Goal: Task Accomplishment & Management: Use online tool/utility

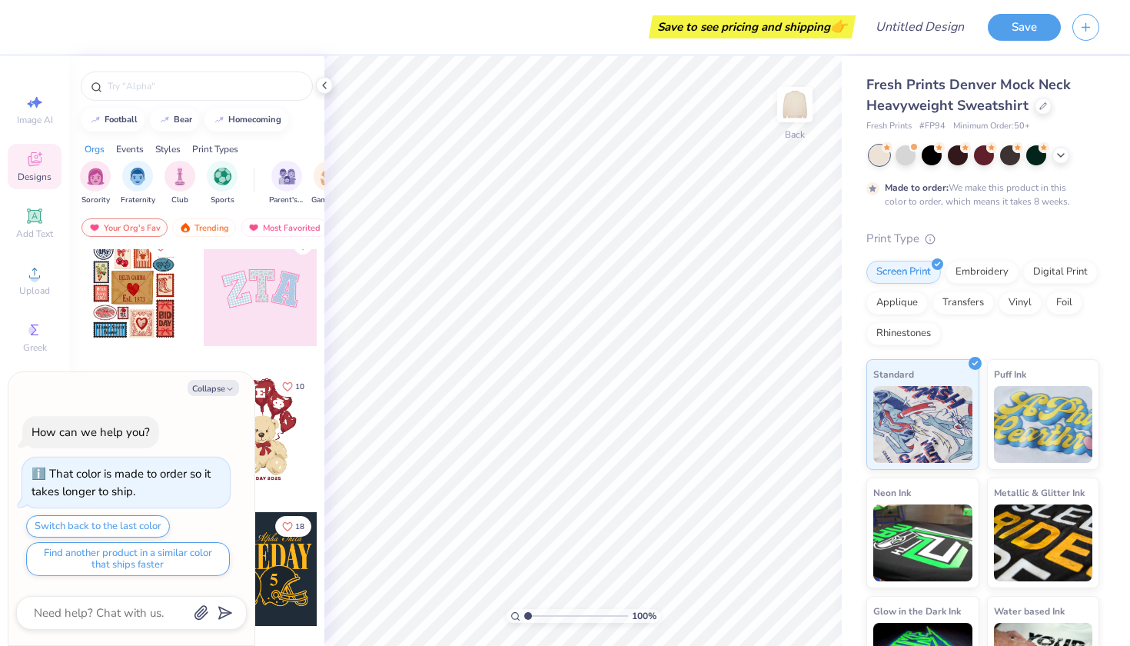
scroll to position [18, 0]
click at [100, 186] on div "filter for Sorority" at bounding box center [95, 174] width 31 height 31
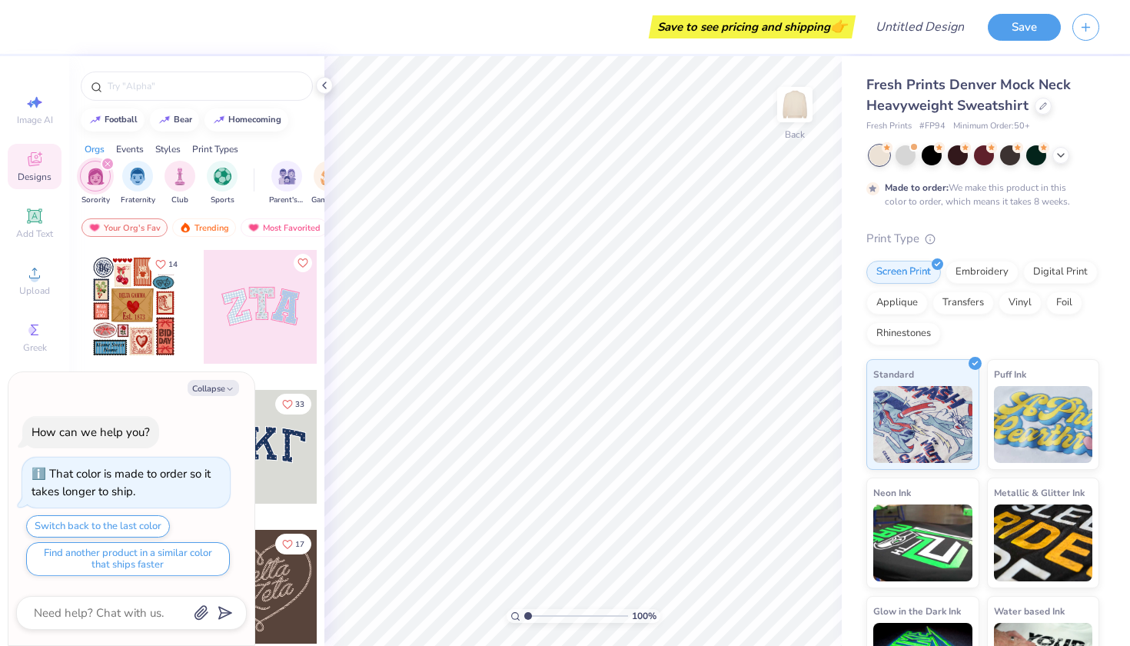
scroll to position [55, 0]
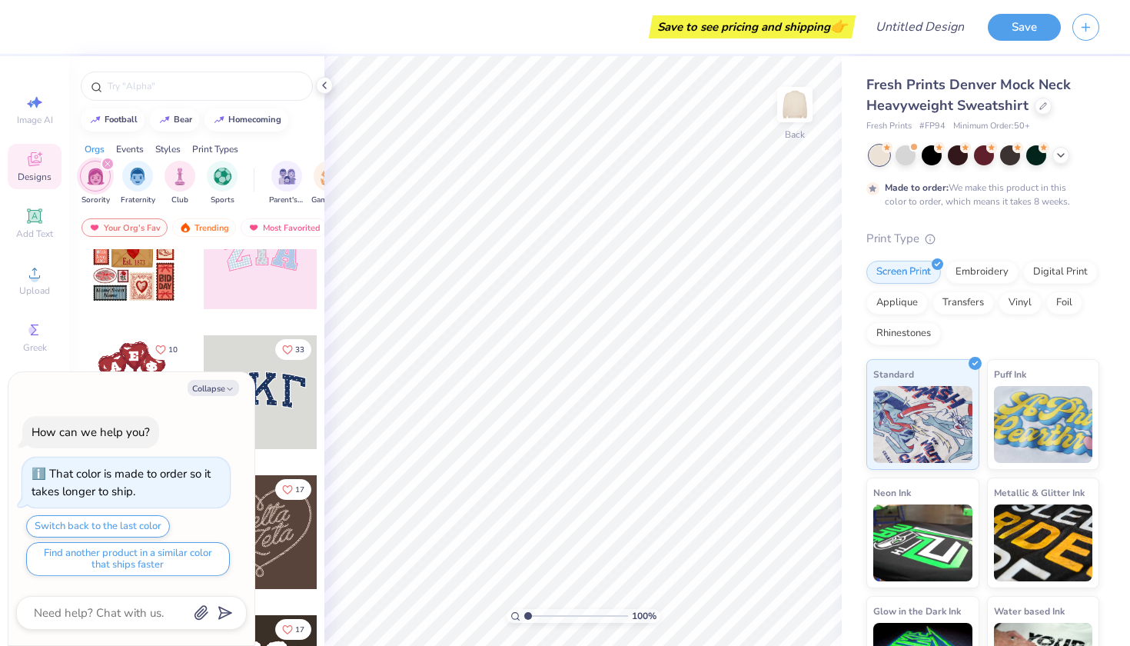
click at [248, 366] on div at bounding box center [261, 392] width 114 height 114
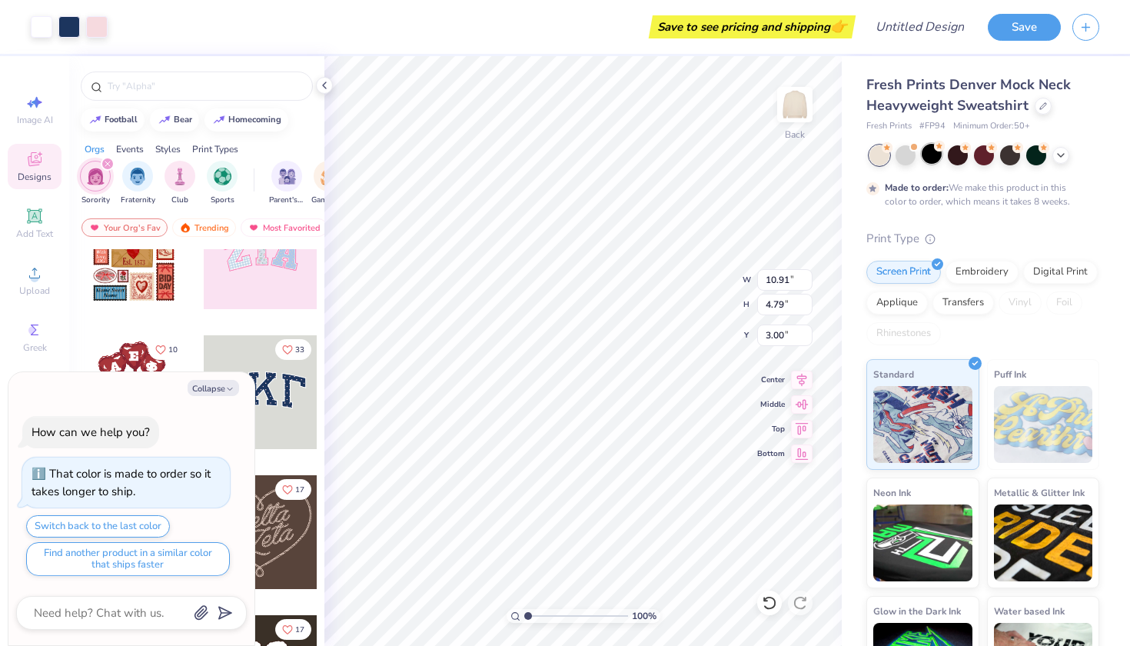
click at [935, 159] on div at bounding box center [932, 154] width 20 height 20
click at [986, 155] on div at bounding box center [984, 154] width 20 height 20
click at [1059, 158] on icon at bounding box center [1061, 154] width 12 height 12
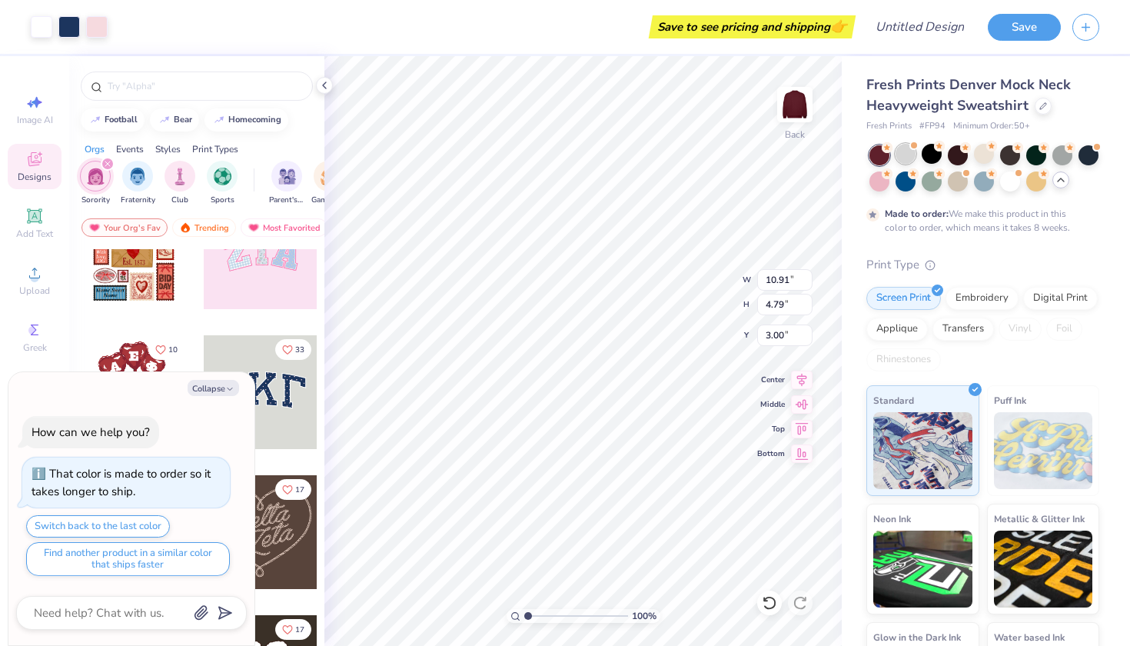
click at [904, 152] on div at bounding box center [906, 154] width 20 height 20
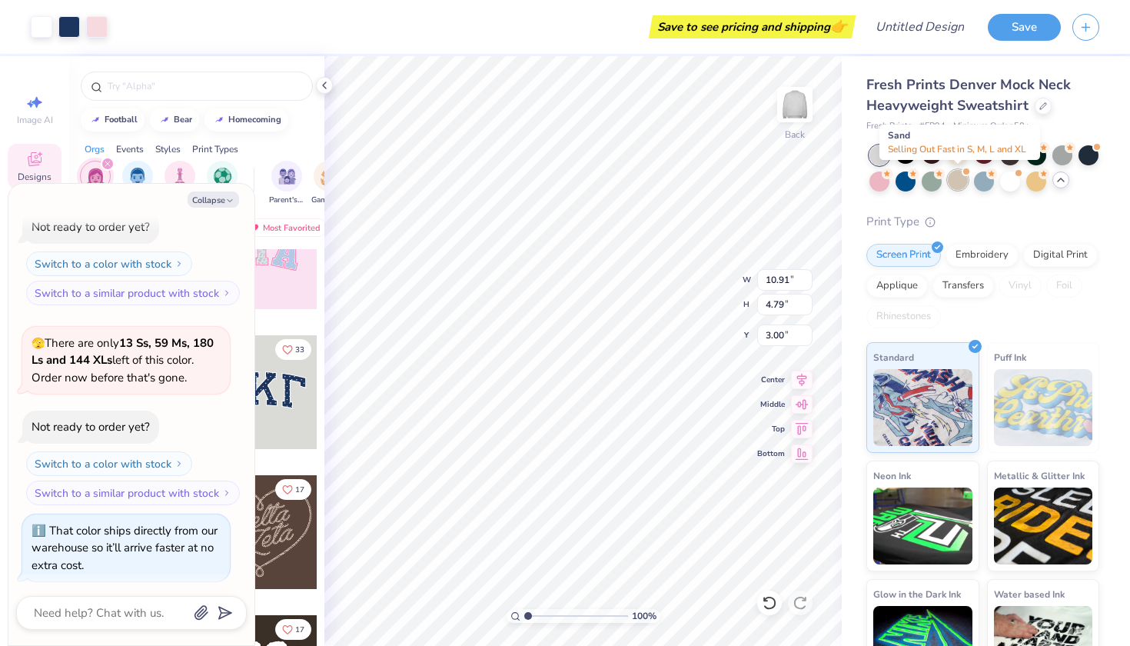
click at [956, 177] on div at bounding box center [958, 180] width 20 height 20
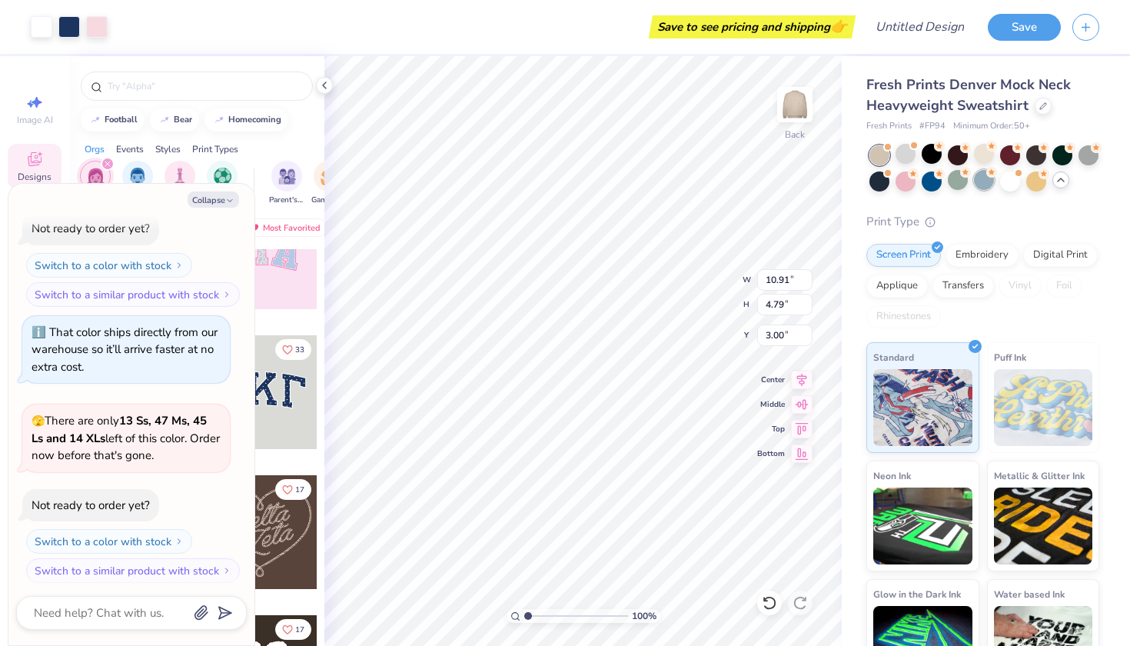
click at [987, 185] on div at bounding box center [984, 180] width 20 height 20
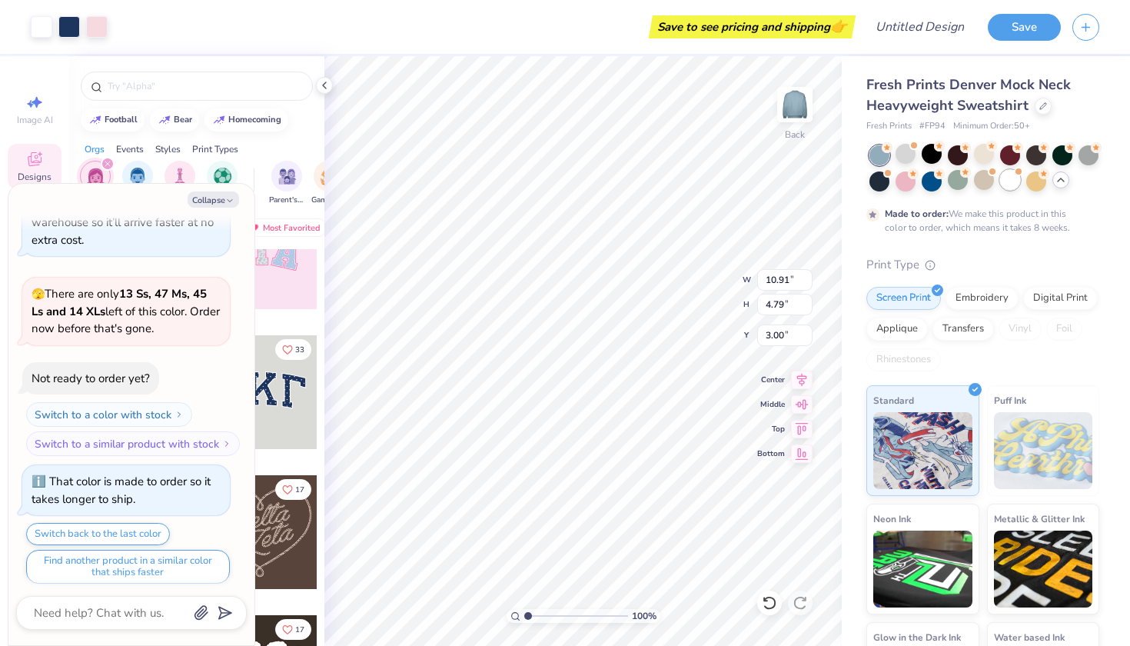
click at [1009, 185] on div at bounding box center [1010, 180] width 20 height 20
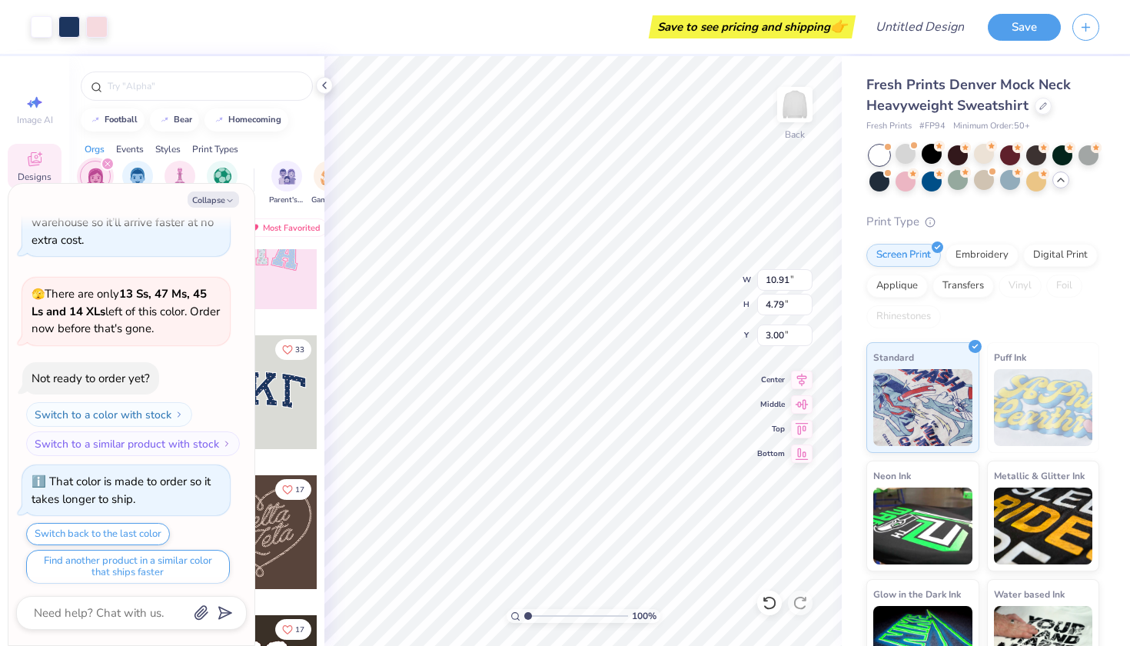
scroll to position [882, 0]
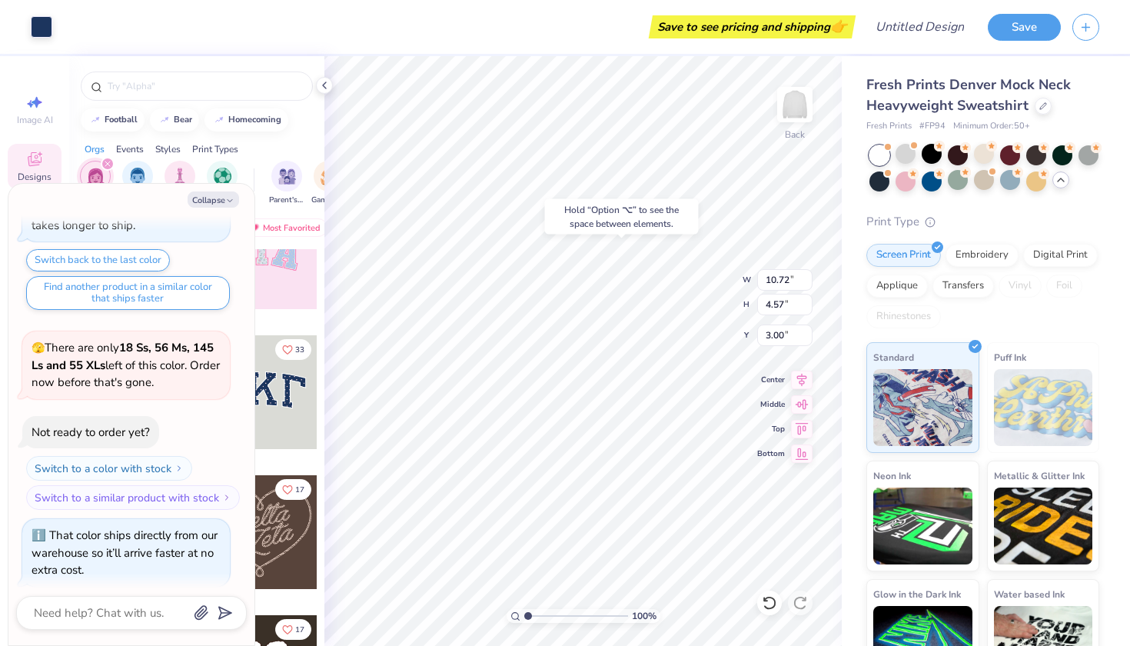
type textarea "x"
type input "10.91"
type input "4.79"
click at [221, 202] on button "Collapse" at bounding box center [214, 199] width 52 height 16
type textarea "x"
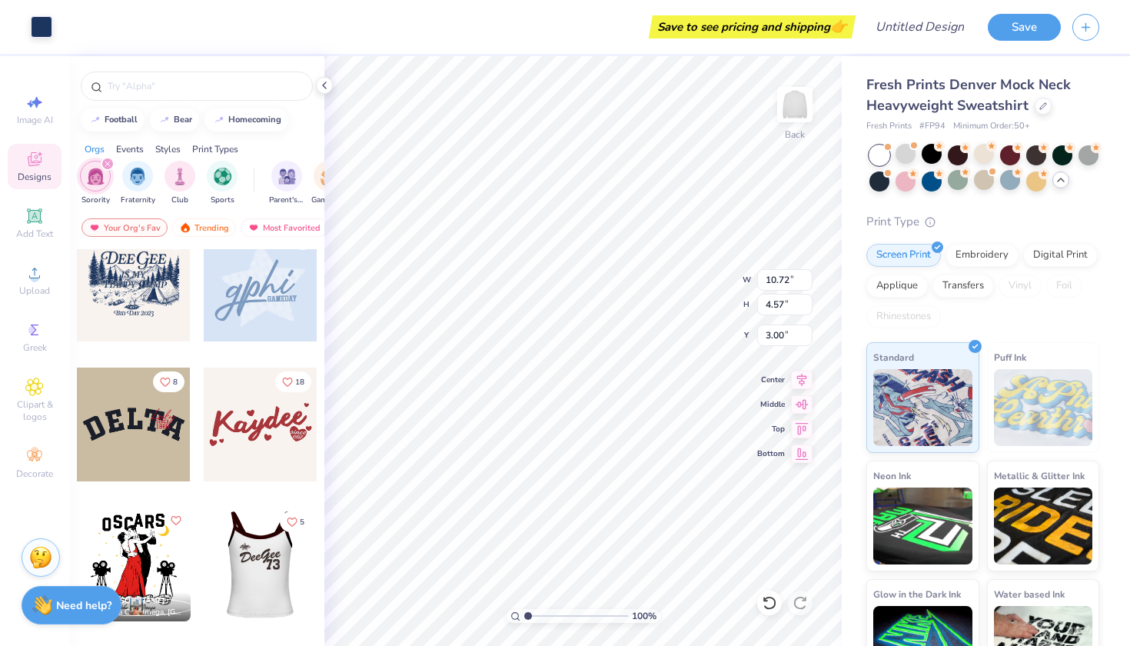
scroll to position [3873, 0]
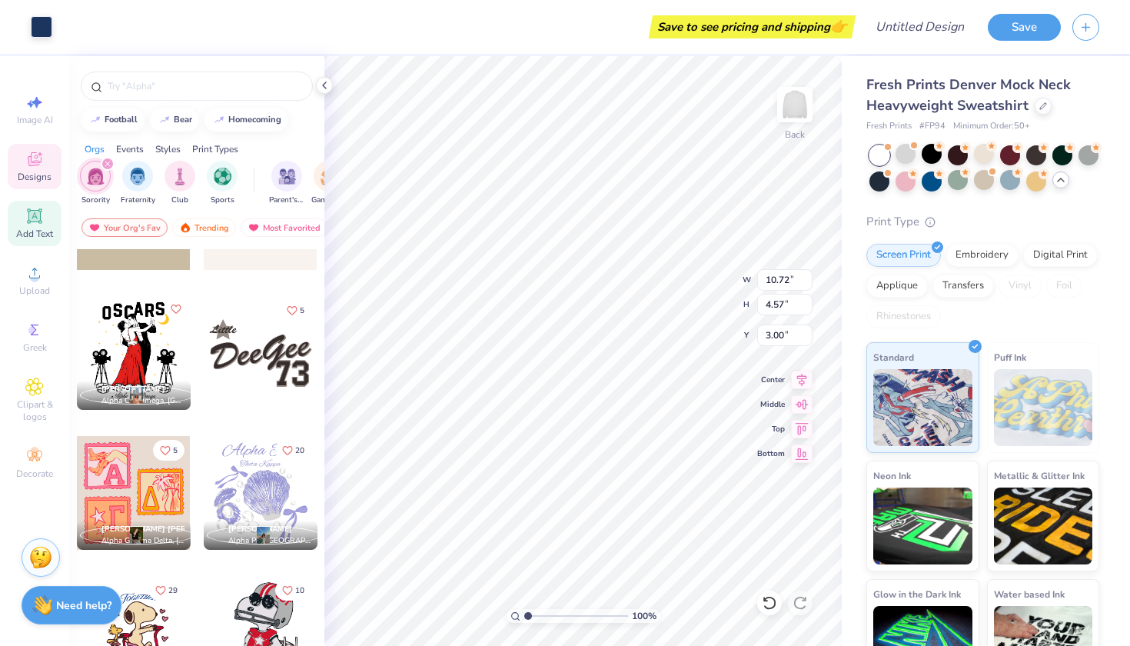
click at [45, 222] on div "Add Text" at bounding box center [35, 223] width 54 height 45
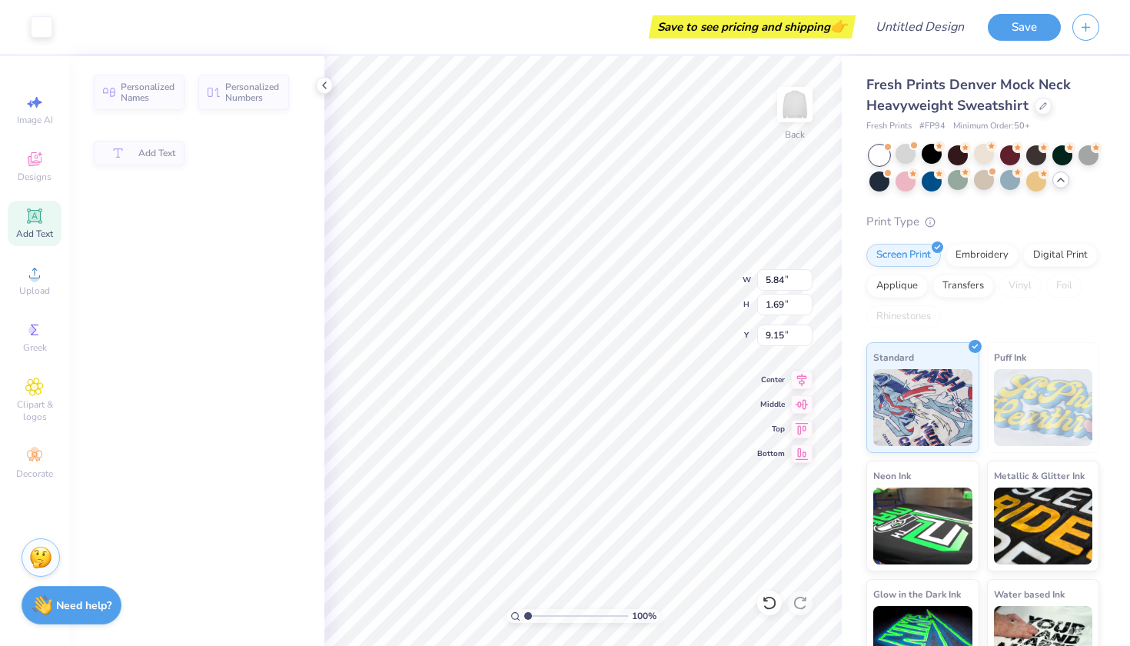
type input "5.84"
type input "1.69"
type input "9.15"
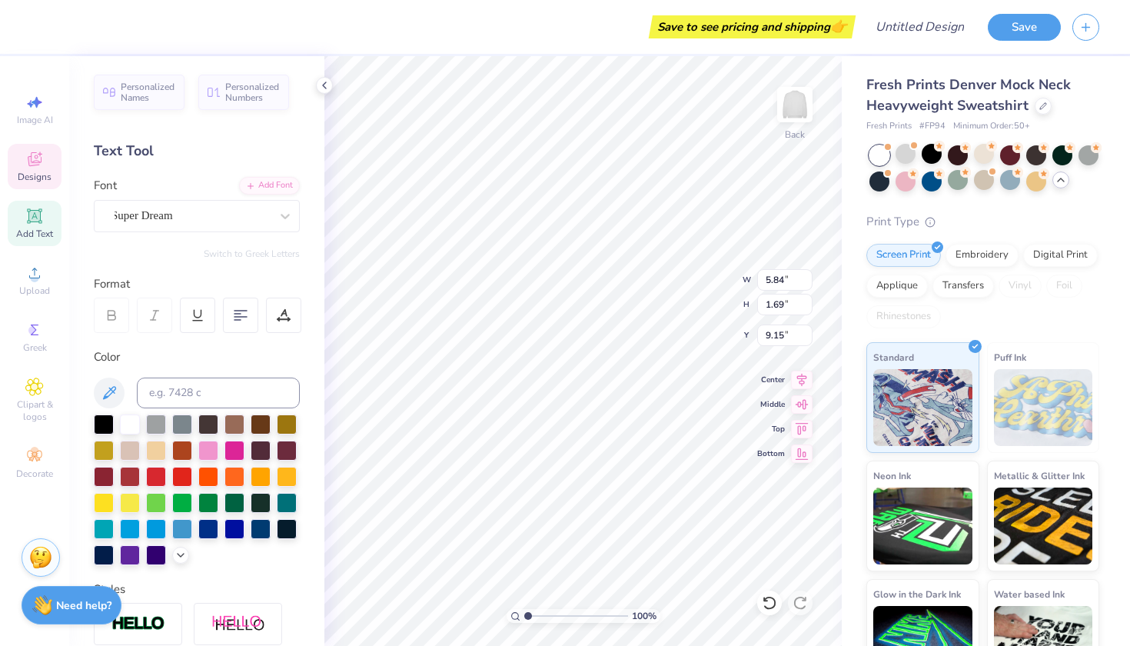
type input "10.72"
type input "4.57"
type input "3.00"
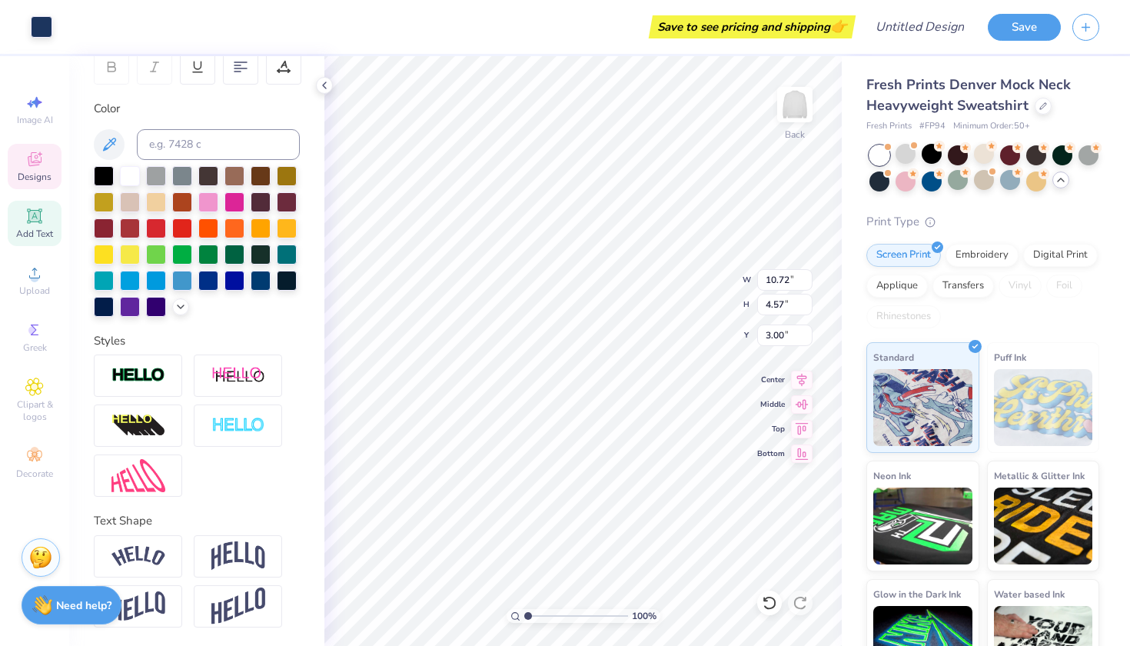
scroll to position [248, 0]
type input "5.84"
type input "1.69"
type input "9.15"
type input "2.30"
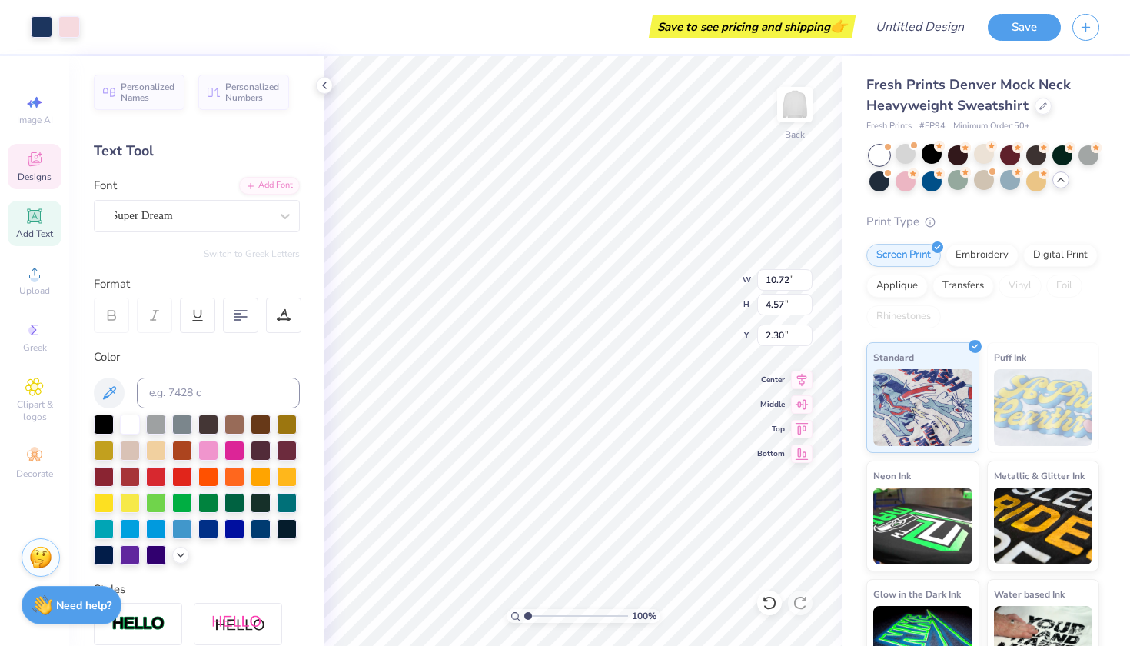
scroll to position [0, 0]
click at [46, 161] on div "Designs" at bounding box center [35, 166] width 54 height 45
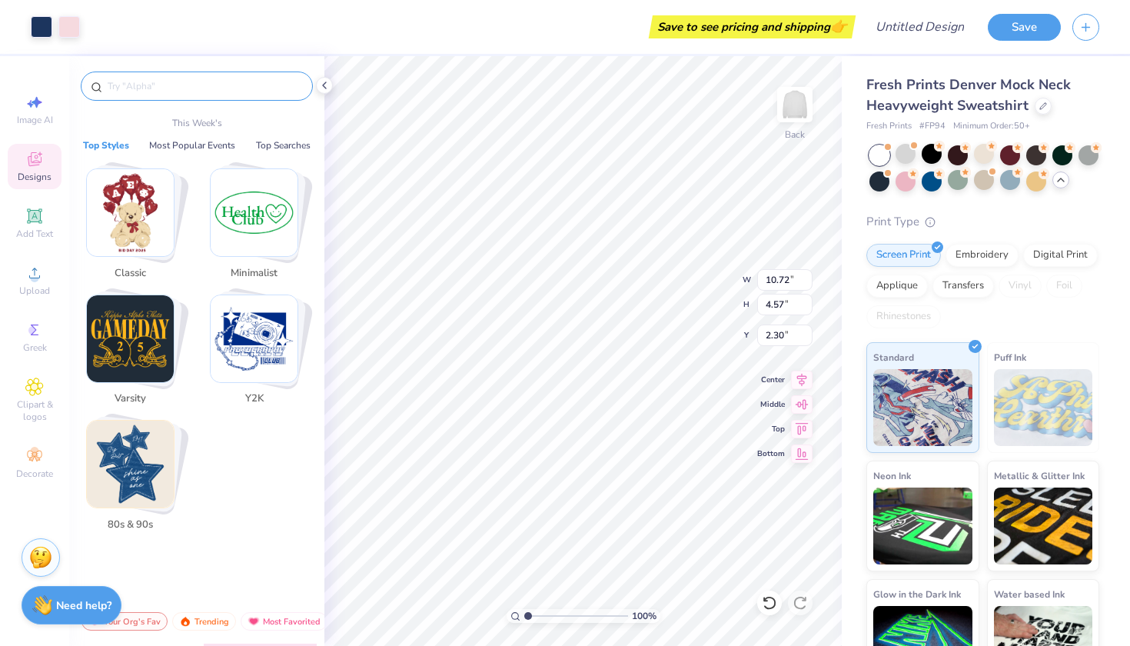
click at [162, 81] on input "text" at bounding box center [204, 85] width 197 height 15
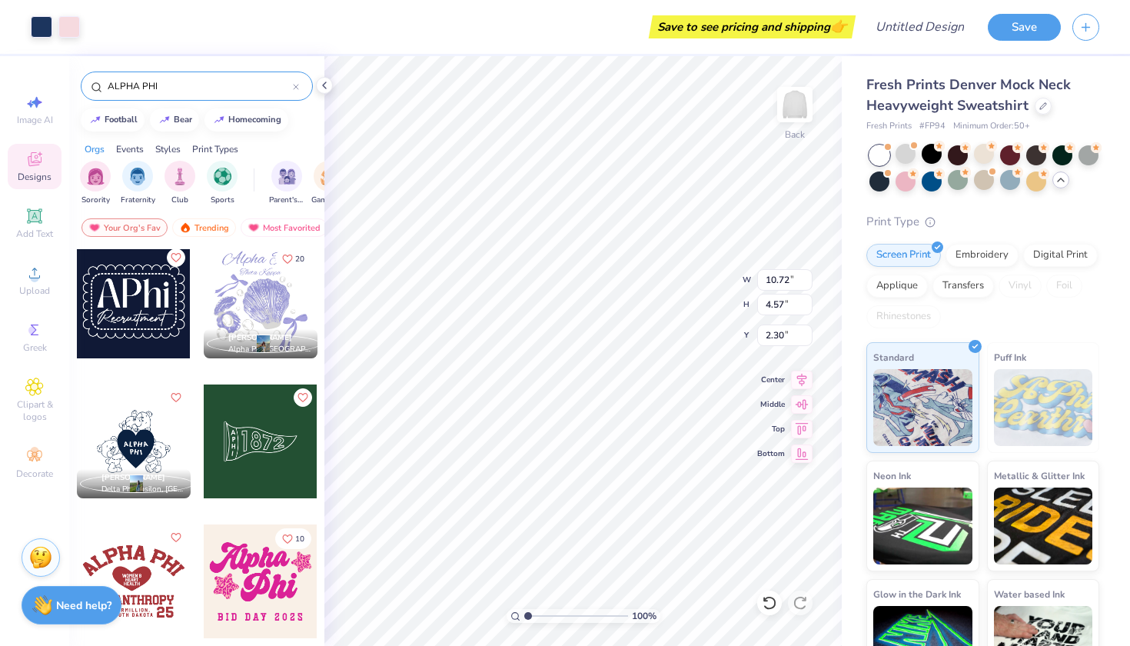
scroll to position [179, 0]
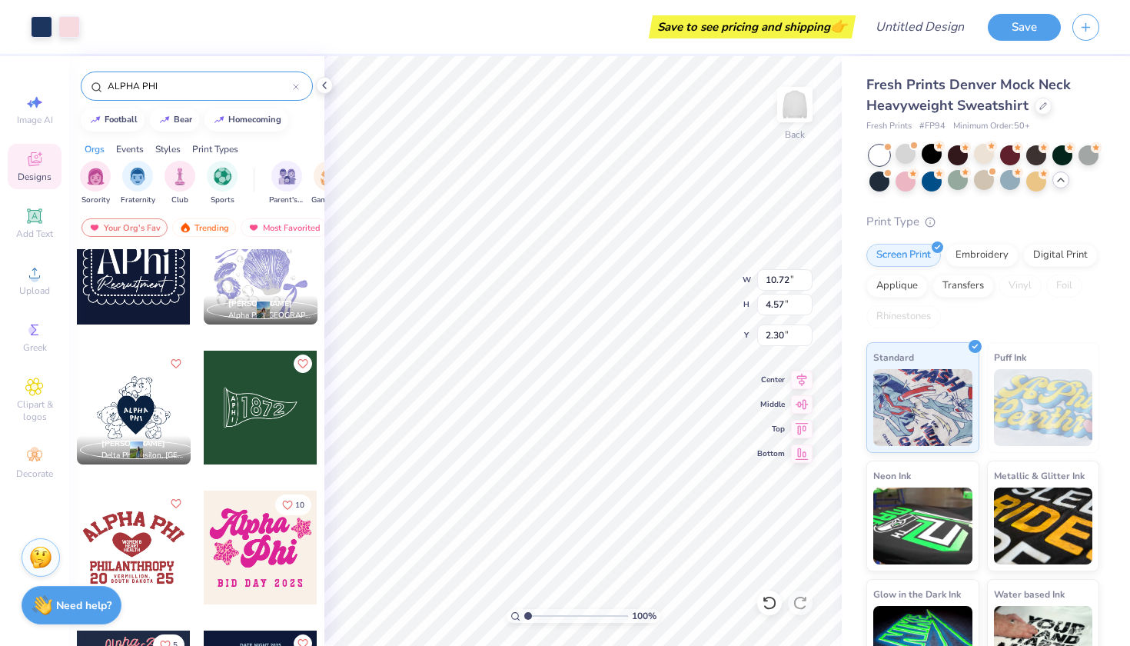
type input "ALPHA PHI"
click at [130, 415] on div at bounding box center [134, 408] width 114 height 114
type input "10.14"
type input "8.68"
type input "3.00"
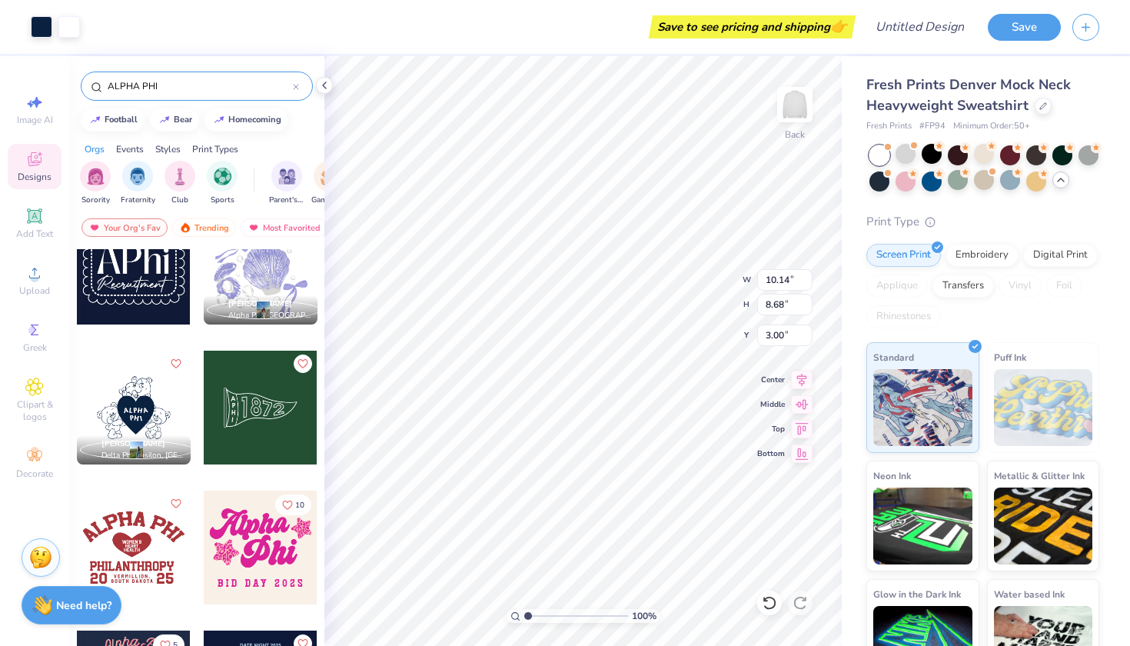
type input "5.32"
type input "10.72"
type input "4.57"
type input "2.30"
type input "2.41"
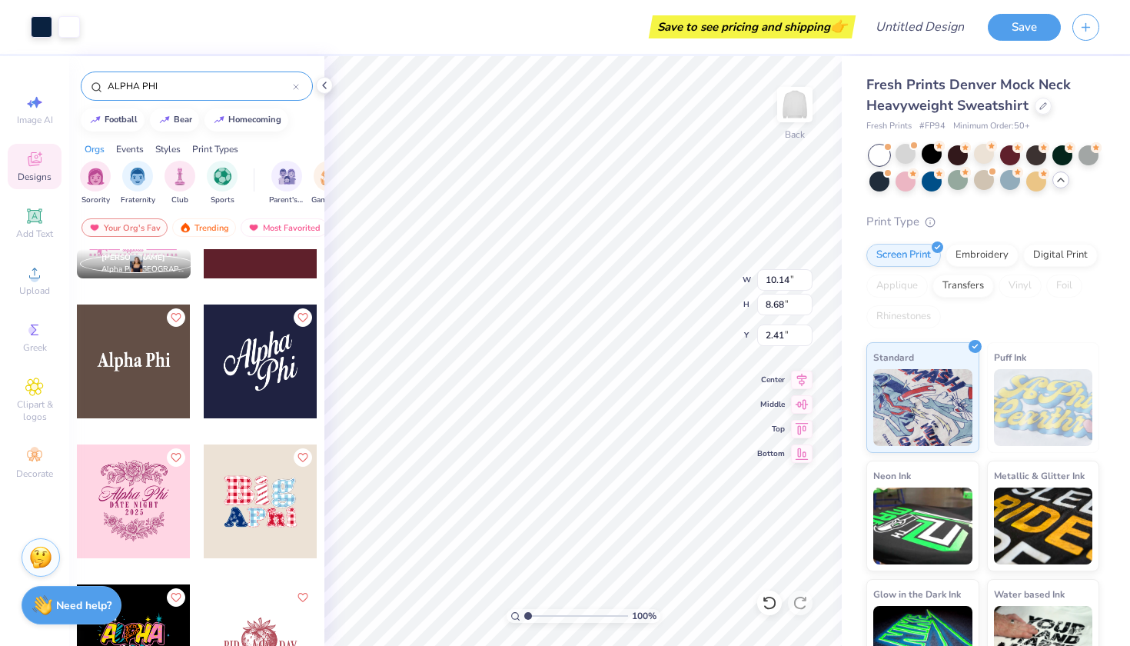
scroll to position [1920, 0]
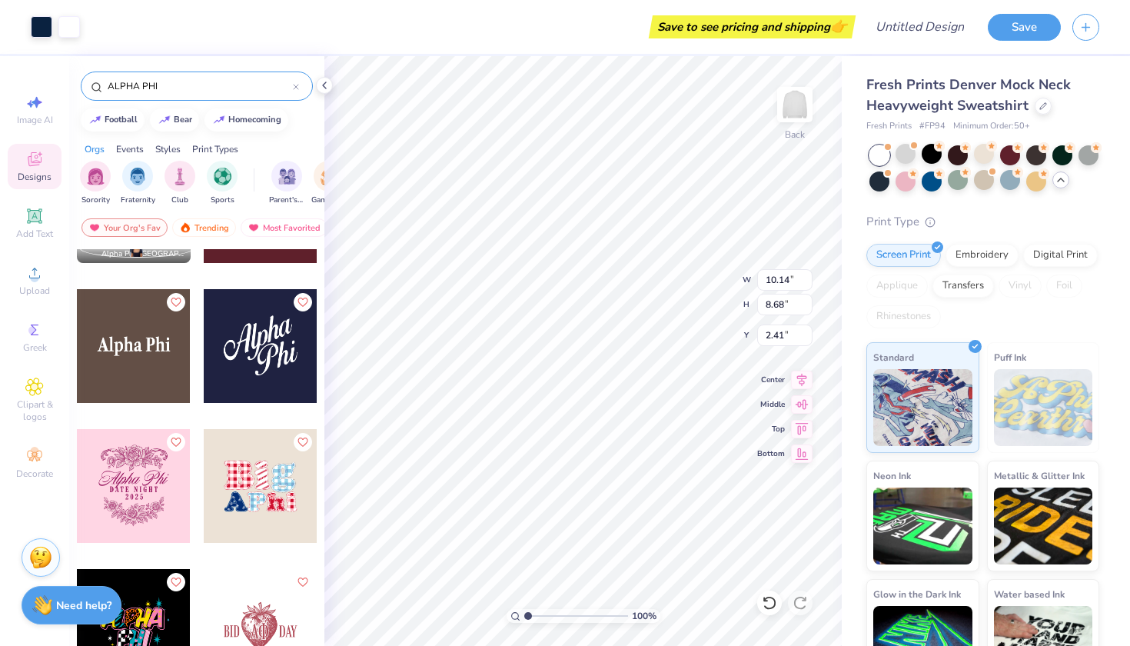
click at [270, 360] on div at bounding box center [261, 346] width 114 height 114
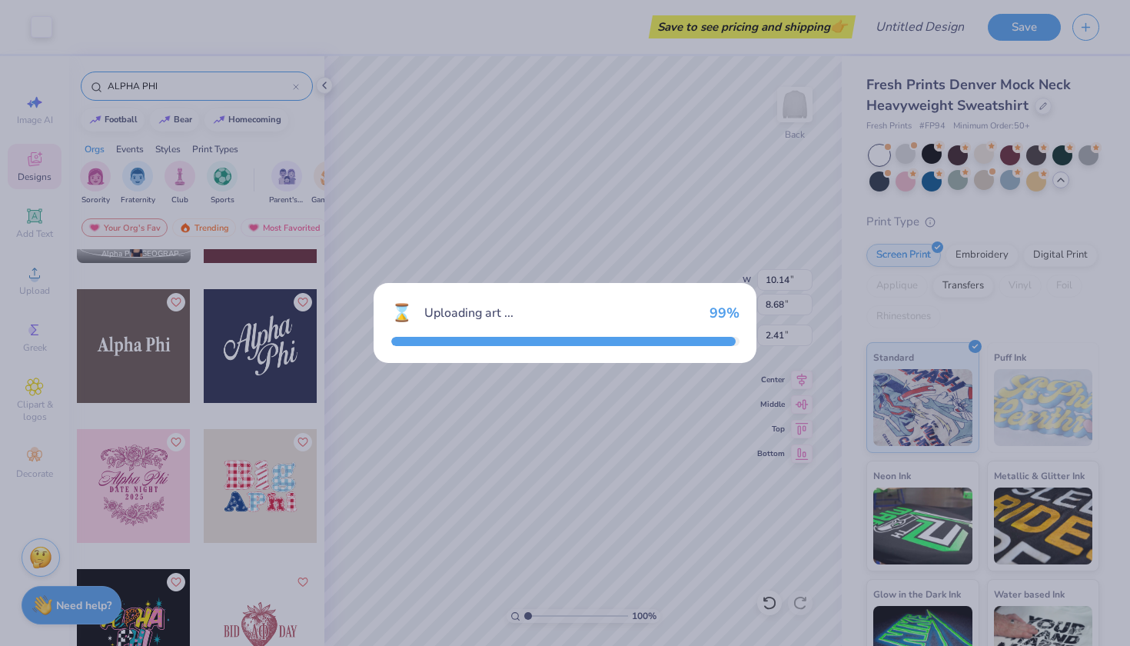
type input "6.00"
type input "4.87"
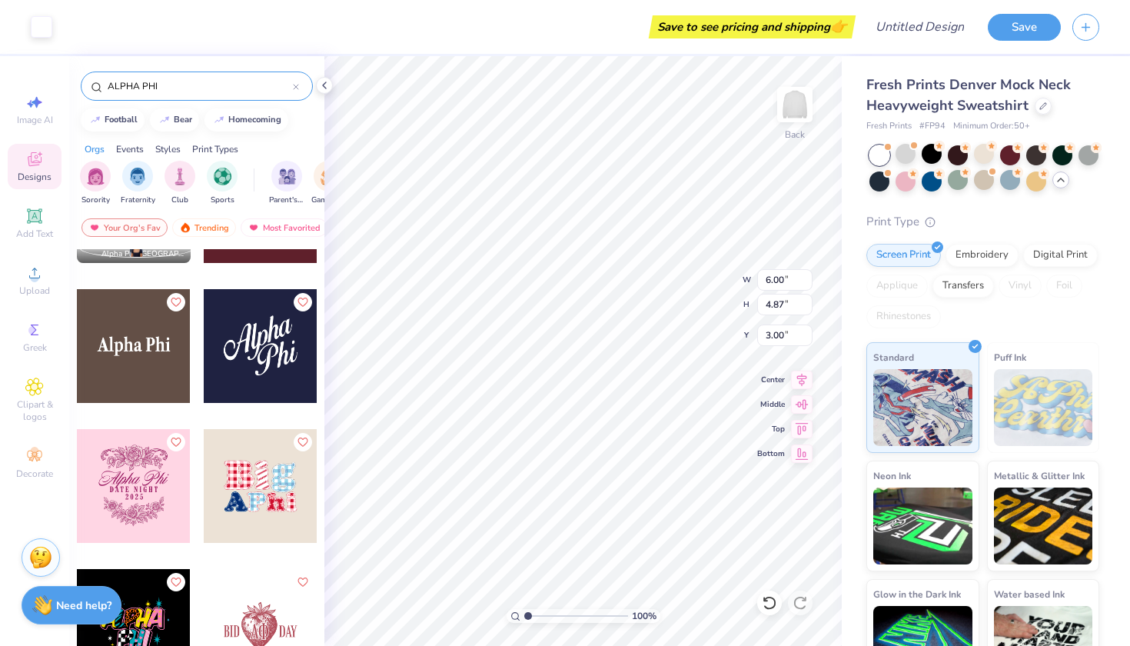
type input "12.90"
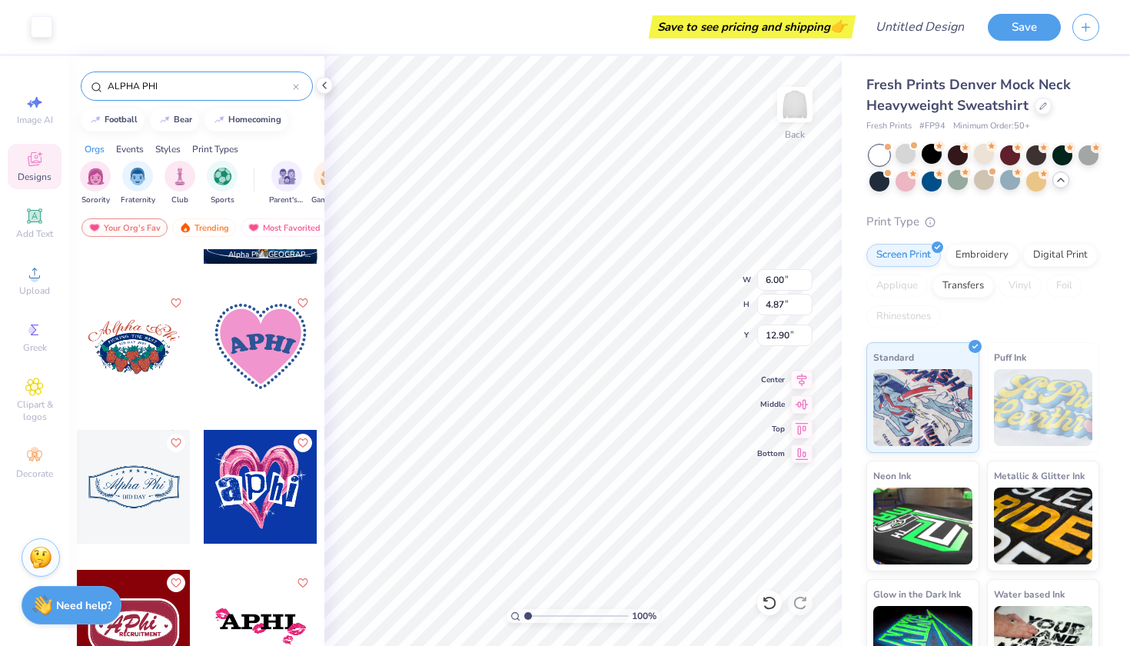
scroll to position [3405, 0]
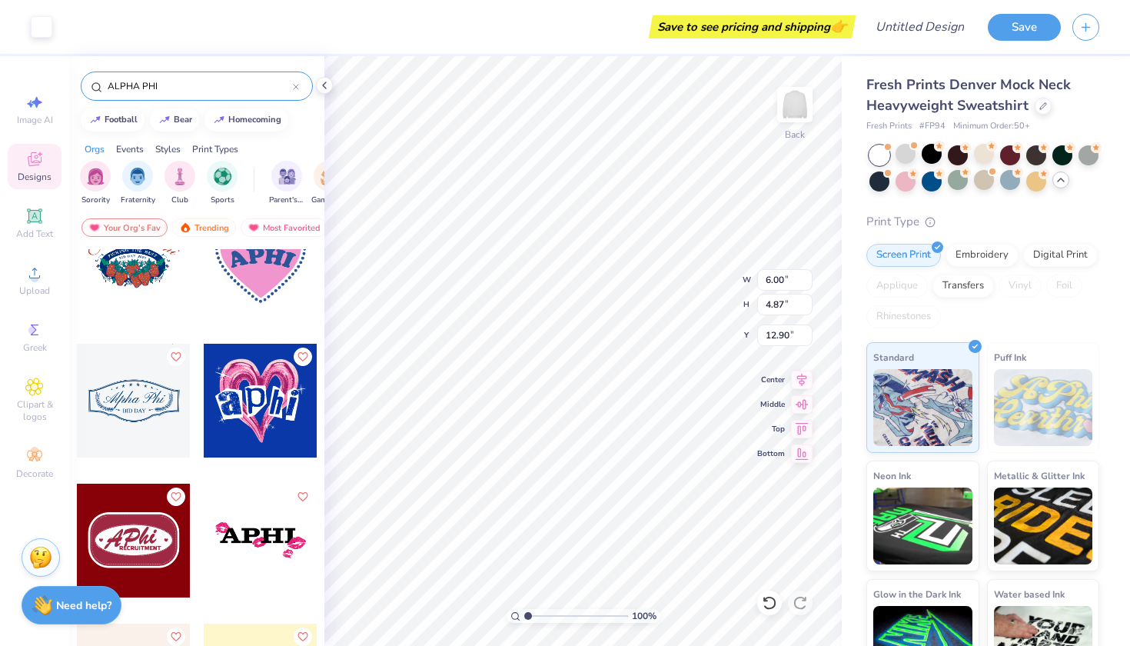
click at [126, 530] on div at bounding box center [134, 541] width 114 height 114
type input "5.11"
type input "3.11"
type input "3.00"
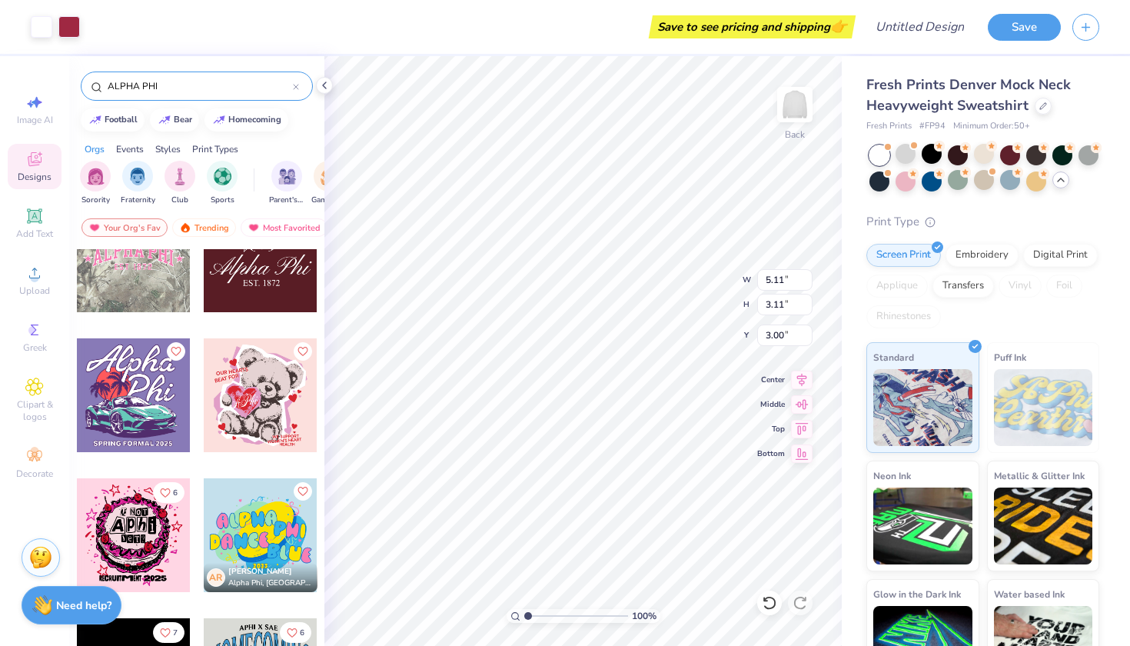
scroll to position [6811, 0]
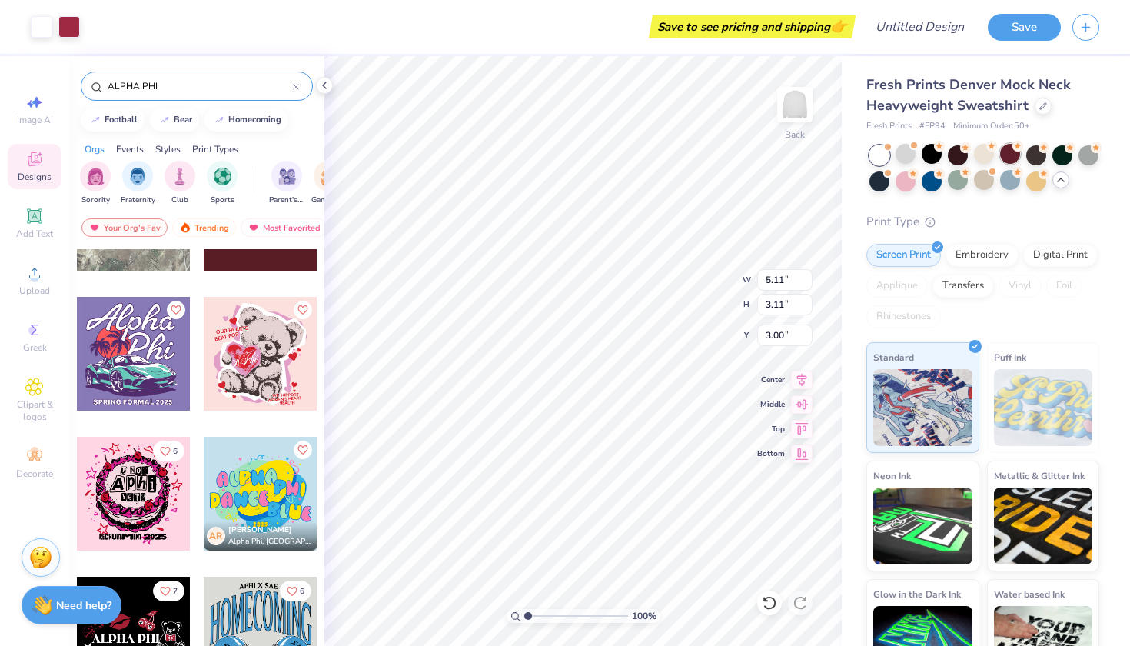
click at [1009, 155] on div at bounding box center [1010, 154] width 20 height 20
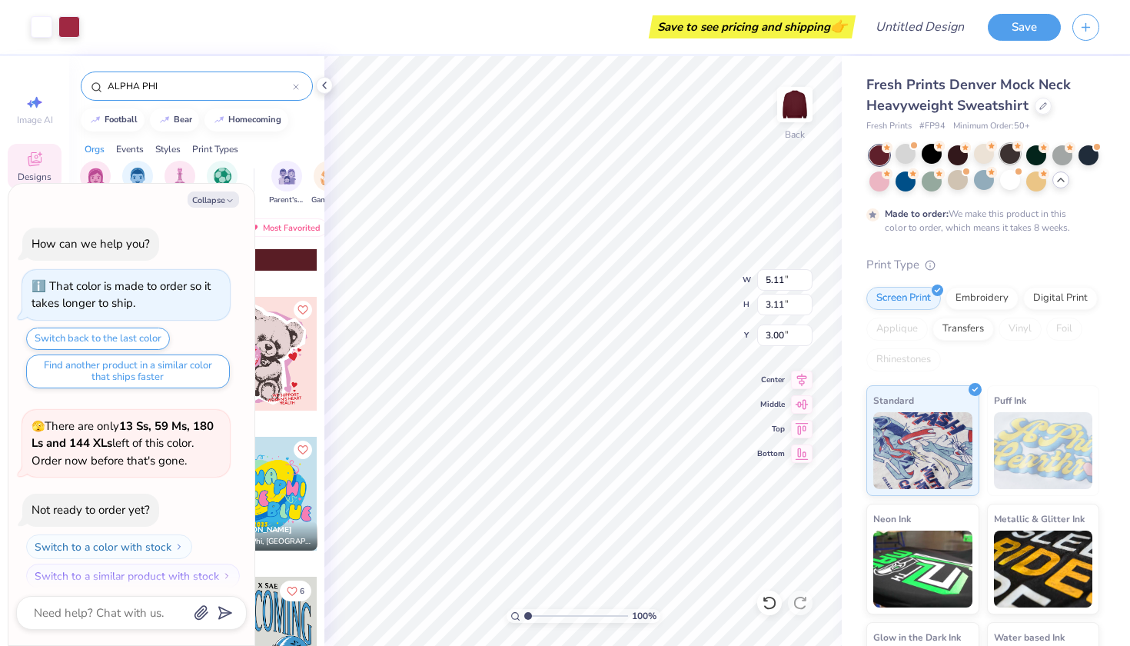
scroll to position [1009, 0]
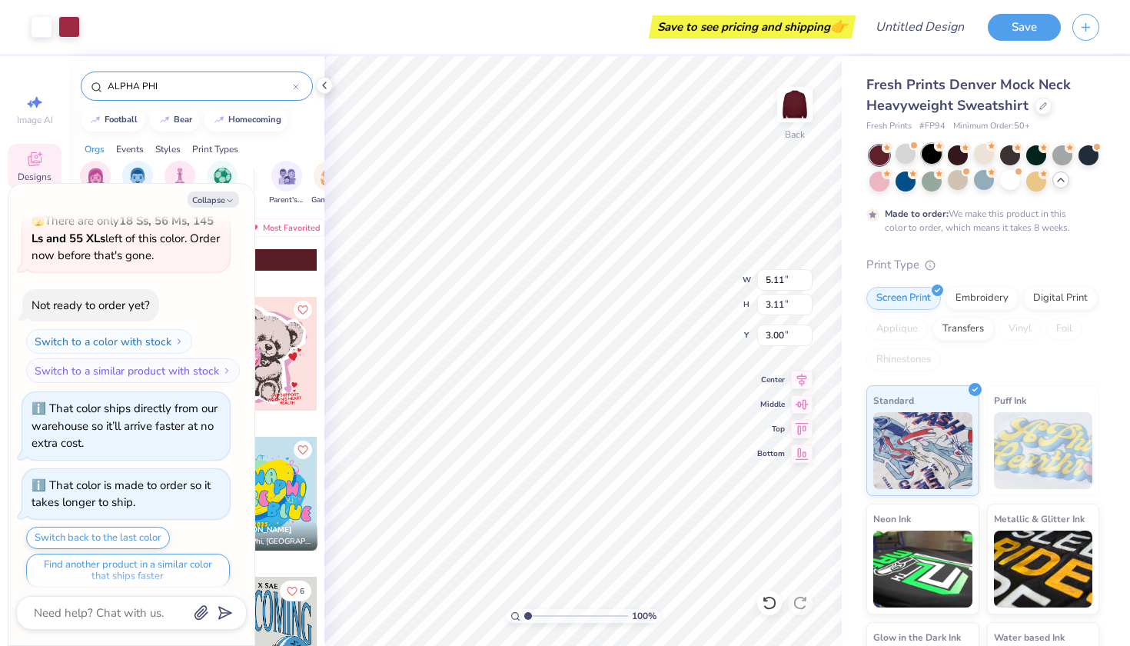
click at [934, 150] on icon at bounding box center [939, 146] width 11 height 11
click at [886, 154] on div at bounding box center [880, 155] width 20 height 20
click at [934, 153] on div at bounding box center [932, 154] width 20 height 20
click at [225, 194] on button "Collapse" at bounding box center [214, 199] width 52 height 16
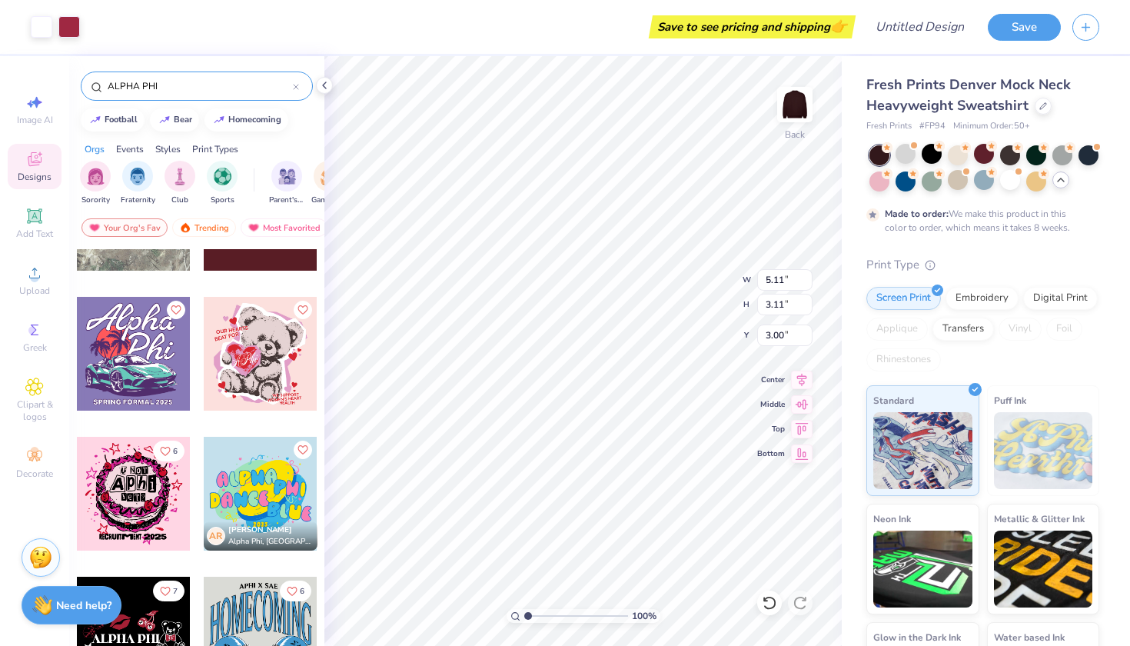
type textarea "x"
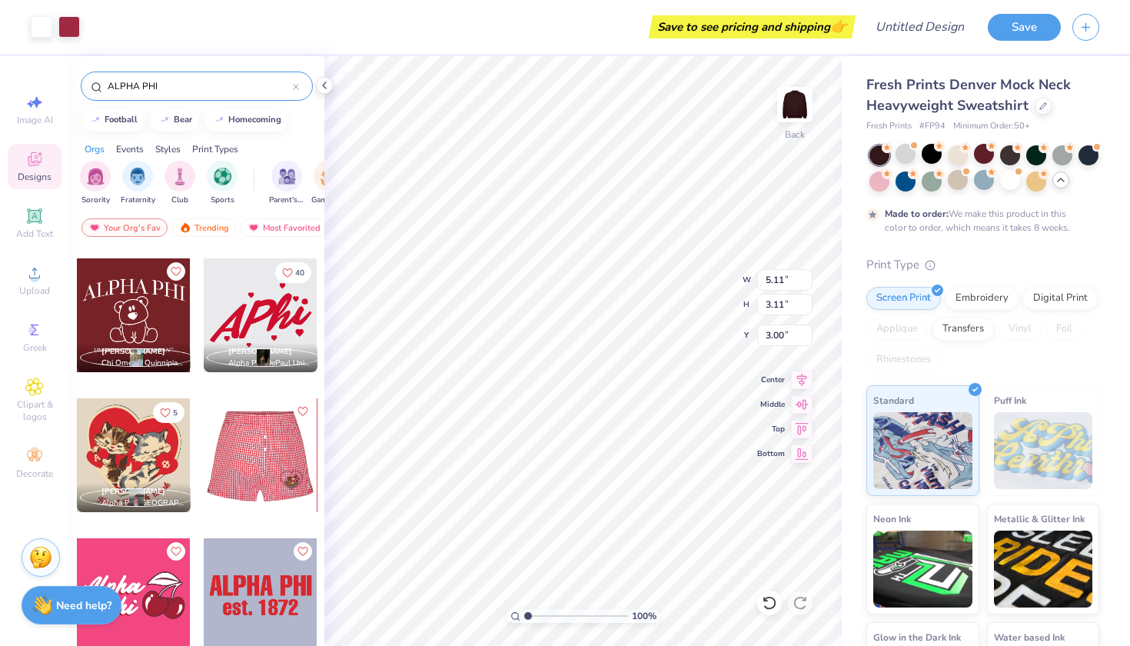
scroll to position [8390, 0]
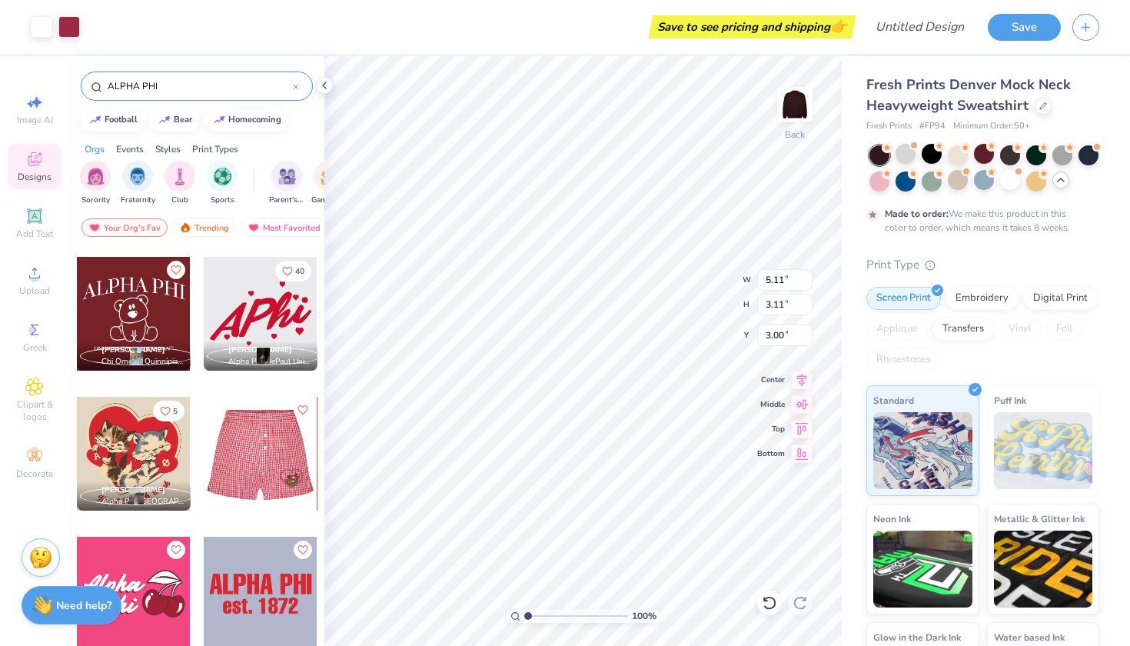
click at [138, 306] on div at bounding box center [134, 314] width 114 height 114
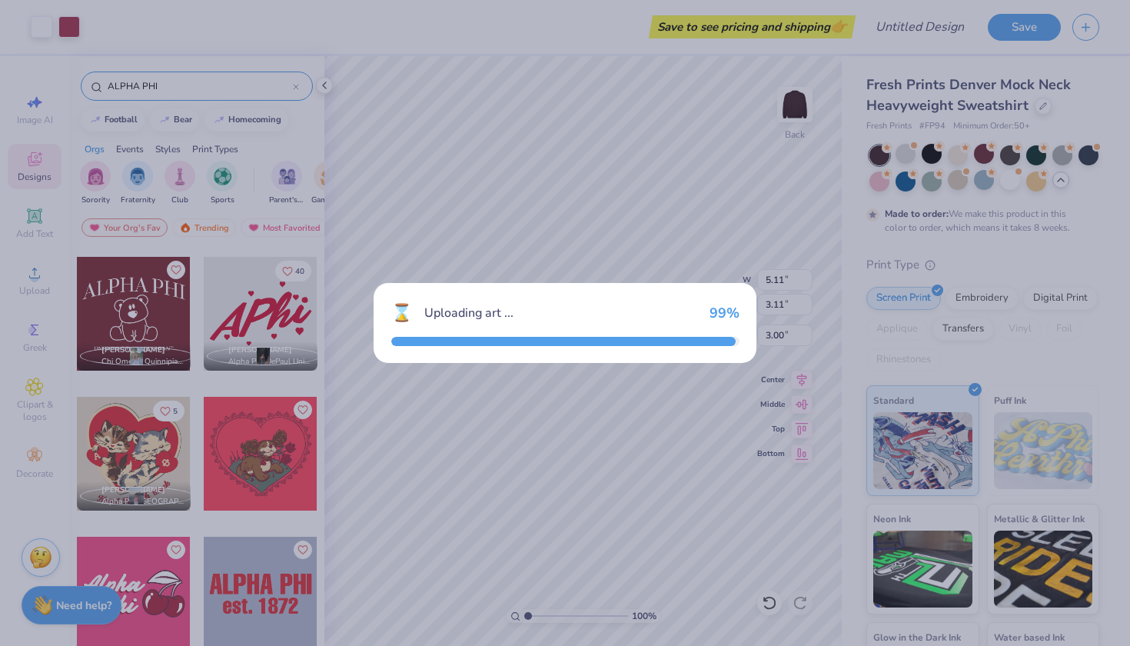
type input "8.07"
type input "5.79"
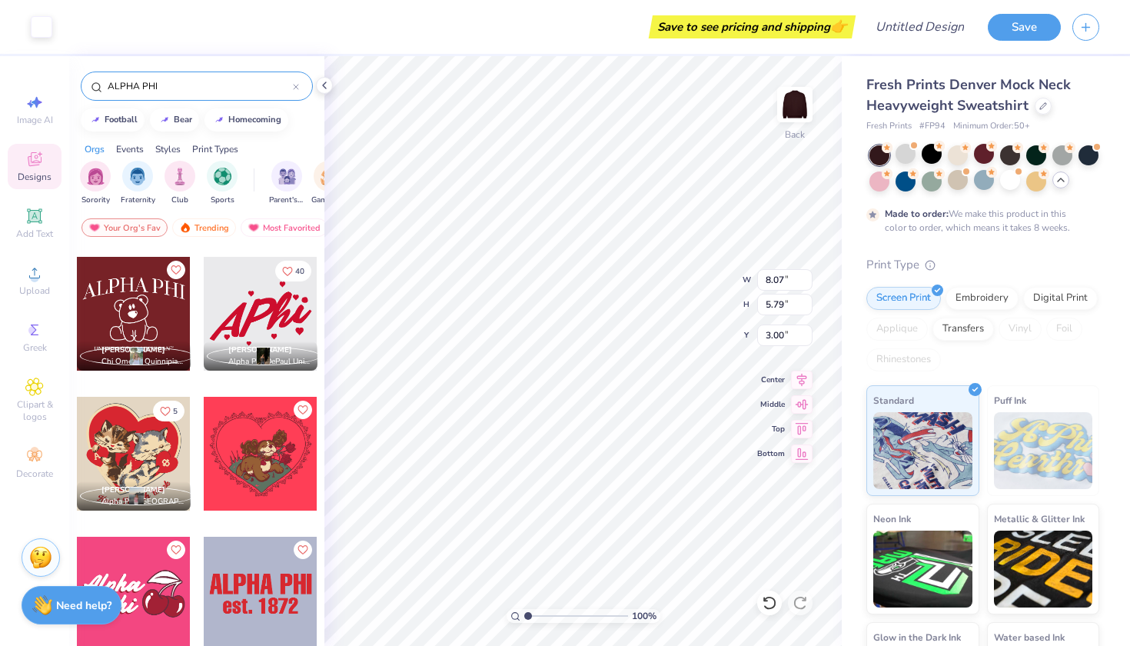
type input "6.00"
type input "4.87"
type input "12.90"
type input "9.04"
type input "10.63"
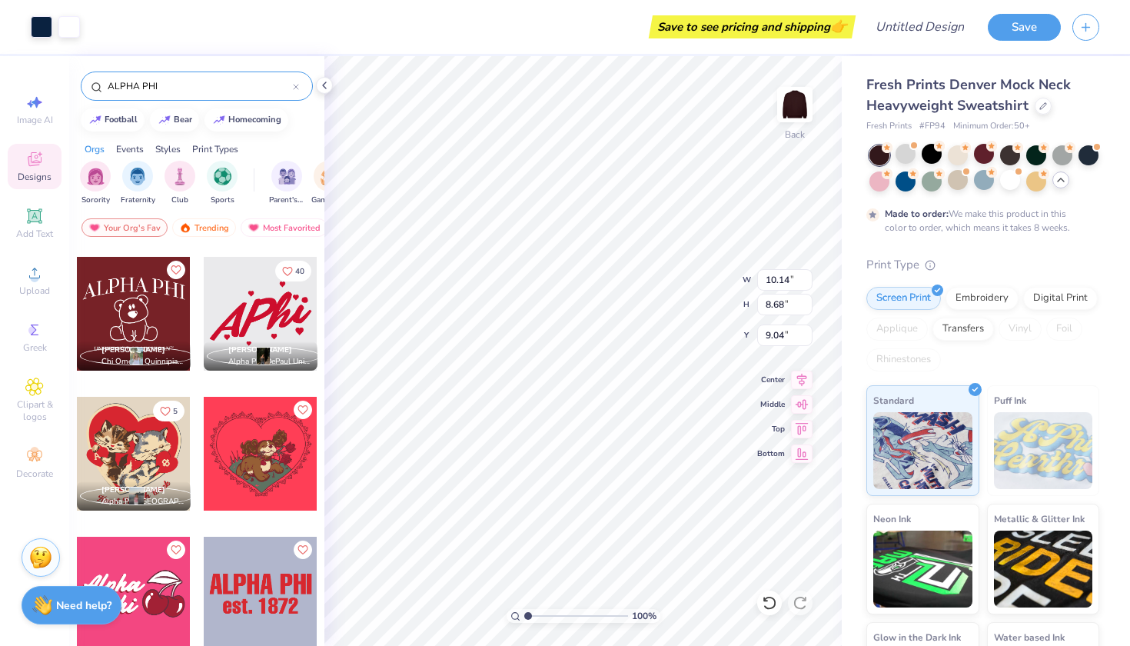
type input "4.44"
type input "2.41"
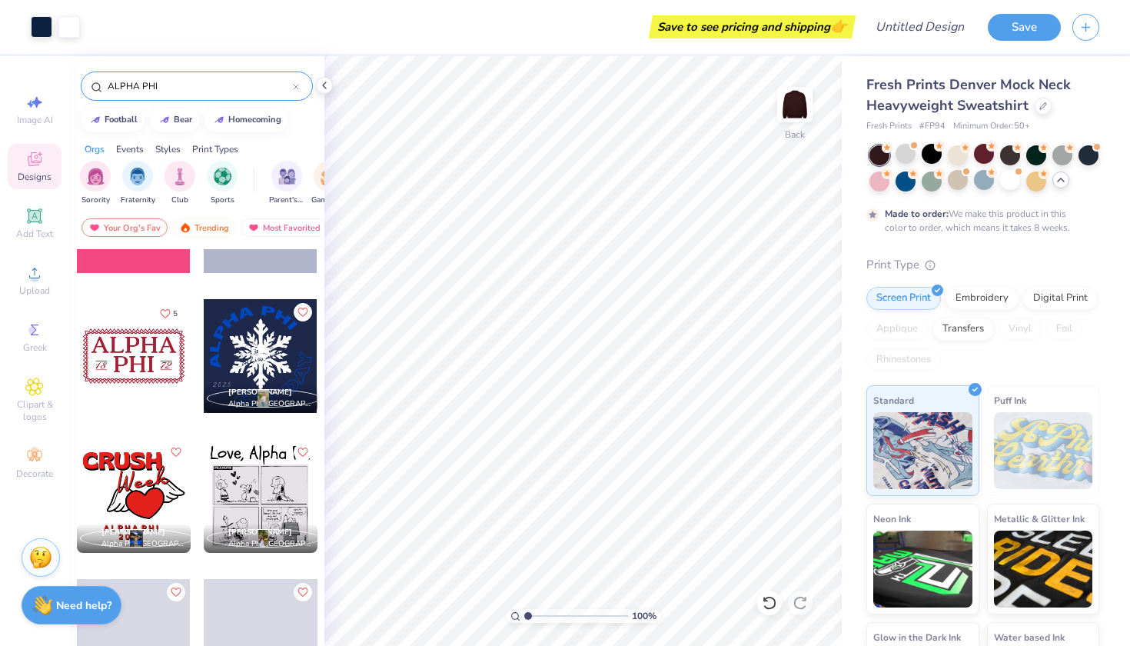
scroll to position [8783, 0]
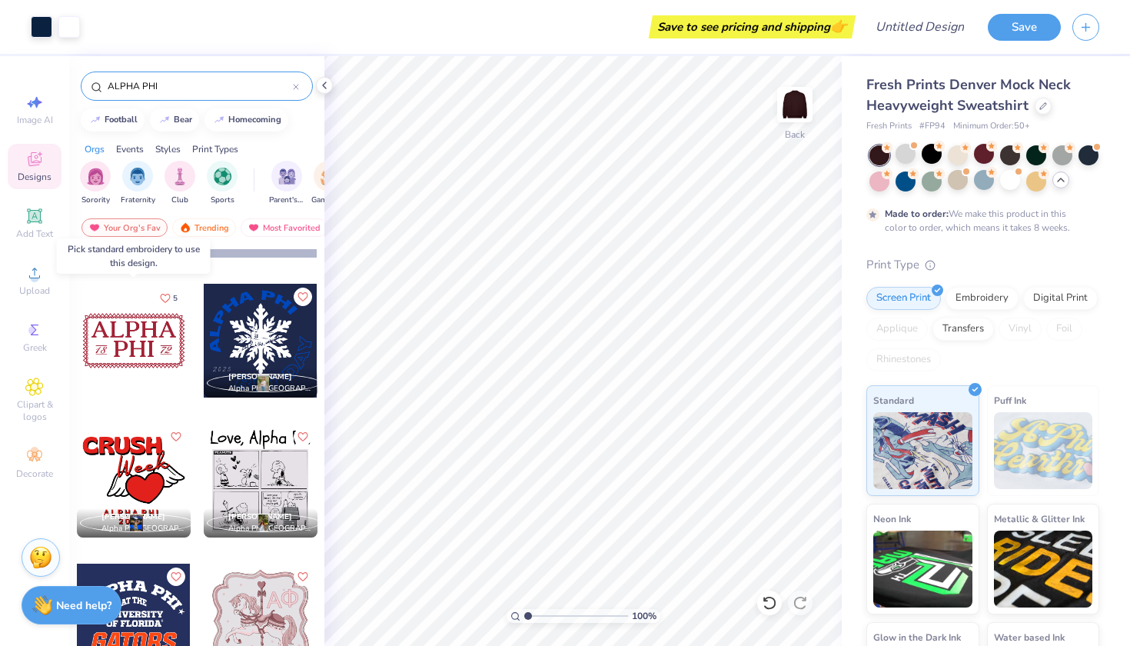
click at [135, 350] on div at bounding box center [134, 341] width 114 height 114
click at [142, 339] on div at bounding box center [134, 341] width 114 height 114
click at [128, 350] on div at bounding box center [134, 341] width 114 height 114
click at [139, 343] on div at bounding box center [133, 341] width 114 height 114
click at [139, 343] on div at bounding box center [134, 341] width 114 height 114
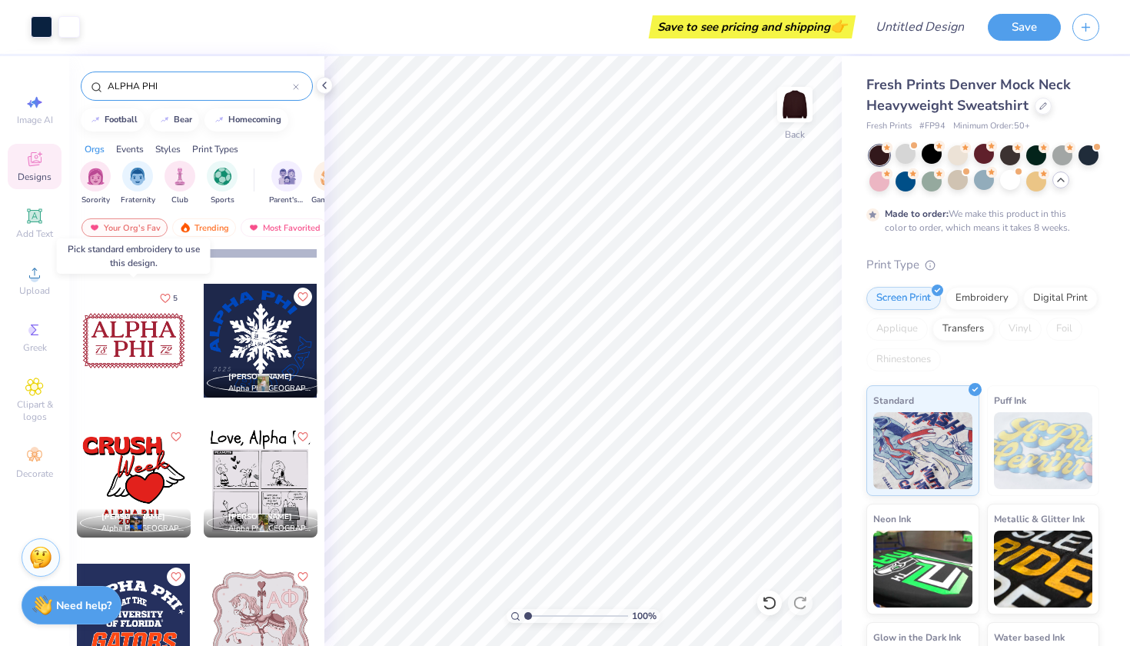
click at [139, 343] on div at bounding box center [134, 341] width 114 height 114
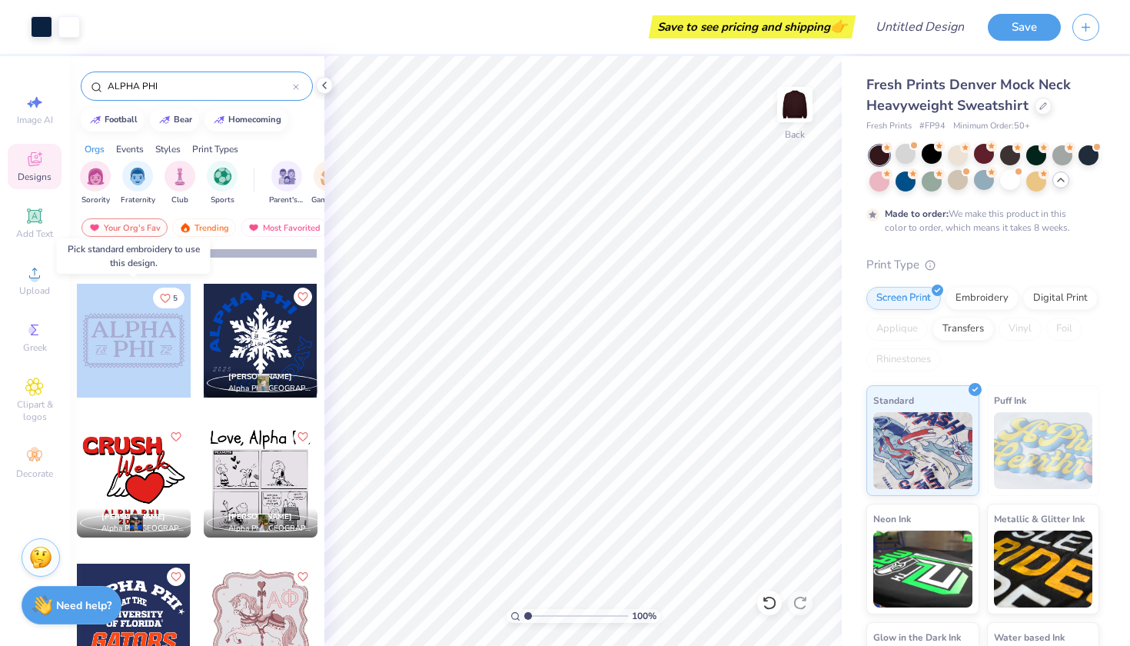
click at [139, 343] on div at bounding box center [134, 341] width 114 height 114
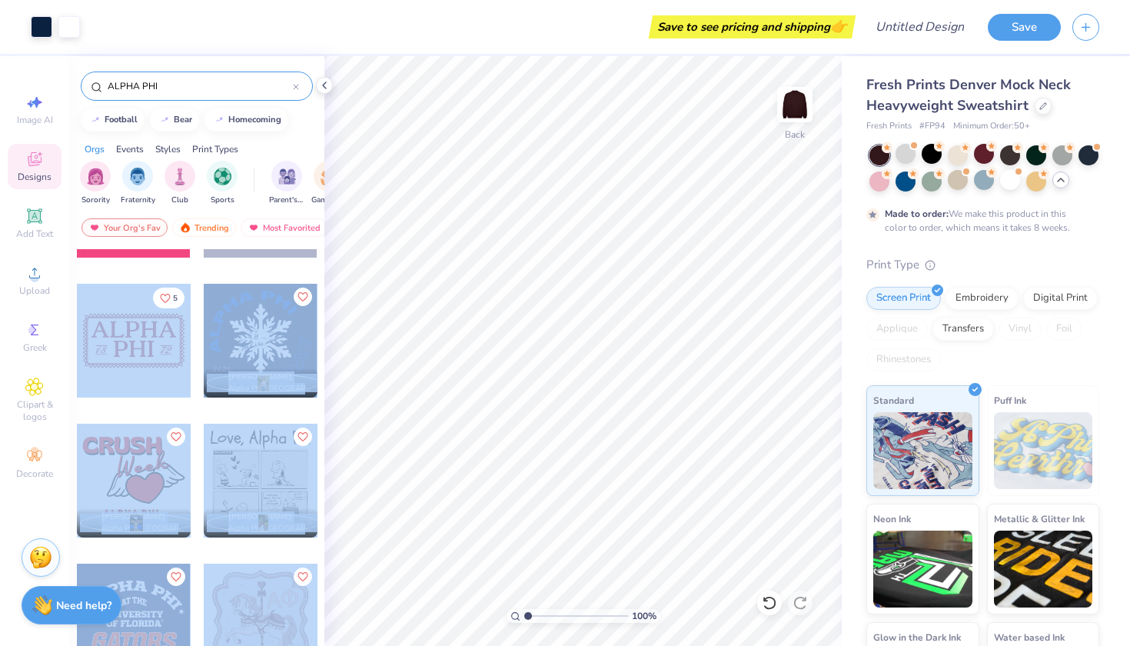
click at [578, 302] on div "Art colors Save to see pricing and shipping 👉 Design Title Save Image AI Design…" at bounding box center [565, 323] width 1130 height 646
type input "6.79"
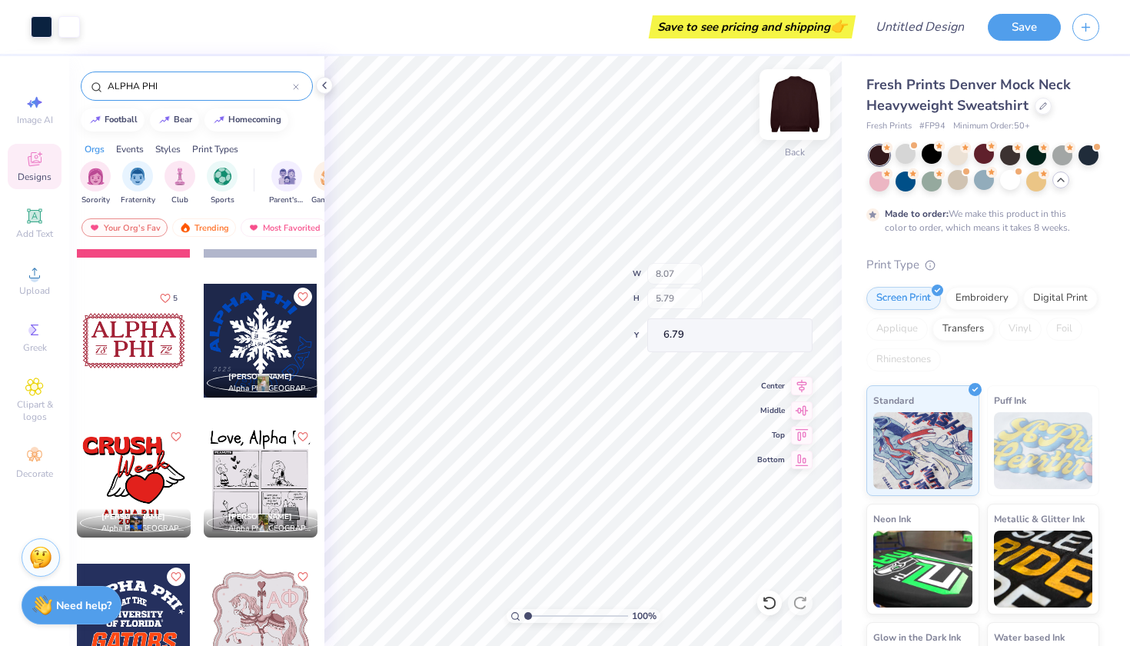
click at [810, 139] on div "Back" at bounding box center [794, 114] width 35 height 55
click at [819, 92] on img at bounding box center [795, 105] width 62 height 62
click at [801, 102] on img at bounding box center [795, 105] width 62 height 62
click at [801, 102] on img at bounding box center [795, 104] width 31 height 31
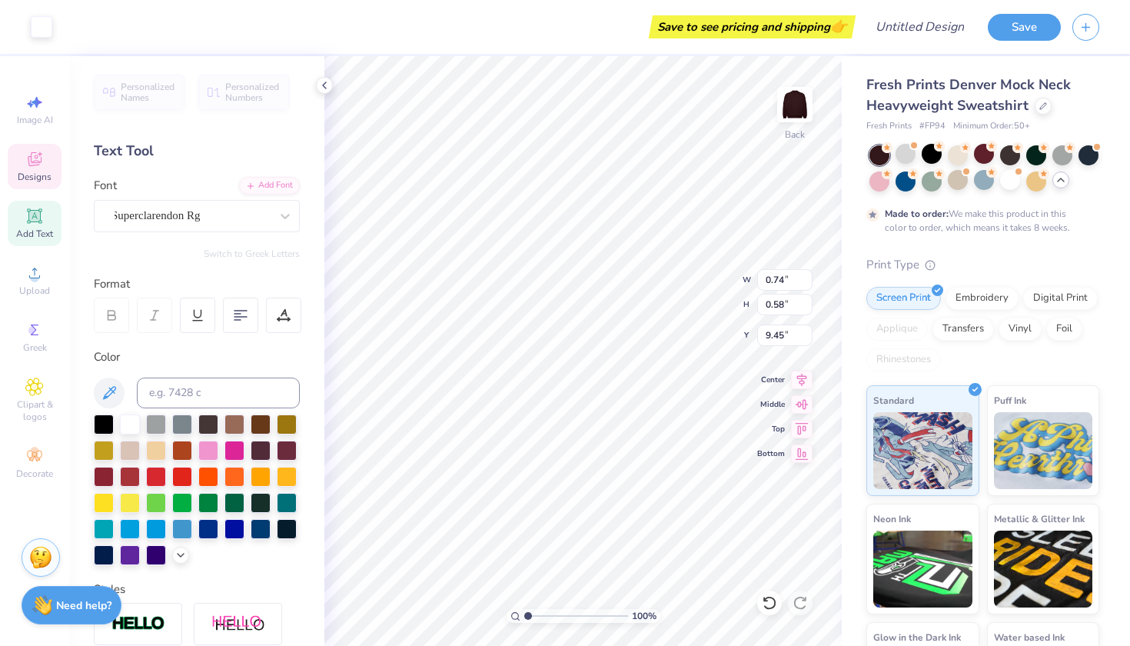
type input "9.42"
click at [40, 162] on icon at bounding box center [35, 159] width 14 height 14
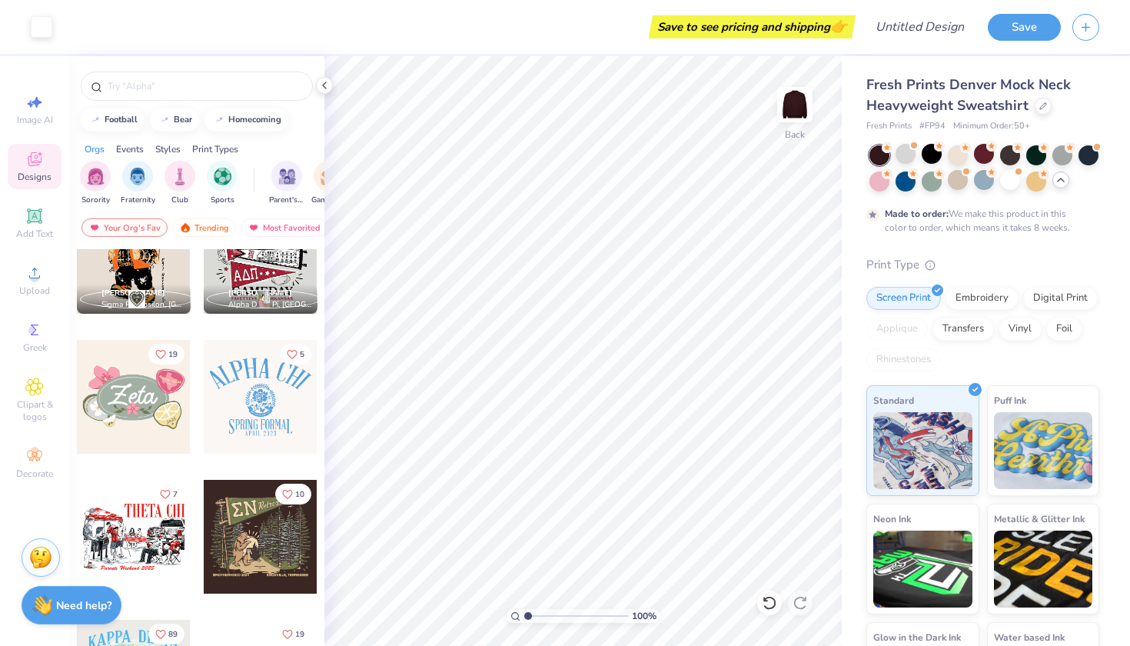
scroll to position [926, 0]
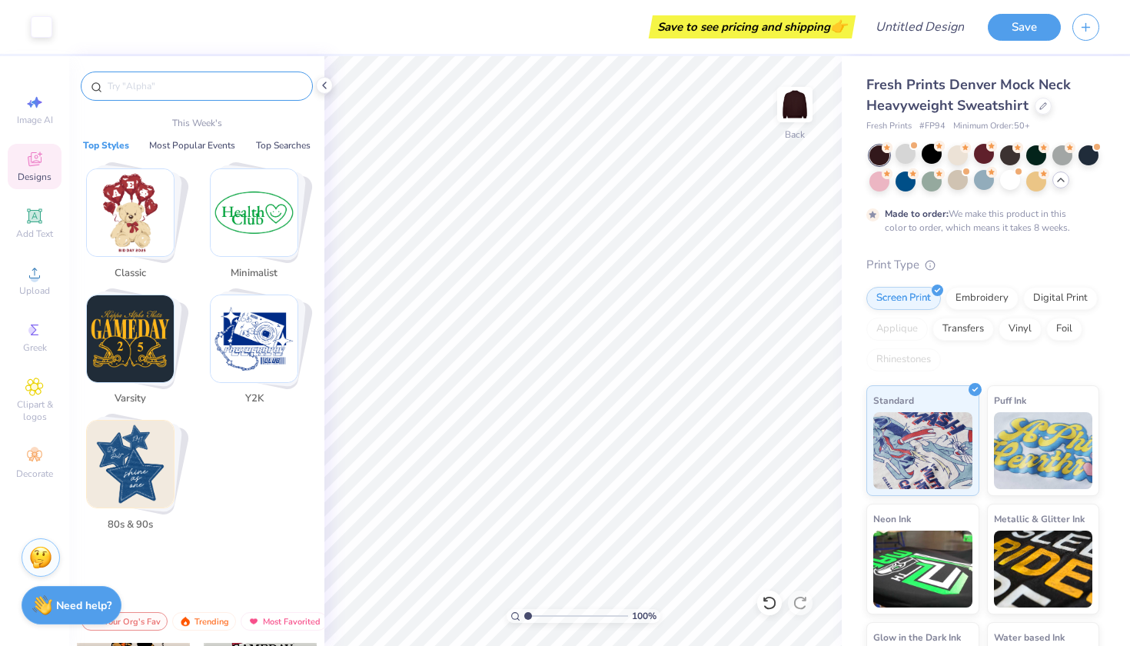
click at [148, 82] on input "text" at bounding box center [204, 85] width 197 height 15
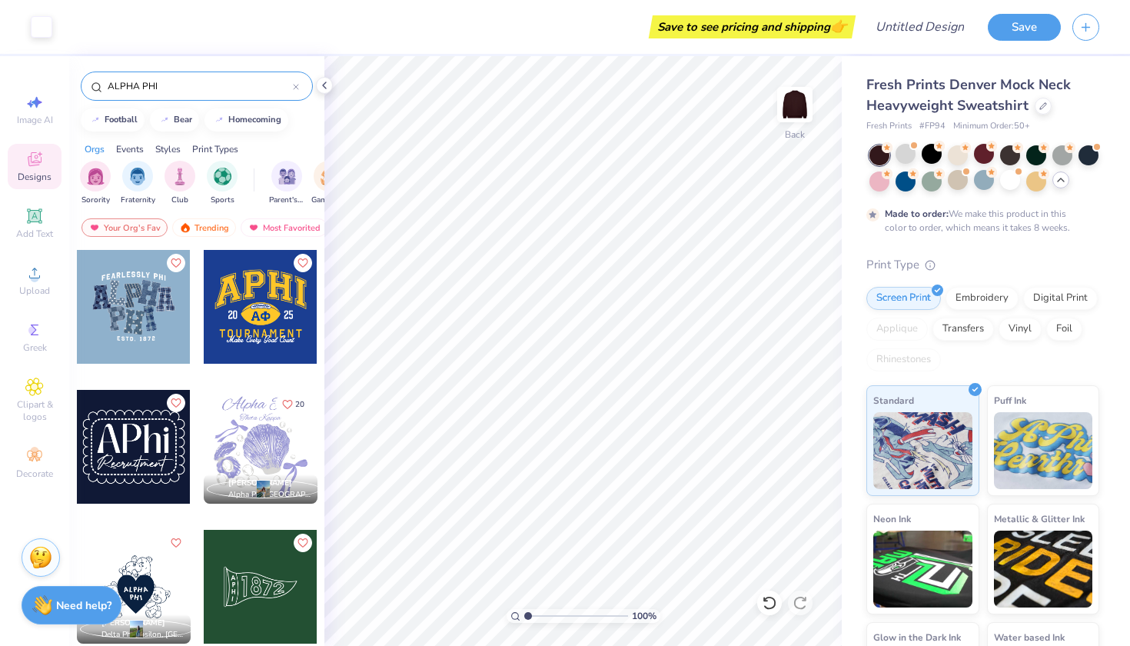
type input "ALPHA PHI"
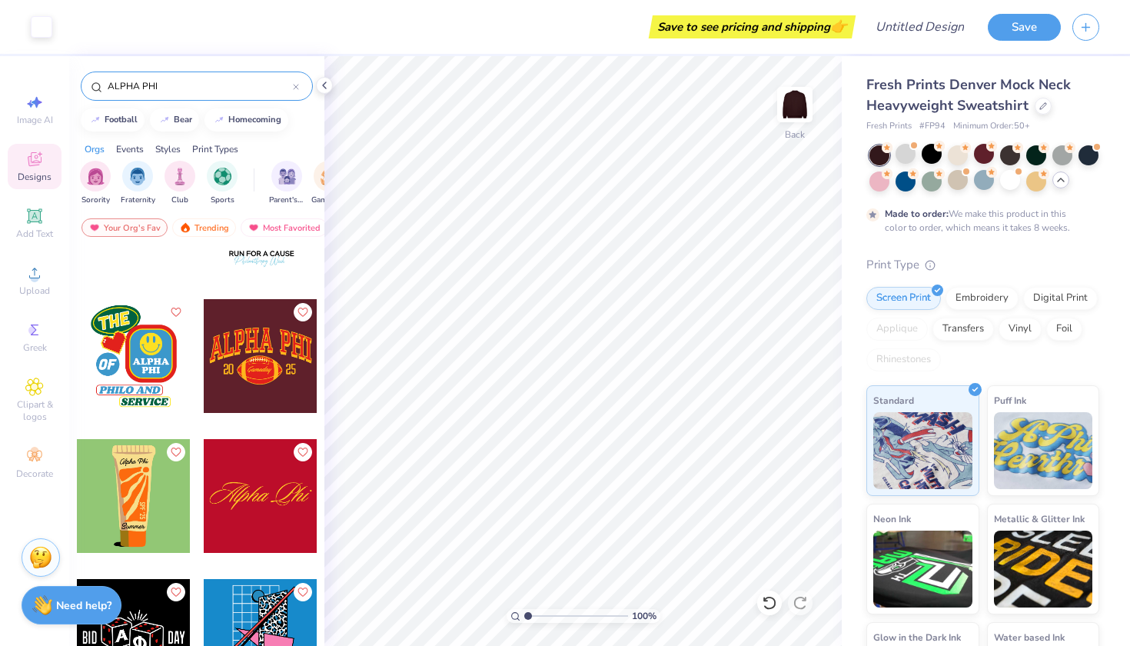
scroll to position [4291, 0]
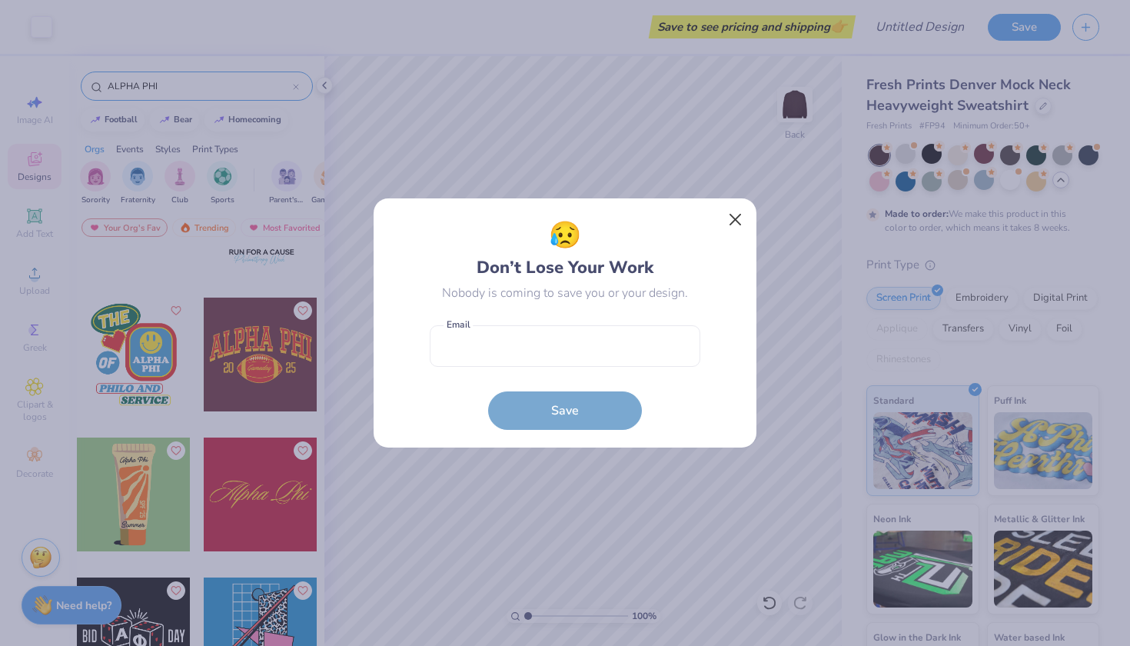
click at [736, 216] on button "Close" at bounding box center [735, 219] width 29 height 29
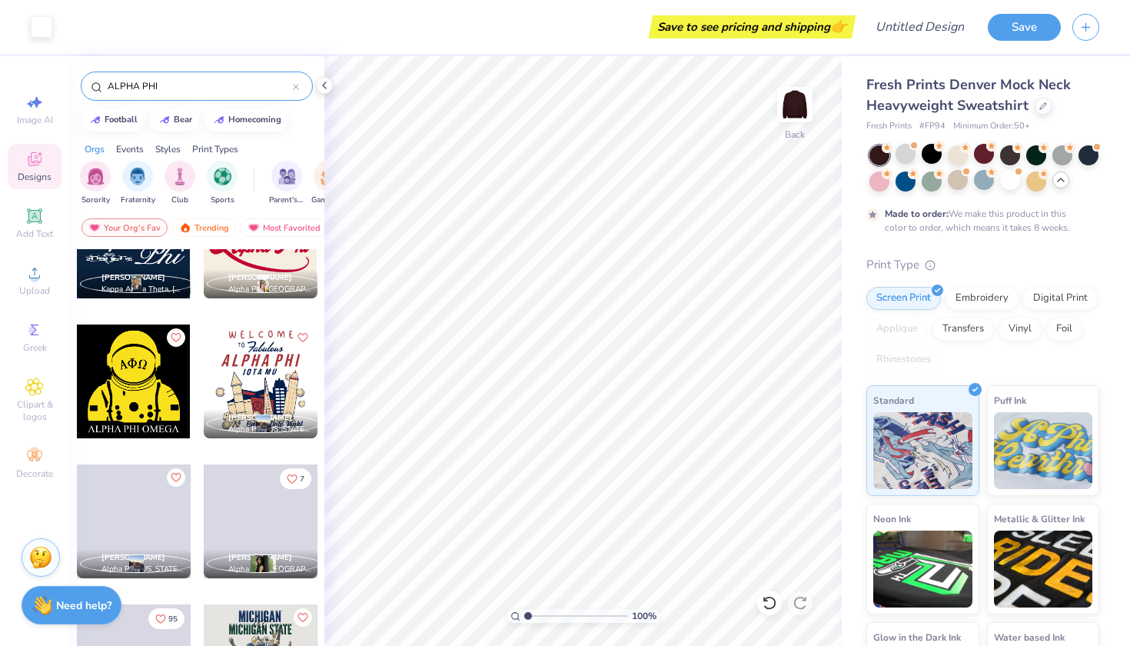
scroll to position [9303, 0]
click at [278, 228] on div "Most Favorited" at bounding box center [284, 227] width 87 height 18
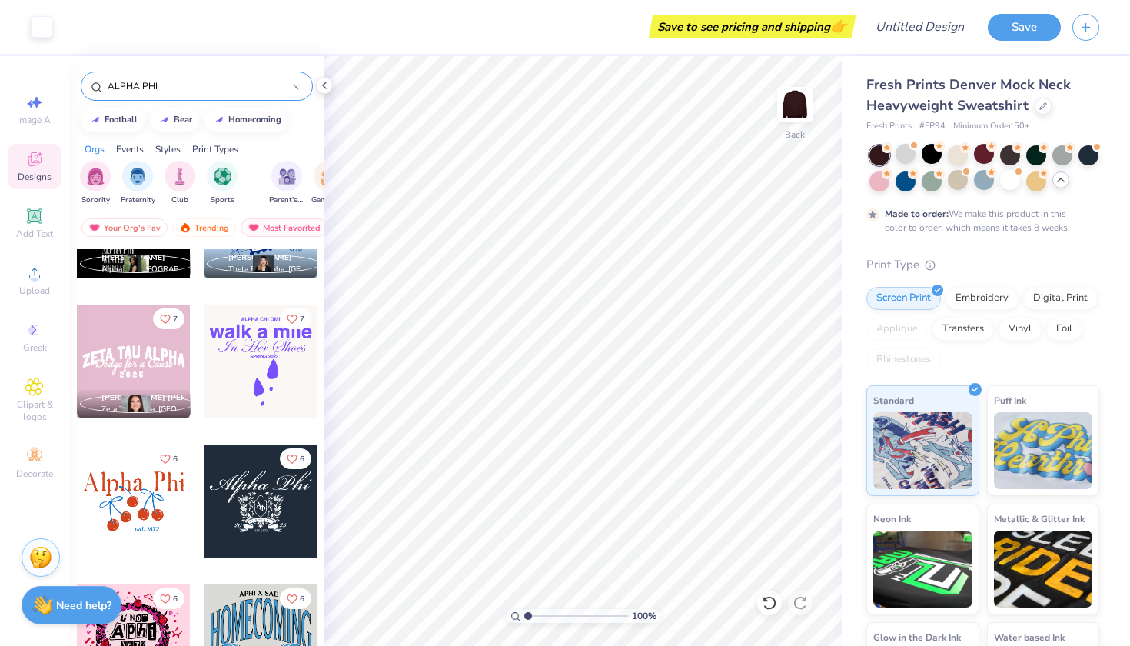
scroll to position [2894, 0]
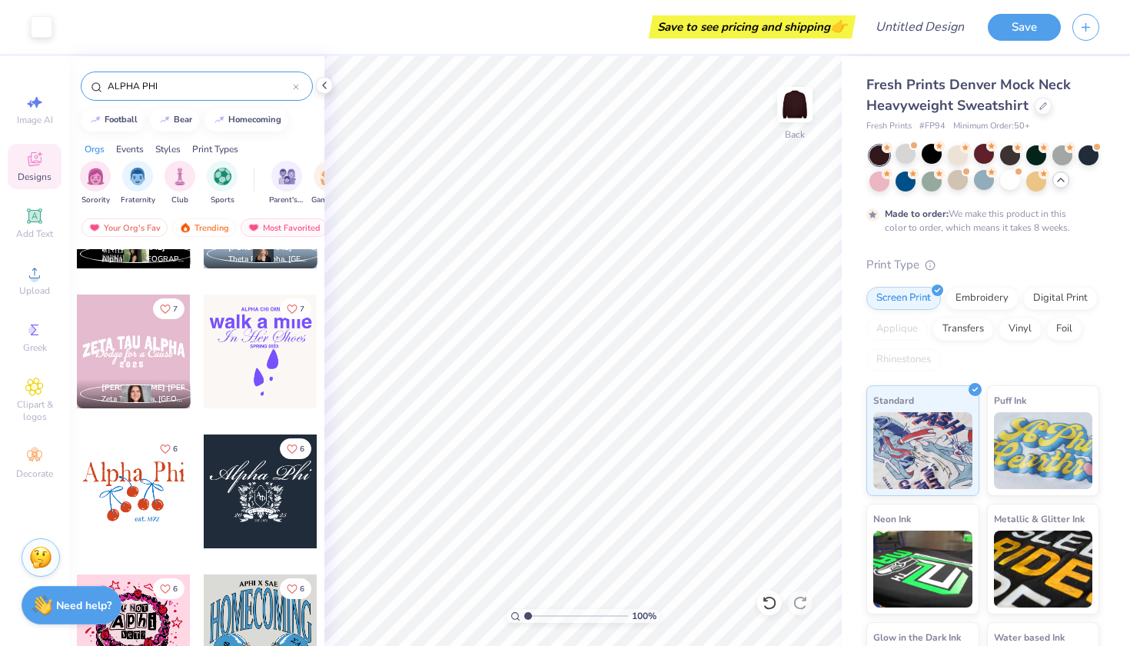
click at [303, 93] on div "ALPHA PHI" at bounding box center [197, 86] width 232 height 29
click at [295, 86] on icon at bounding box center [296, 87] width 5 height 5
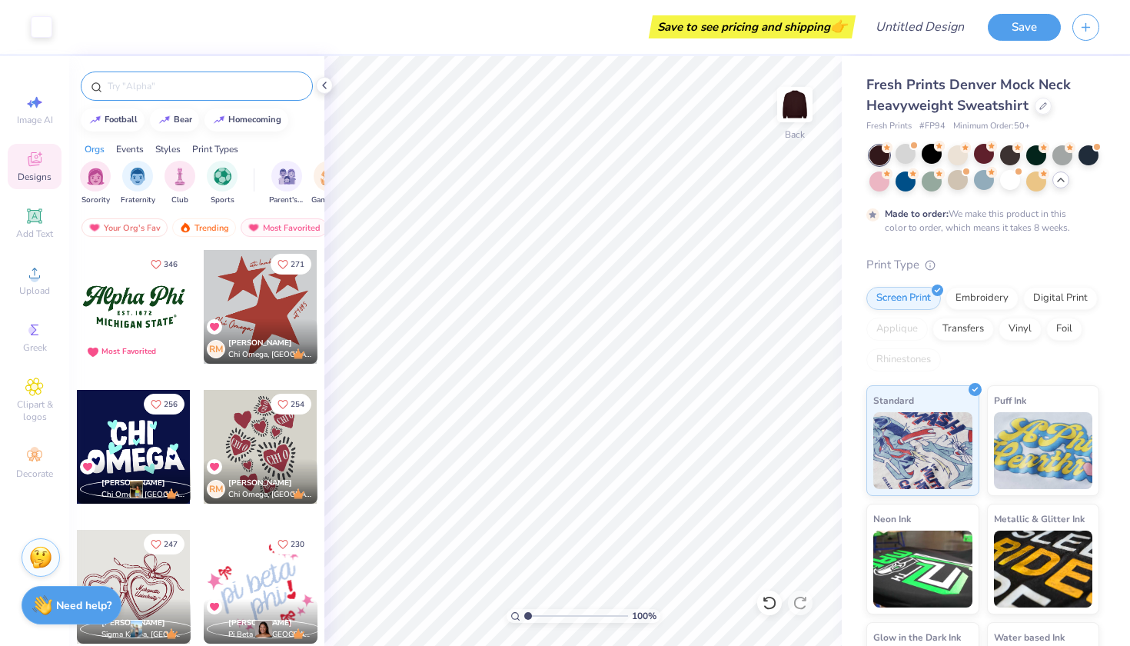
click at [232, 90] on input "text" at bounding box center [204, 85] width 197 height 15
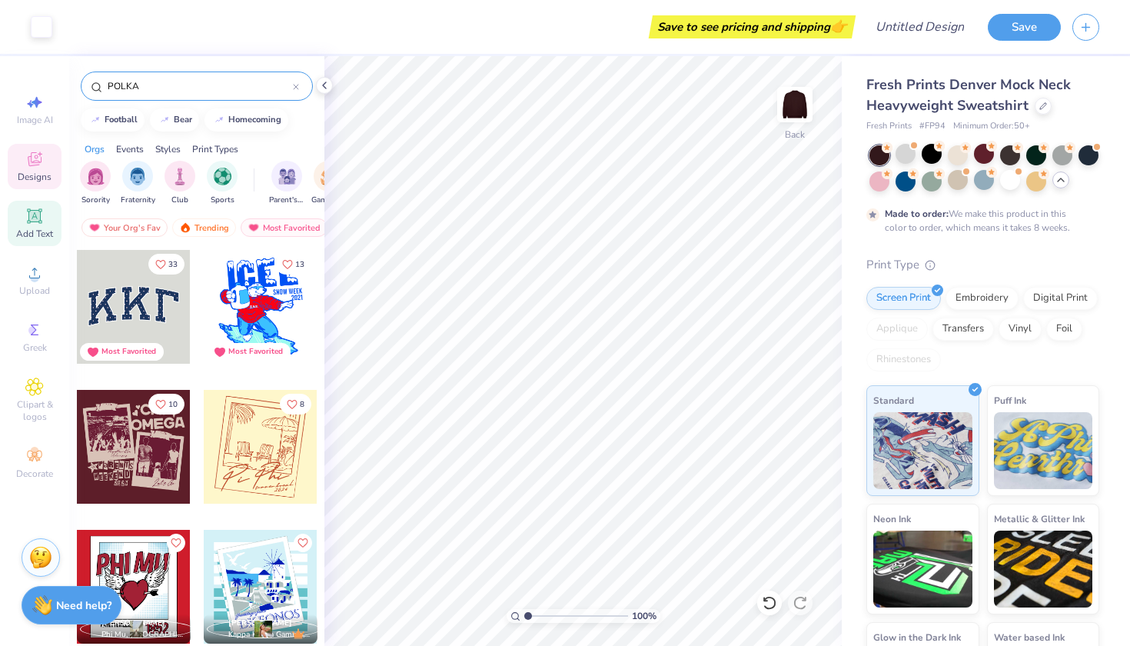
type input "POLKA"
click at [36, 222] on icon at bounding box center [34, 215] width 15 height 15
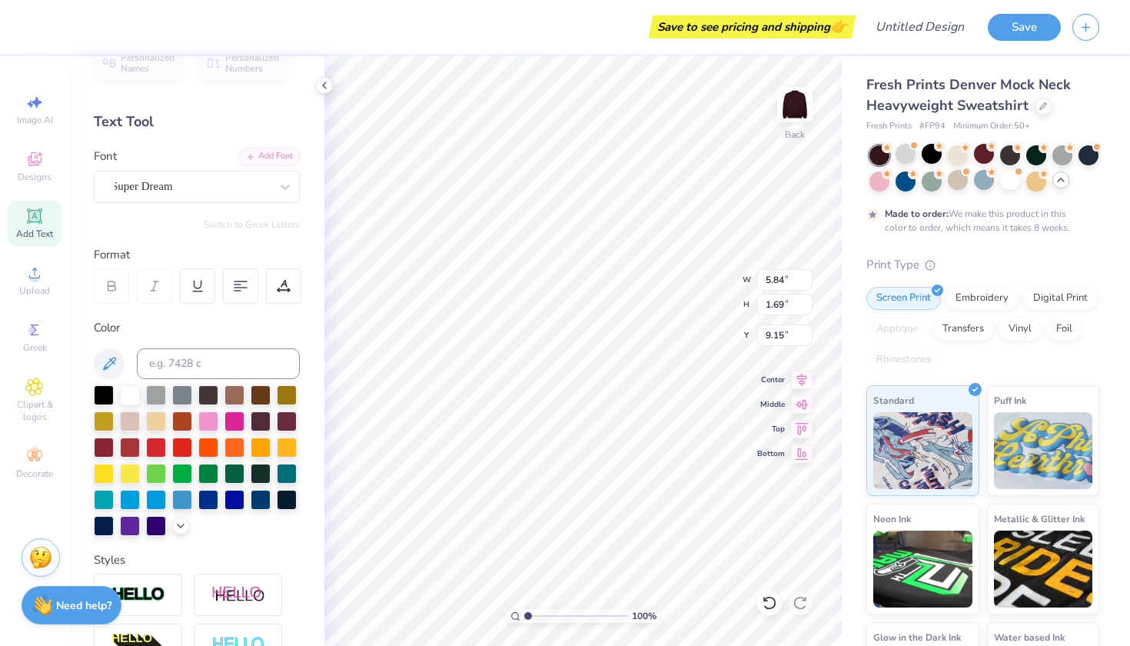
scroll to position [38, 0]
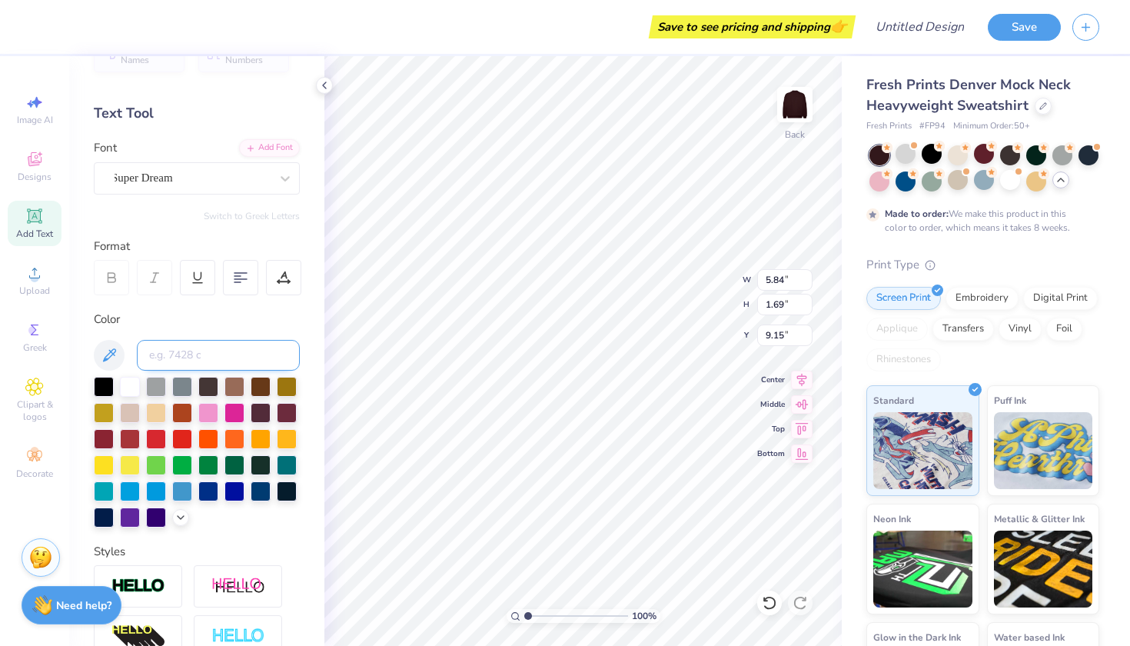
click at [177, 358] on input at bounding box center [218, 355] width 163 height 31
type input "POLKA"
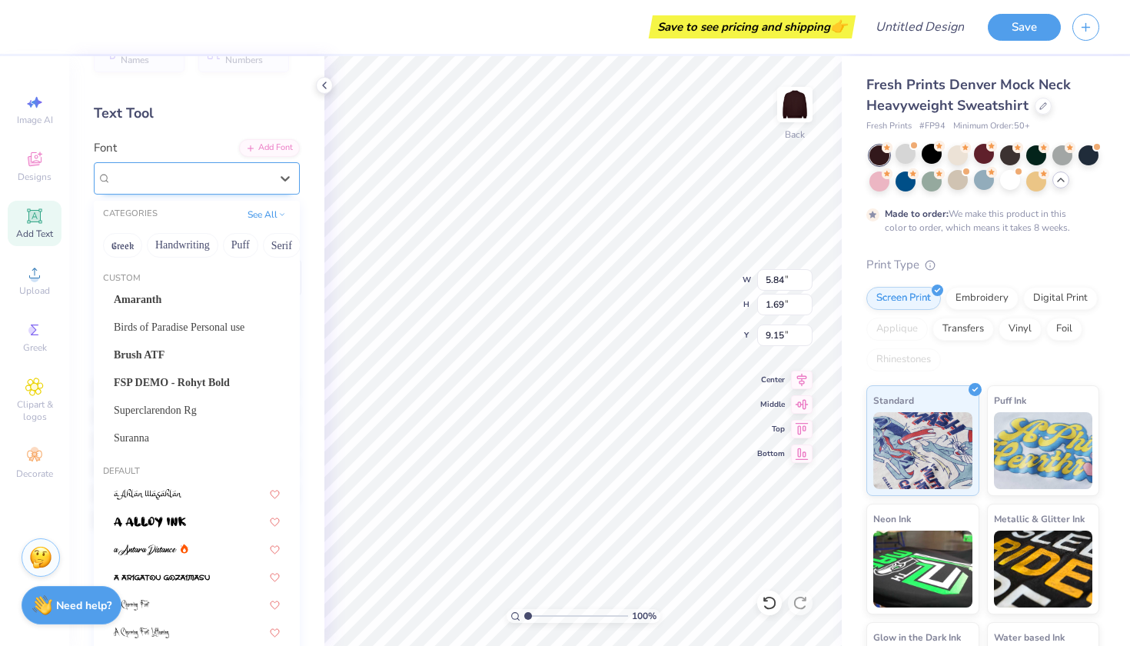
click at [218, 188] on div "Super Dream" at bounding box center [190, 178] width 161 height 24
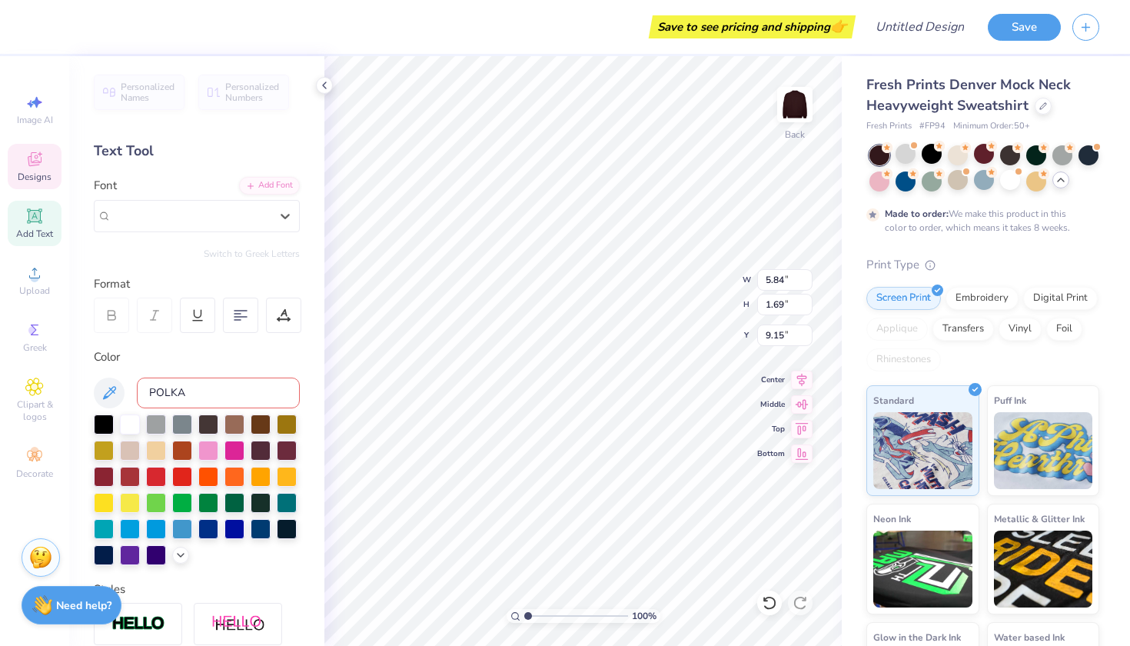
scroll to position [0, 0]
click at [37, 164] on icon at bounding box center [34, 161] width 12 height 10
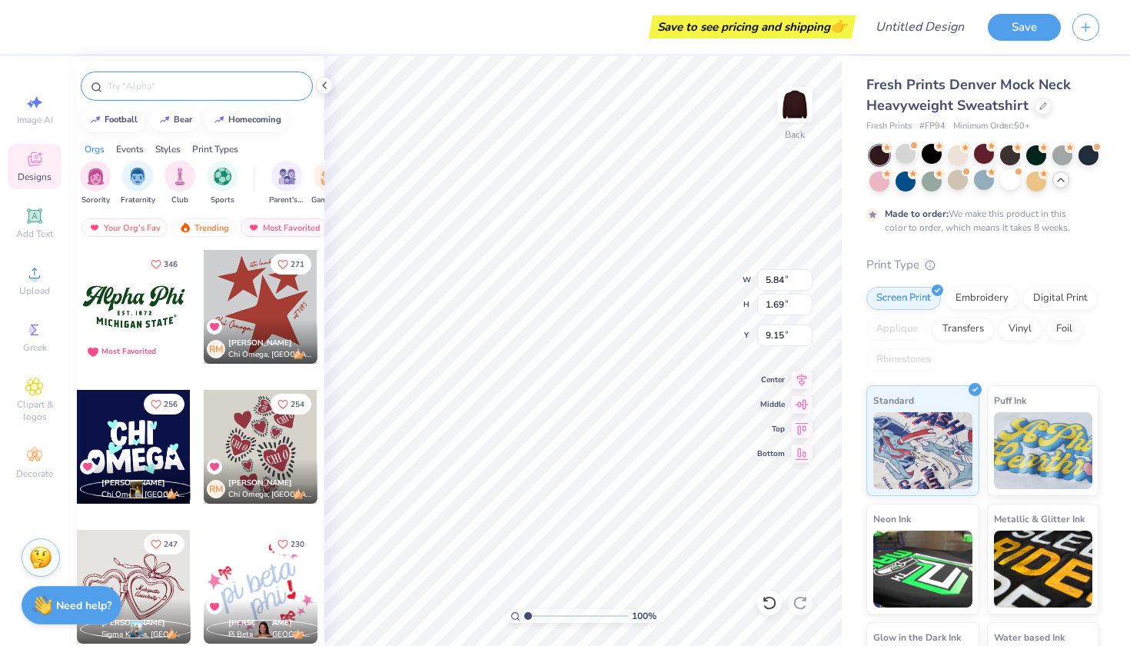
click at [158, 89] on input "text" at bounding box center [204, 85] width 197 height 15
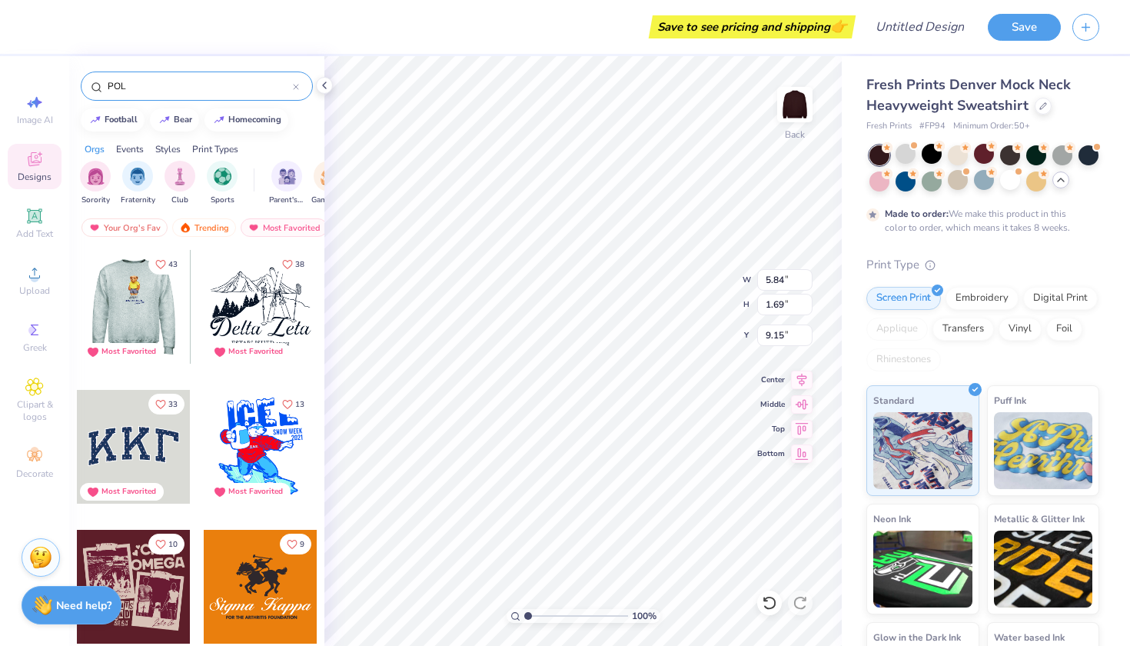
type input "POL"
click at [134, 443] on div at bounding box center [134, 447] width 114 height 114
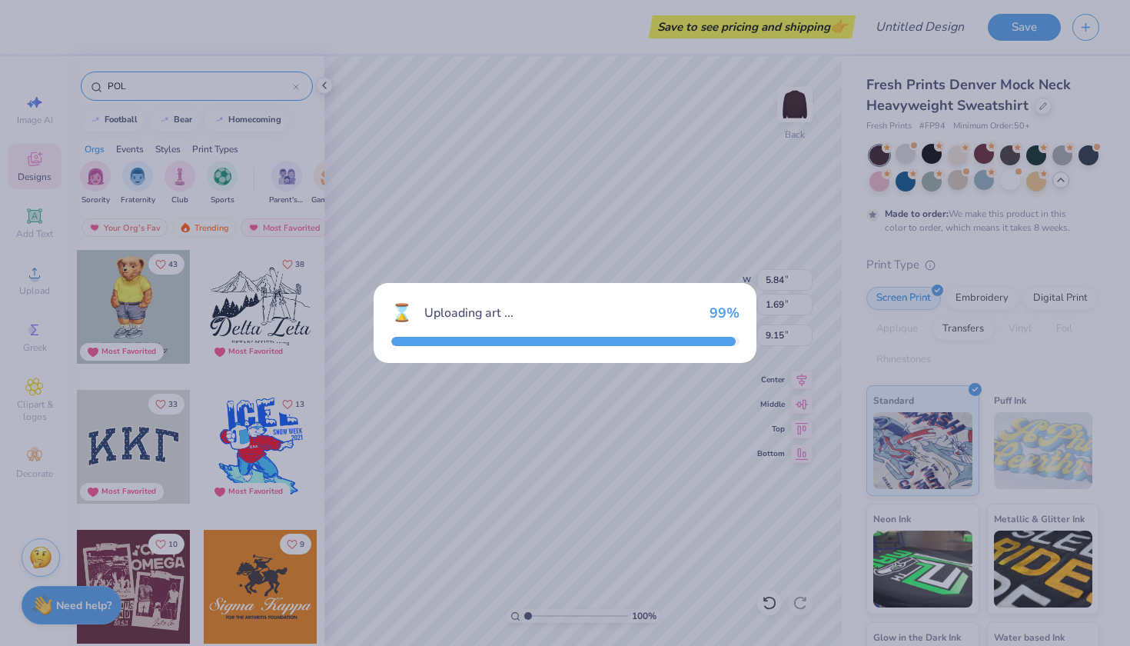
type input "10.91"
type input "4.79"
type input "3.00"
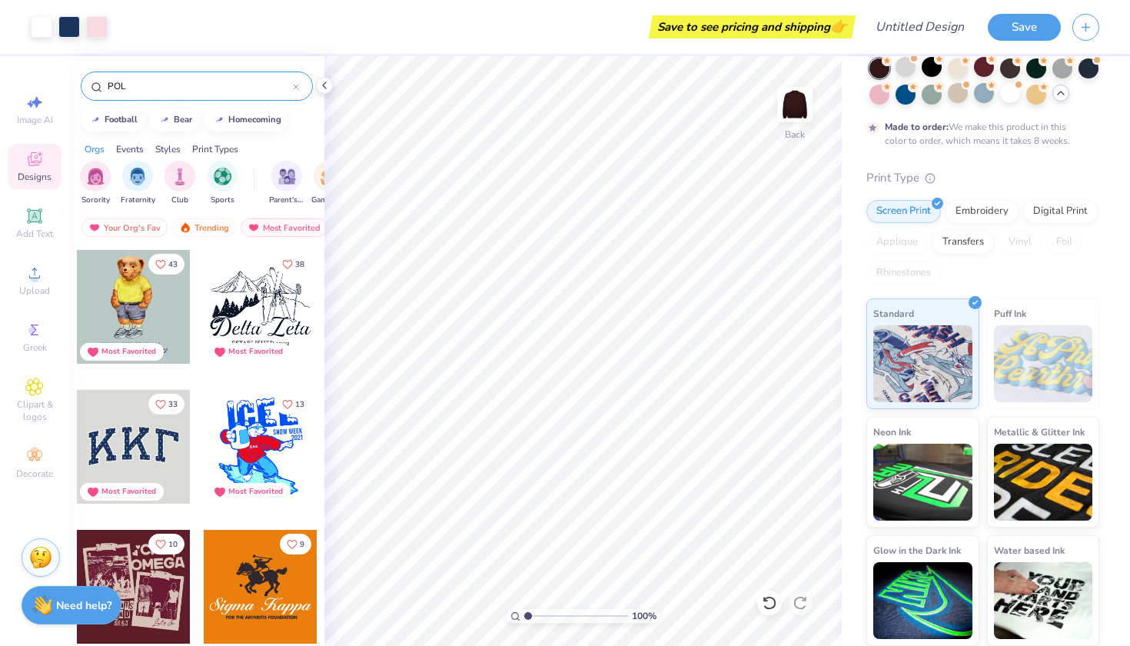
scroll to position [86, 0]
click at [1030, 361] on img at bounding box center [1043, 364] width 99 height 77
click at [1010, 306] on span "Puff Ink" at bounding box center [1010, 314] width 32 height 16
click at [929, 433] on div "Neon Ink" at bounding box center [923, 470] width 113 height 111
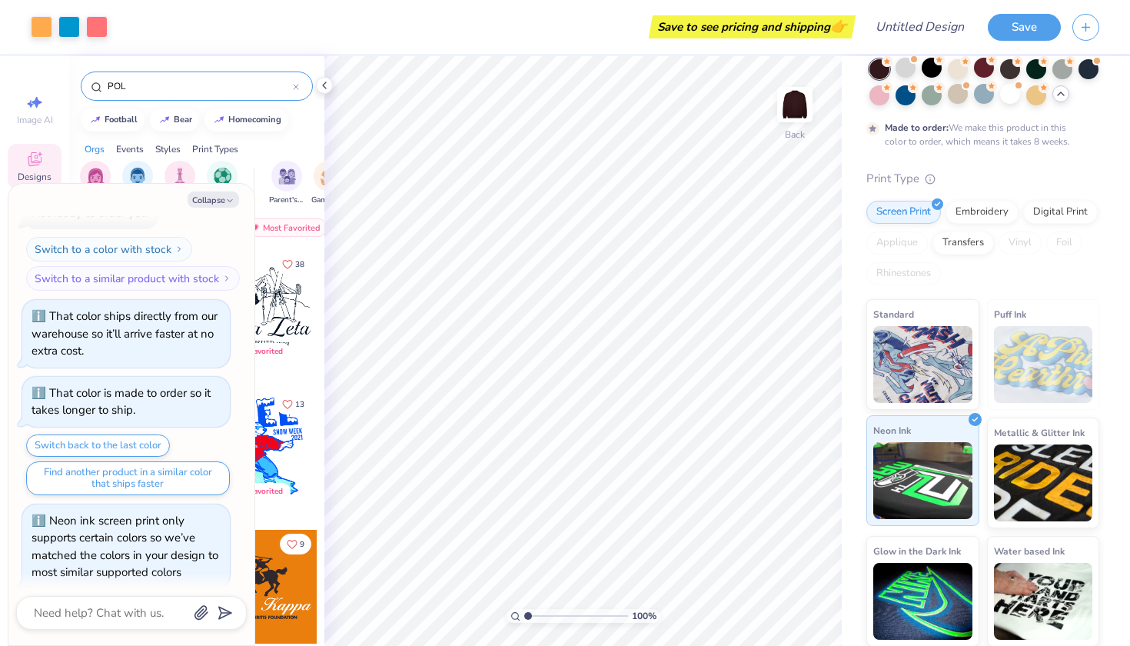
scroll to position [0, 0]
click at [944, 306] on div "Standard" at bounding box center [923, 352] width 113 height 111
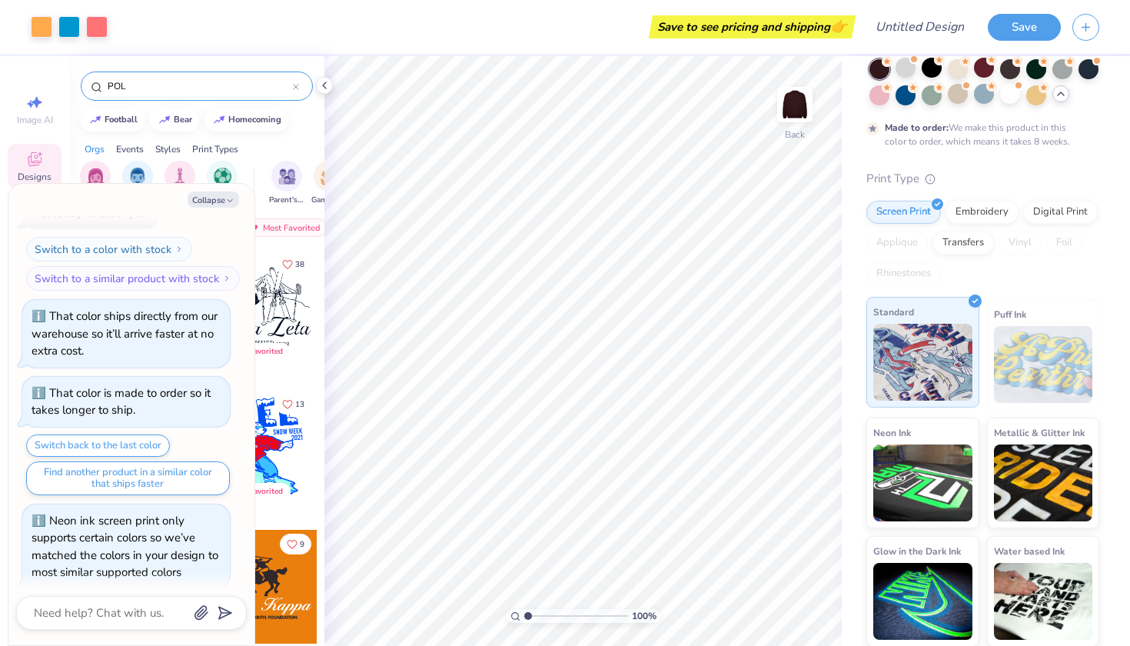
scroll to position [1193, 0]
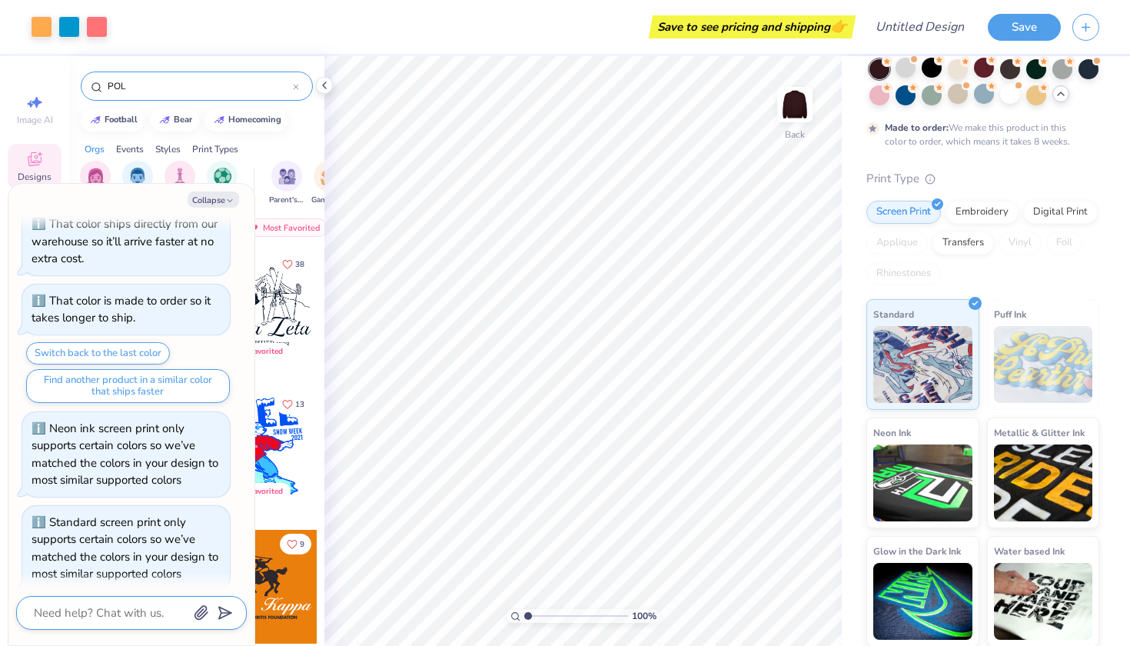
click at [113, 611] on textarea at bounding box center [110, 613] width 156 height 20
type textarea "x"
type textarea "R"
type textarea "x"
type textarea "RI"
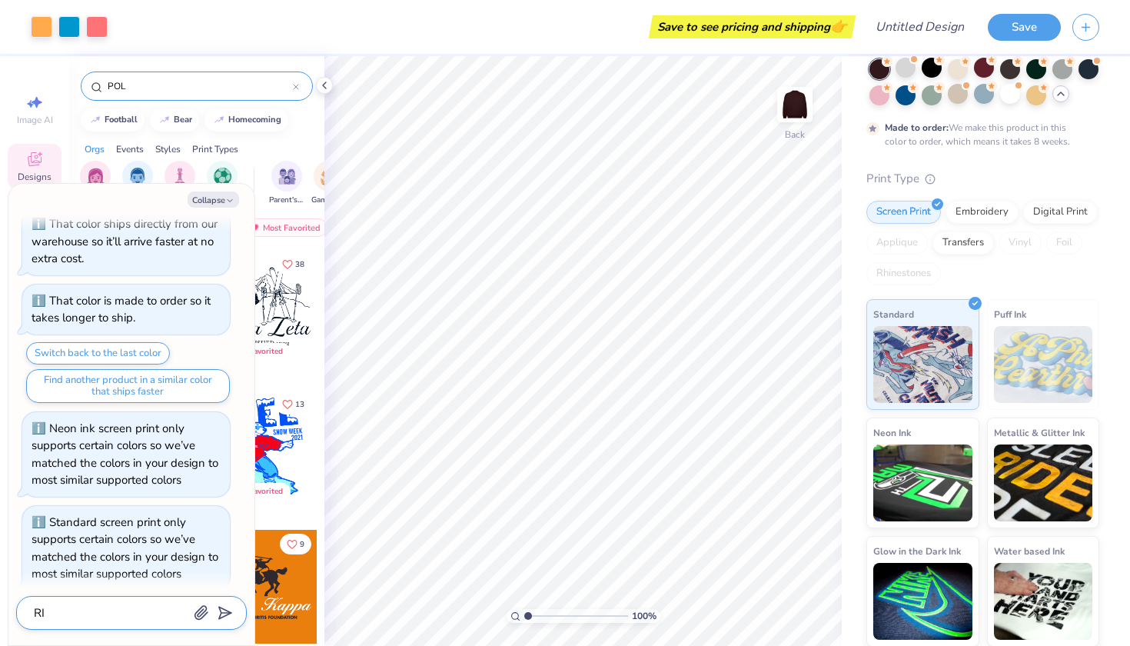
type textarea "x"
type textarea "RIG"
type textarea "x"
type textarea "RIGH"
type textarea "x"
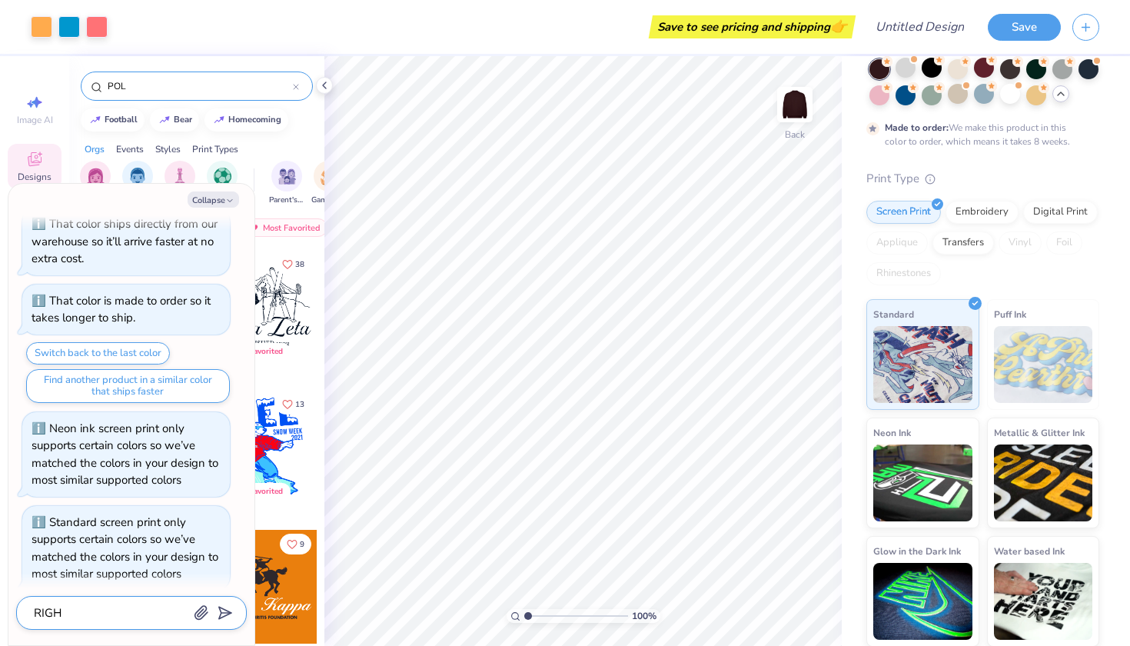
type textarea "RIGHT"
type textarea "x"
type textarea "RIGHT"
type textarea "x"
type textarea "RIGHT A"
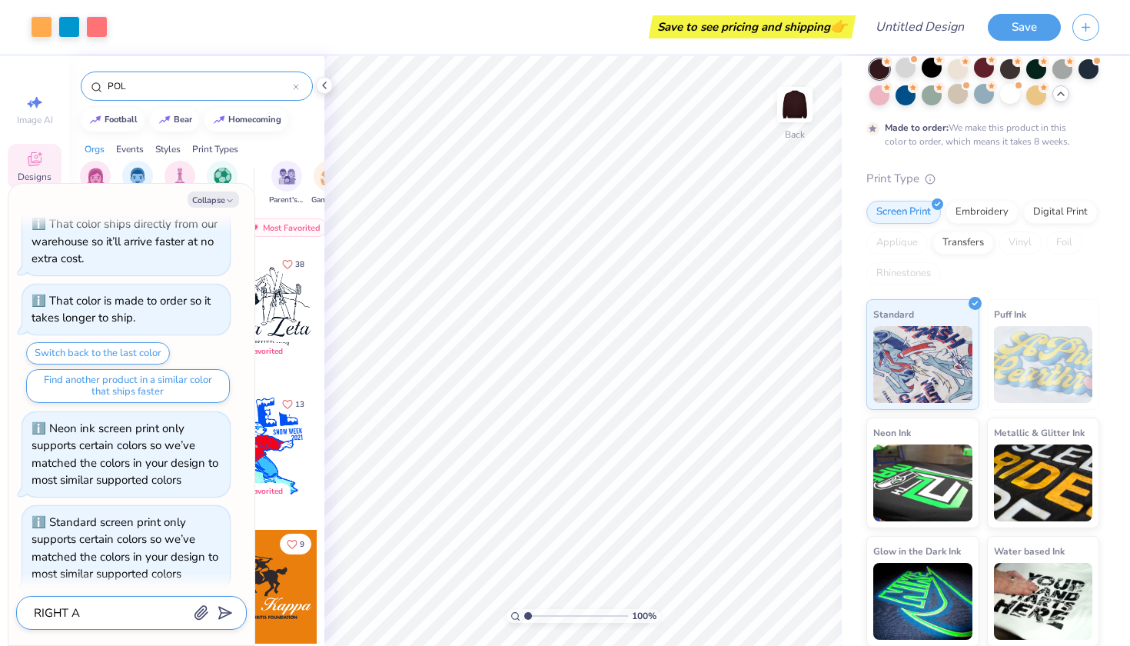
type textarea "x"
type textarea "RIGHT AL"
type textarea "x"
type textarea "RIGHT ALP"
type textarea "x"
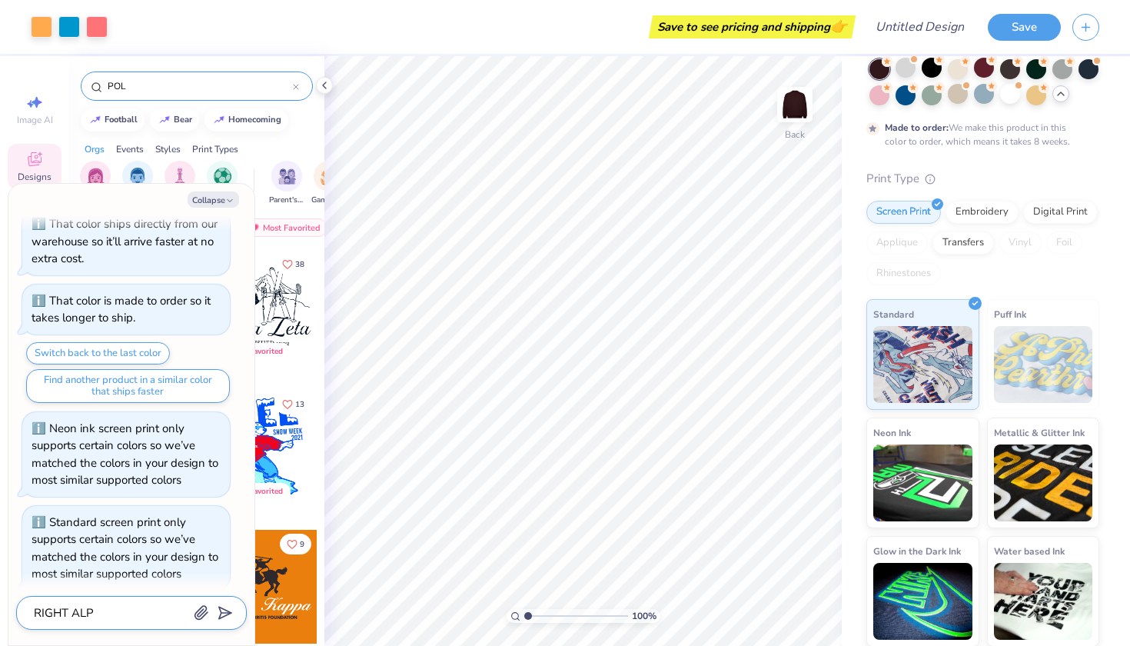
type textarea "RIGHT ALPH"
type textarea "x"
type textarea "RIGHT ALPHA"
type textarea "x"
type textarea "RIGHT ALPHA"
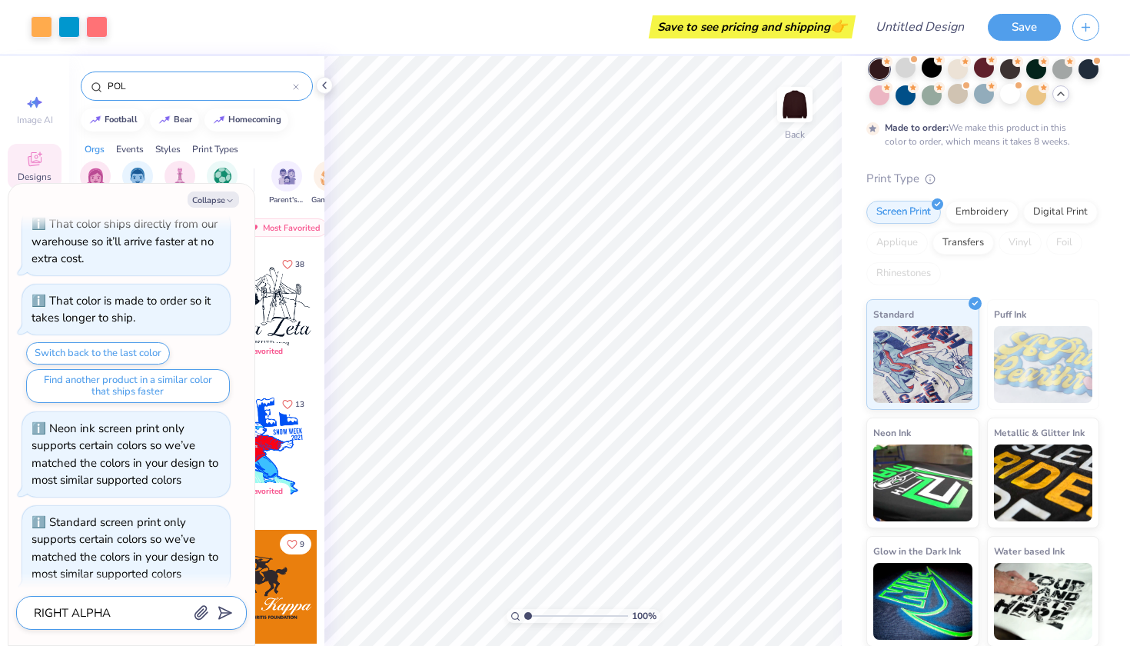
type textarea "x"
type textarea "RIGHT ALPHA P"
type textarea "x"
type textarea "RIGHT ALPHA PH"
type textarea "x"
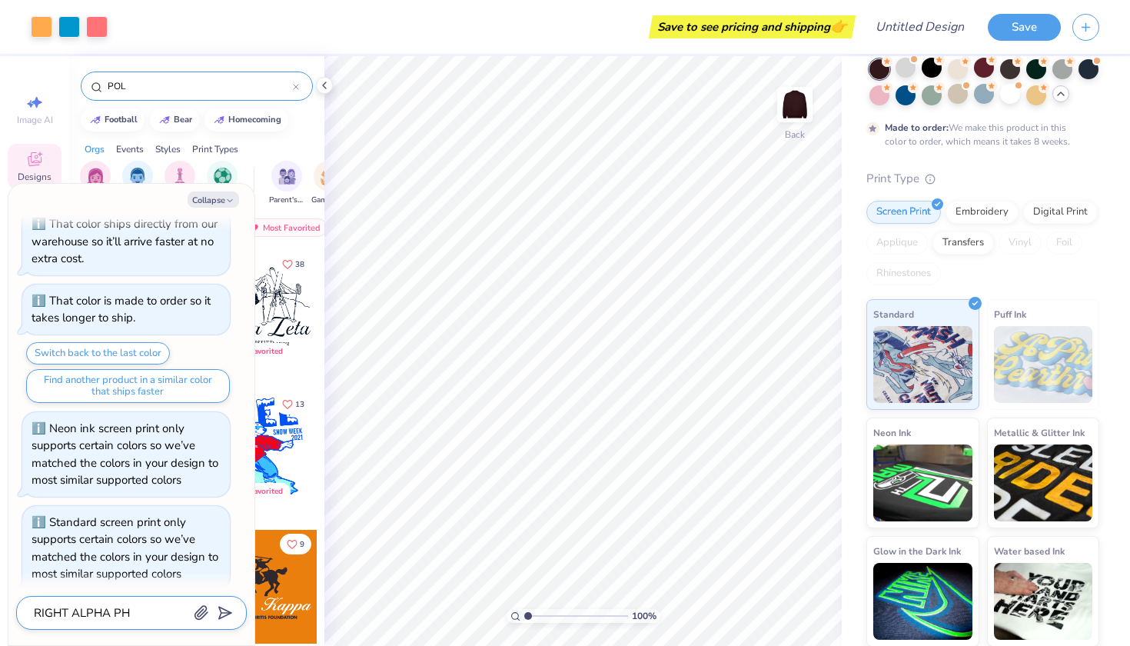
type textarea "RIGHT ALPHA PHI"
type textarea "x"
type textarea "RIGHT ALPHA PHI"
type textarea "x"
type textarea "RIGHT ALPHA PHI O"
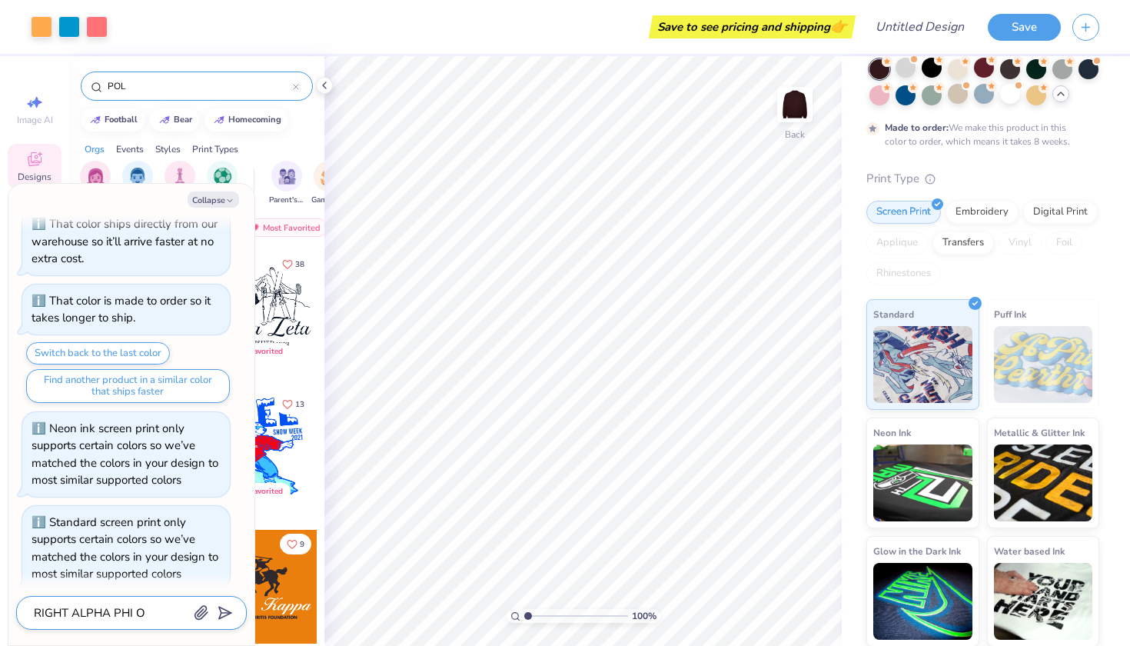
type textarea "x"
type textarea "RIGHT ALPHA PHI ON"
type textarea "x"
type textarea "RIGHT ALPHA PHI ON"
type textarea "x"
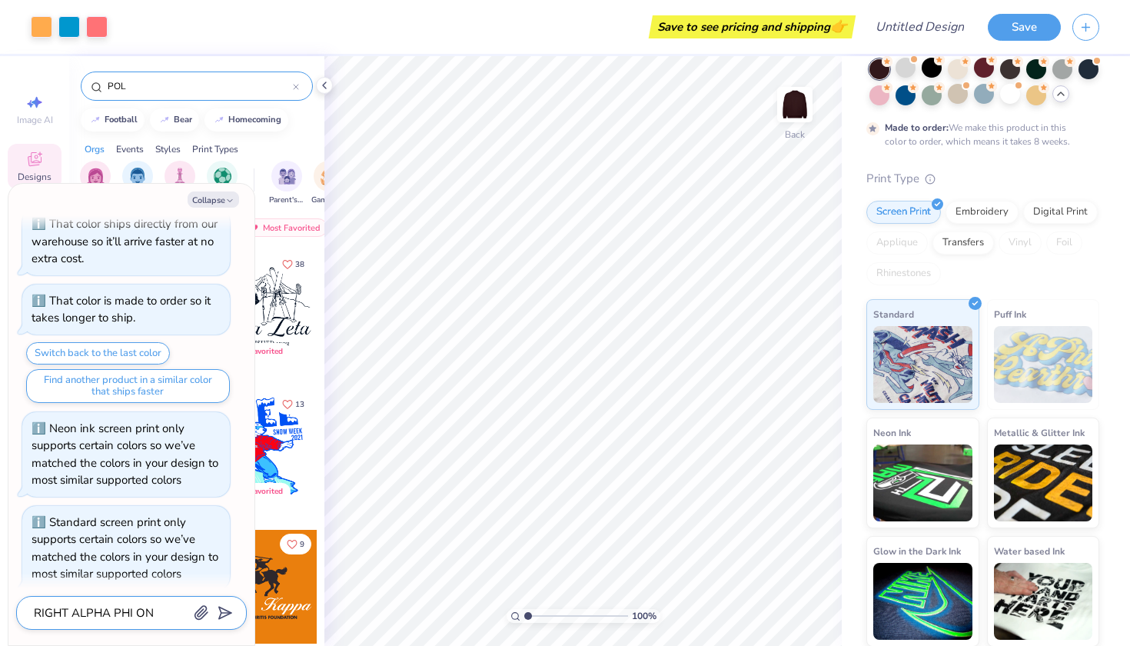
type textarea "RIGHT ALPHA PHI ON I"
type textarea "x"
type textarea "RIGHT ALPHA PHI ON"
type textarea "x"
type textarea "RIGHT ALPHA PHI ON T"
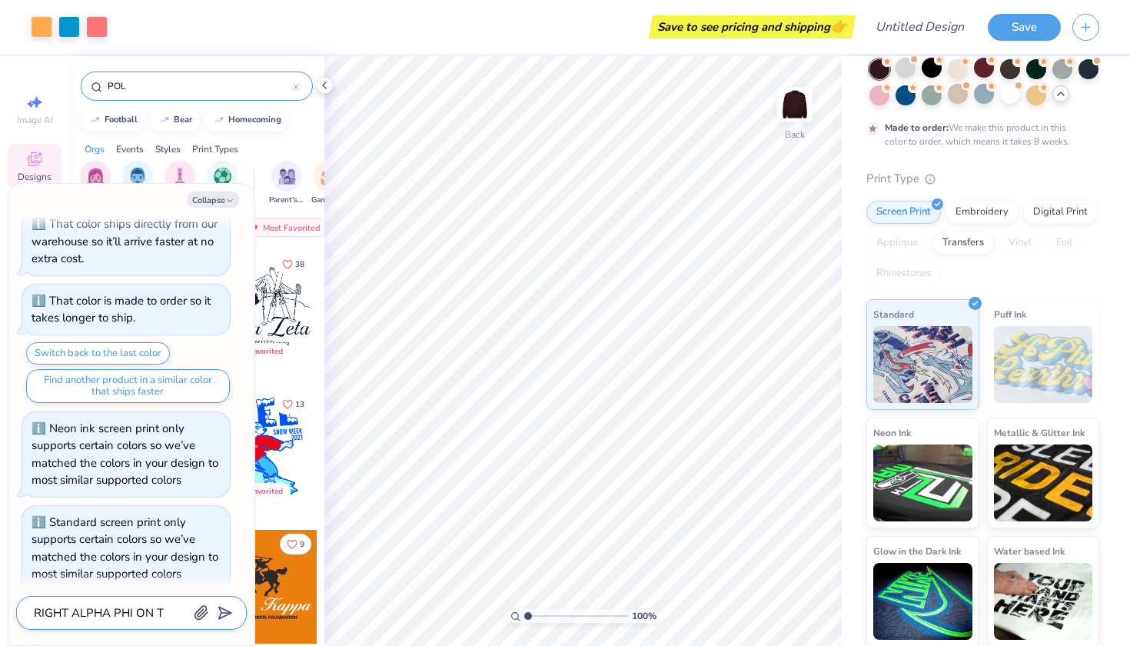
type textarea "x"
type textarea "RIGHT ALPHA PHI ON TH"
type textarea "x"
type textarea "RIGHT ALPHA PHI ON THE"
type textarea "x"
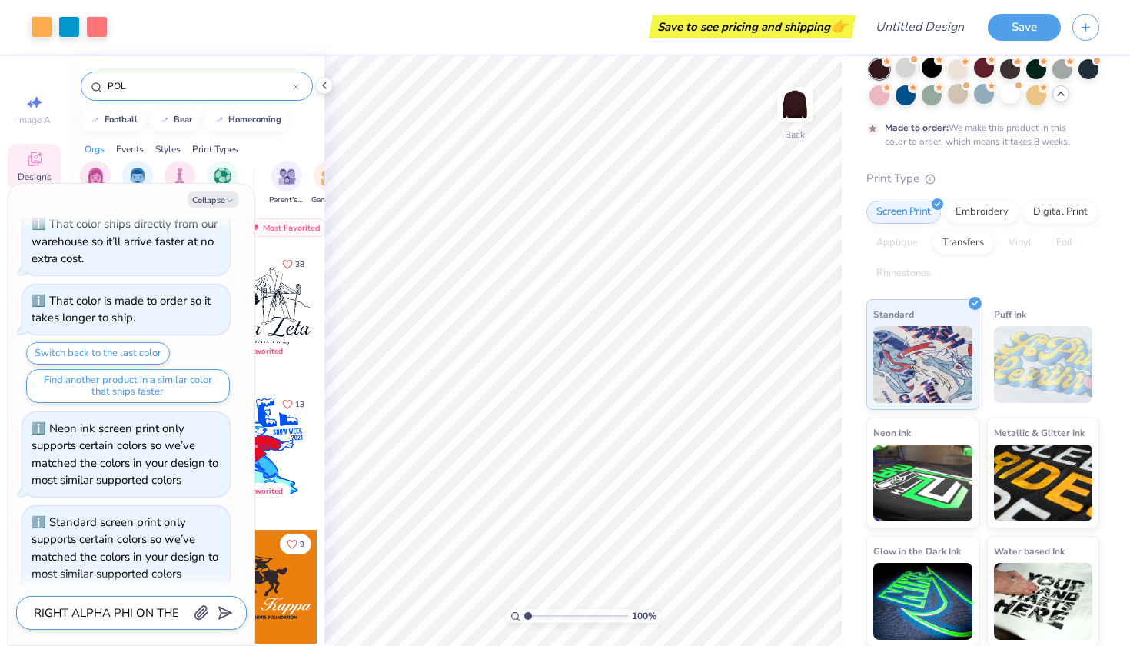
type textarea "RIGHT ALPHA PHI ON THE"
type textarea "x"
type textarea "RIGHT ALPHA PHI ON THE P"
type textarea "x"
type textarea "RIGHT ALPHA PHI ON THE PO"
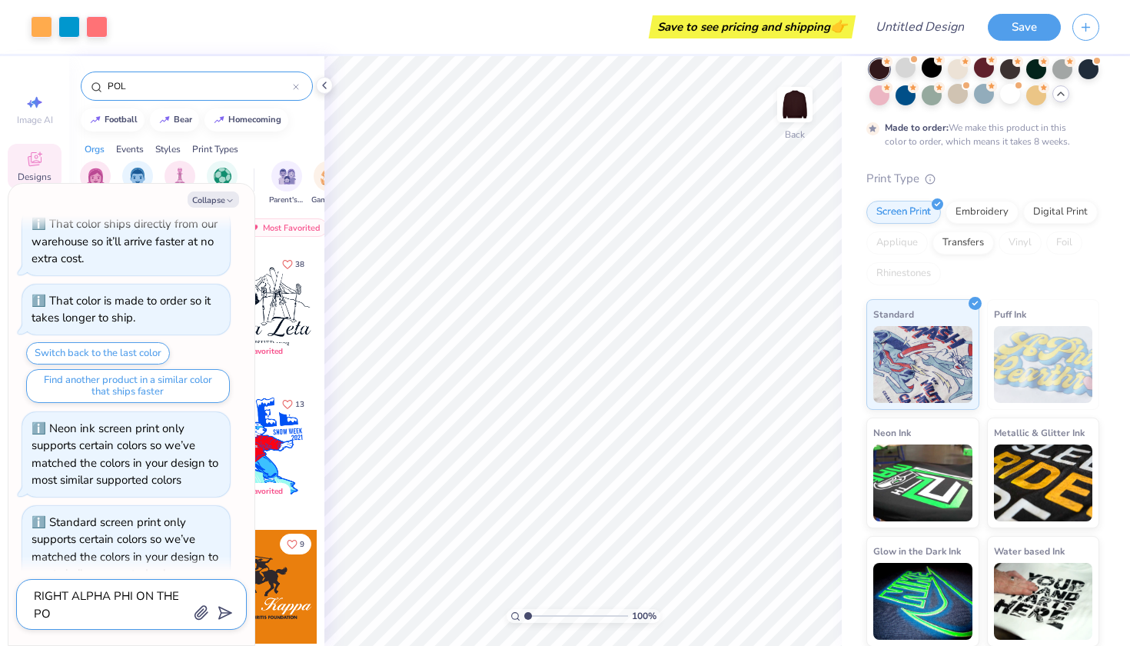
type textarea "x"
type textarea "RIGHT ALPHA PHI ON THE POL"
type textarea "x"
type textarea "RIGHT ALPHA PHI ON THE POLK"
type textarea "x"
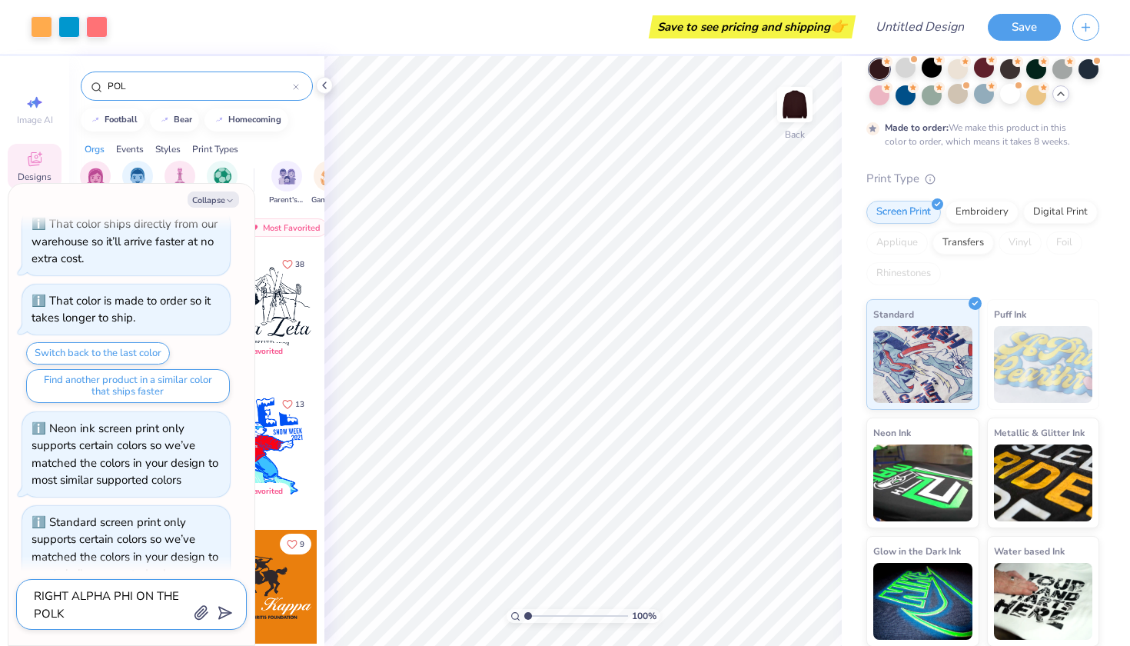
type textarea "RIGHT ALPHA PHI ON THE POLKA"
type textarea "x"
type textarea "RIGHT ALPHA PHI ON THE POLKA"
type textarea "x"
type textarea "RIGHT ALPHA PHI ON THE POLKA S"
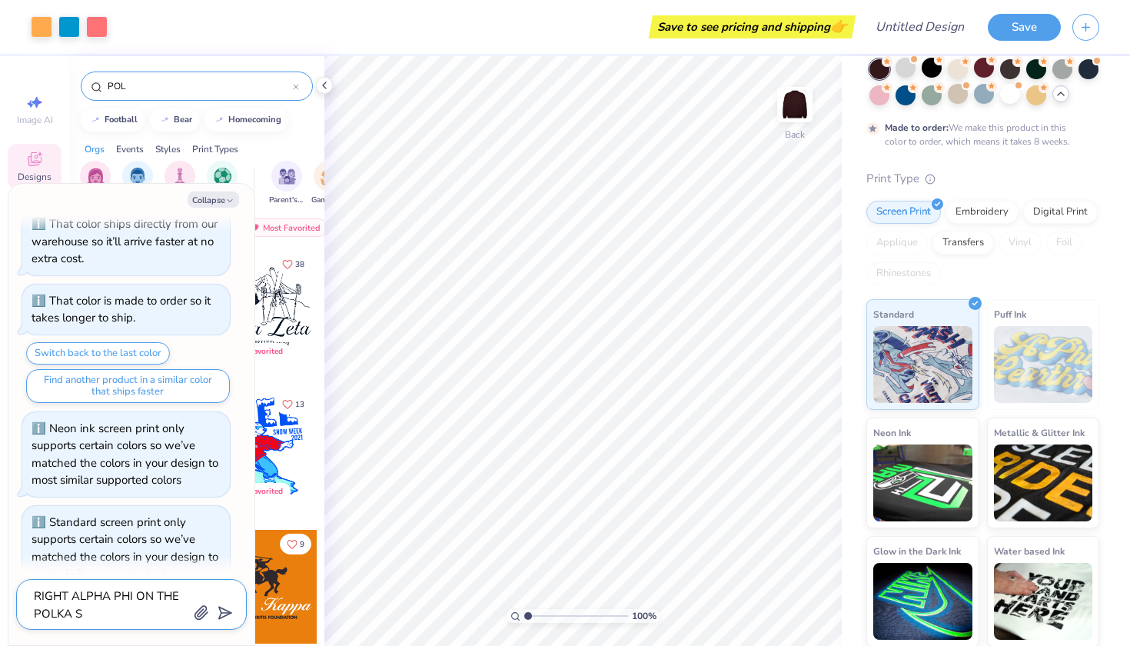
type textarea "x"
type textarea "RIGHT ALPHA PHI ON THE POLKA"
type textarea "x"
type textarea "RIGHT ALPHA PHI ON THE POLKA D"
type textarea "x"
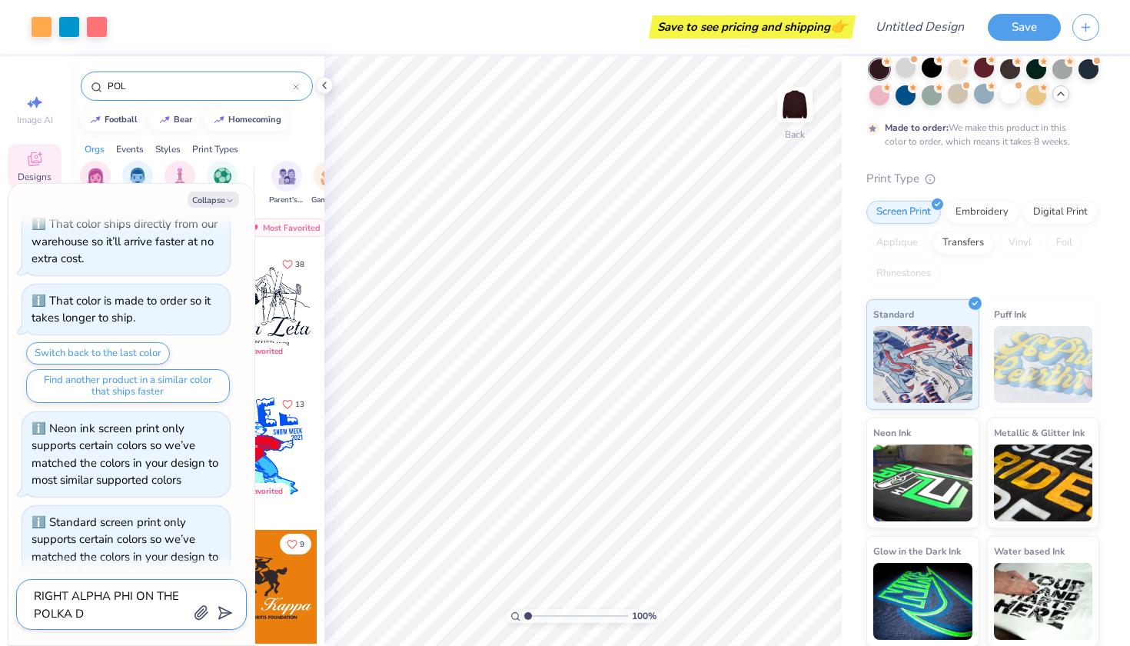
type textarea "RIGHT ALPHA PHI ON THE POLKA DO"
type textarea "x"
type textarea "RIGHT ALPHA PHI ON THE POLKA DOT"
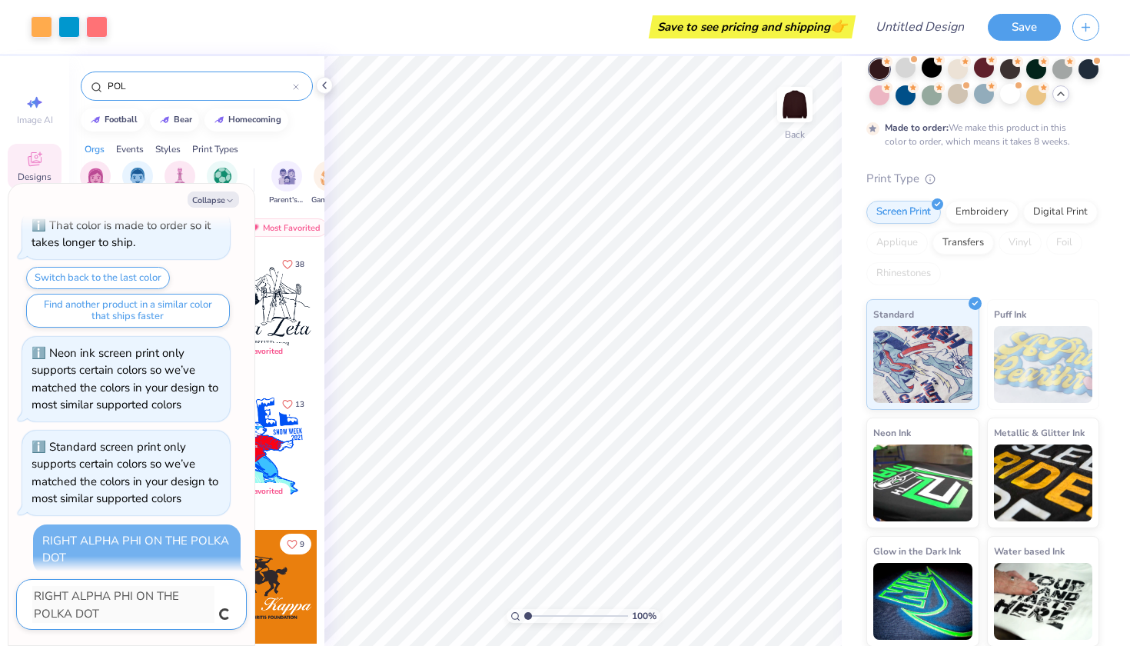
type textarea "x"
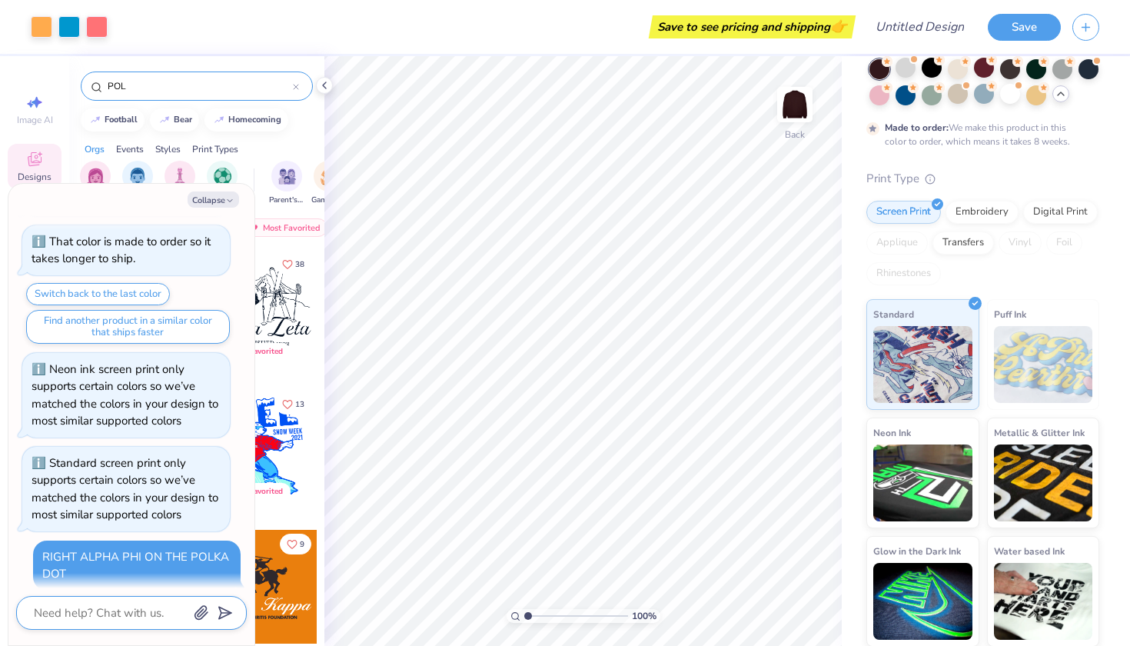
scroll to position [1252, 0]
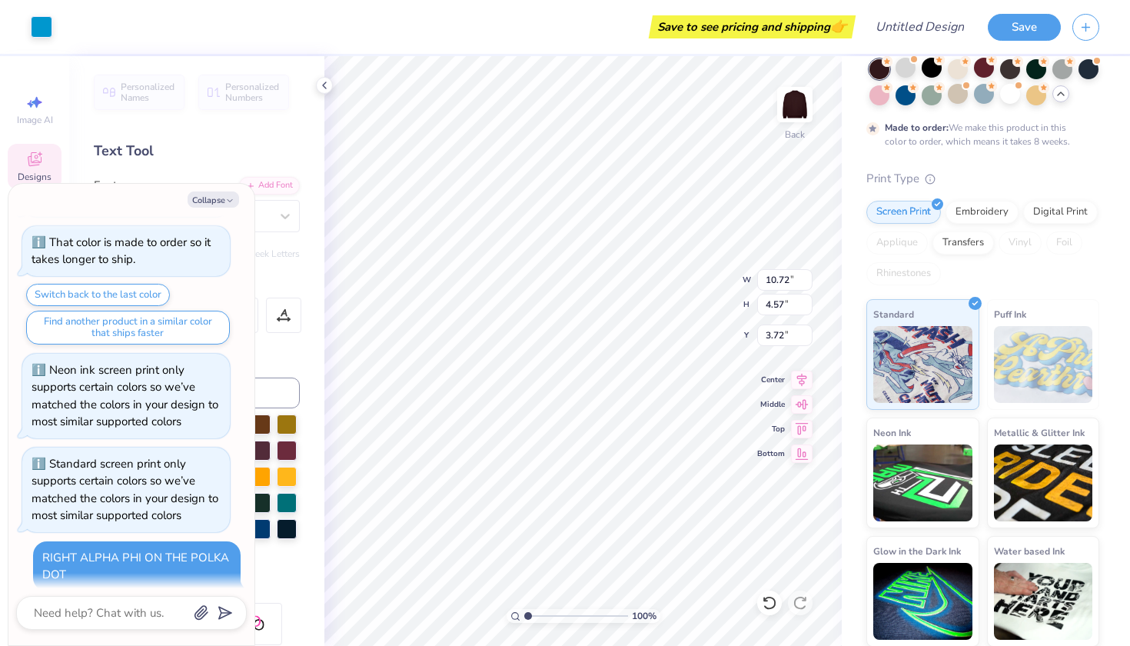
type textarea "x"
type input "3.74"
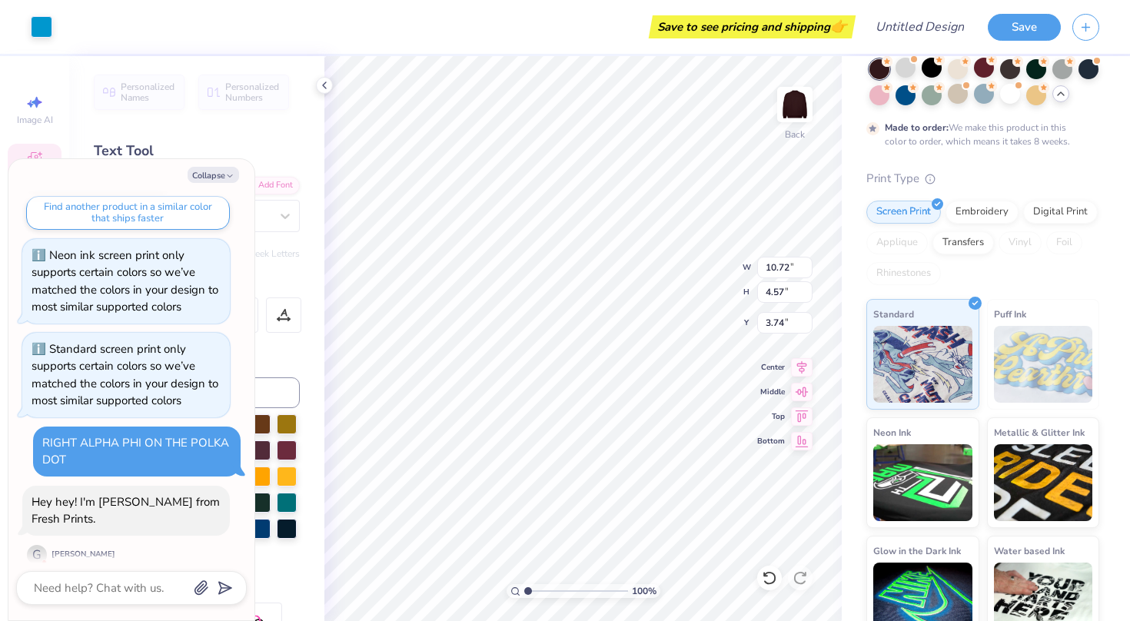
scroll to position [1341, 0]
click at [178, 275] on div "Neon ink screen print only supports certain colors so we’ve matched the colors …" at bounding box center [125, 282] width 187 height 68
click at [934, 88] on icon at bounding box center [939, 86] width 11 height 11
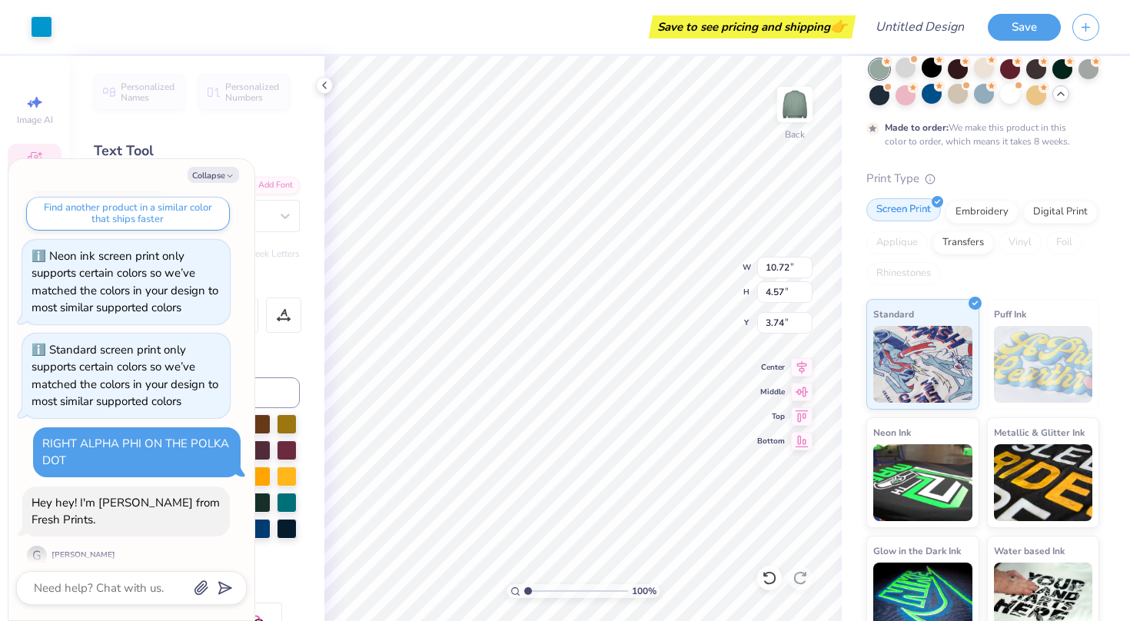
click at [890, 213] on div "Screen Print" at bounding box center [904, 209] width 75 height 23
click at [978, 212] on div "Embroidery" at bounding box center [982, 209] width 73 height 23
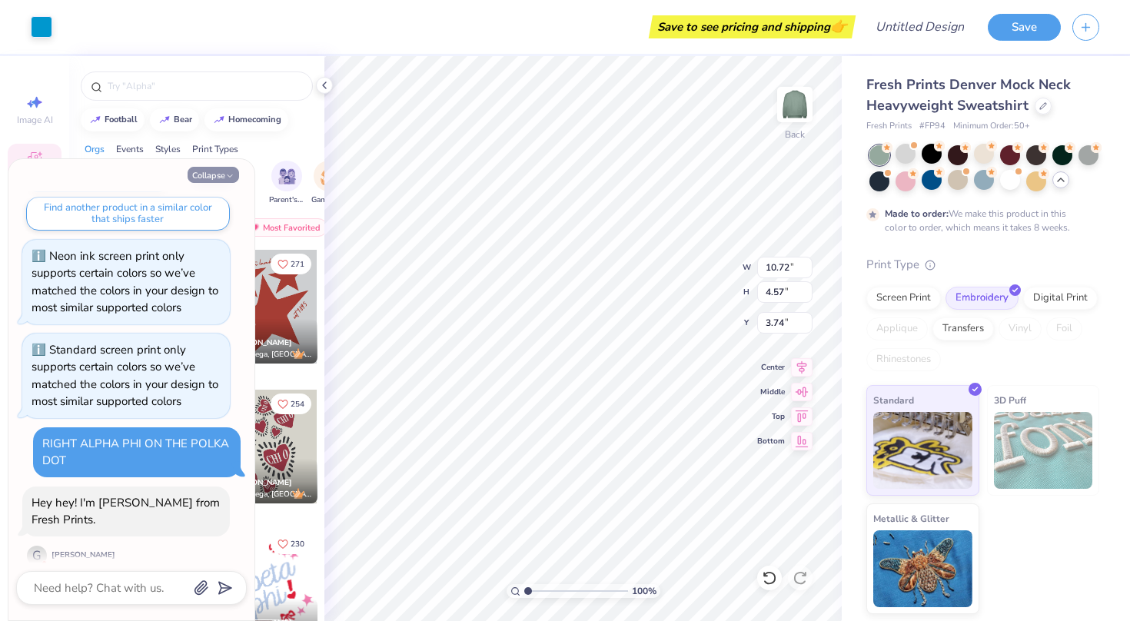
click at [213, 176] on button "Collapse" at bounding box center [214, 175] width 52 height 16
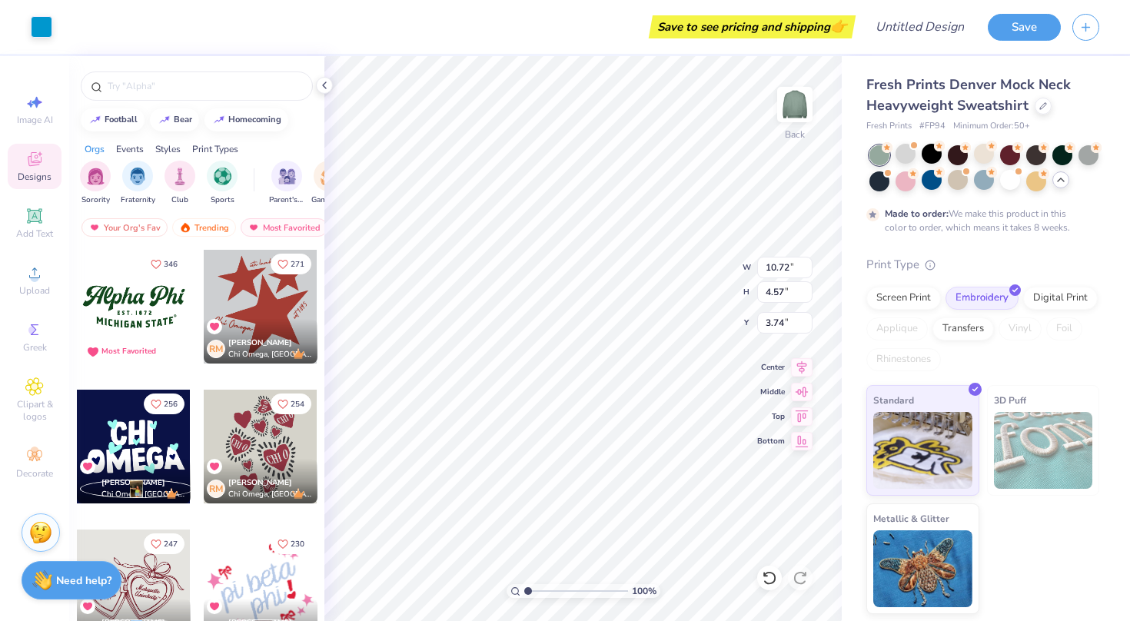
type textarea "x"
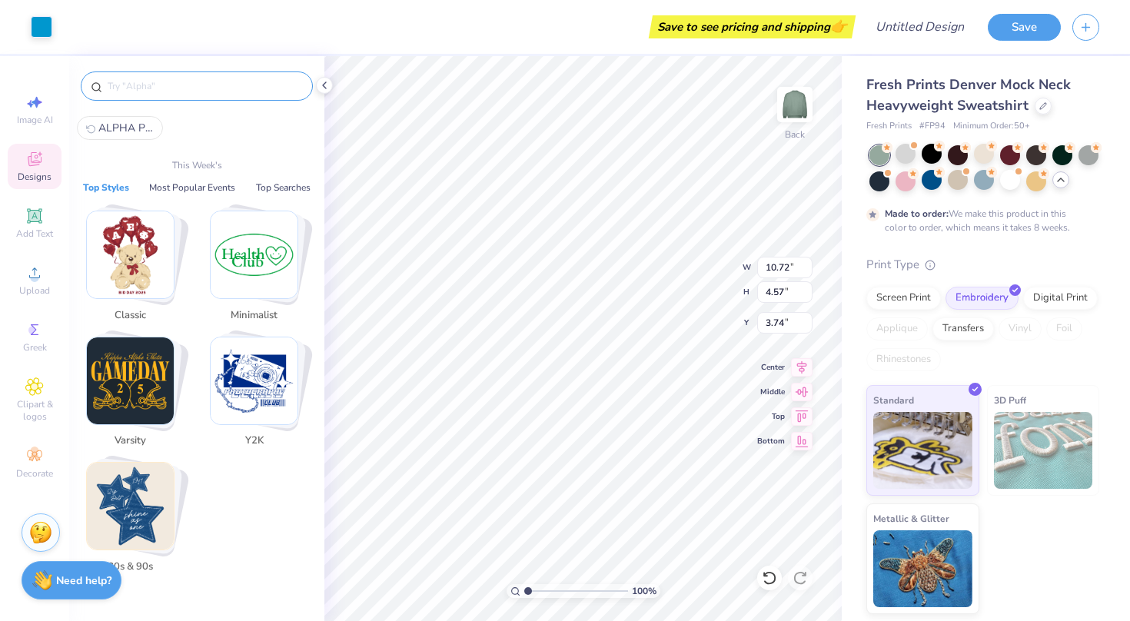
click at [166, 91] on input "text" at bounding box center [204, 85] width 197 height 15
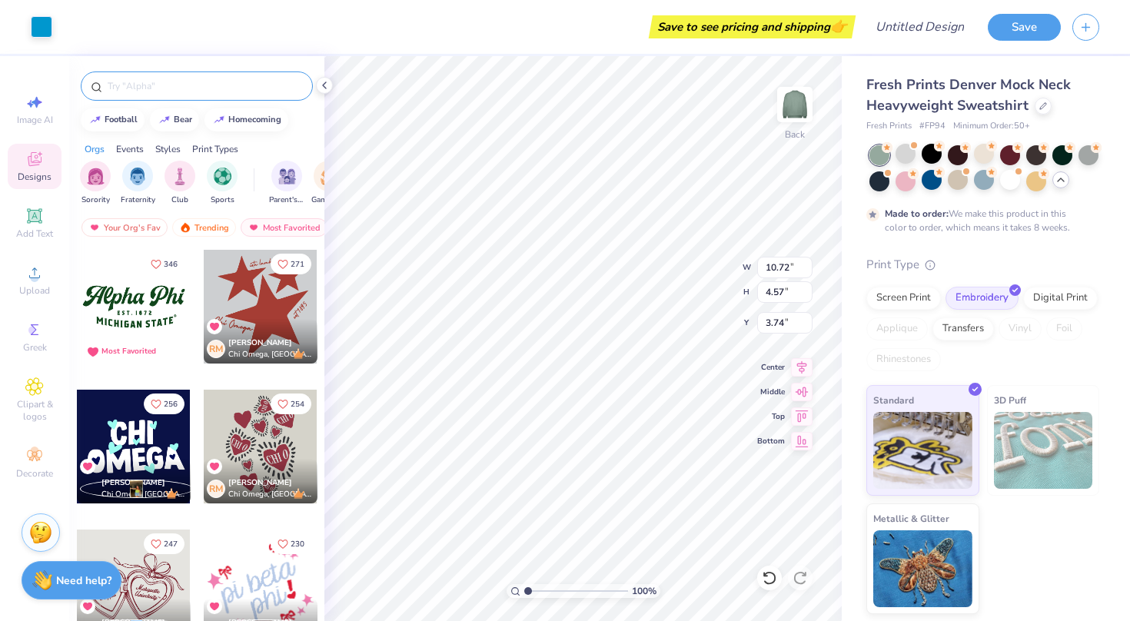
click at [136, 96] on div at bounding box center [197, 86] width 232 height 29
click at [133, 83] on input "text" at bounding box center [204, 85] width 197 height 15
type input "alpha phi"
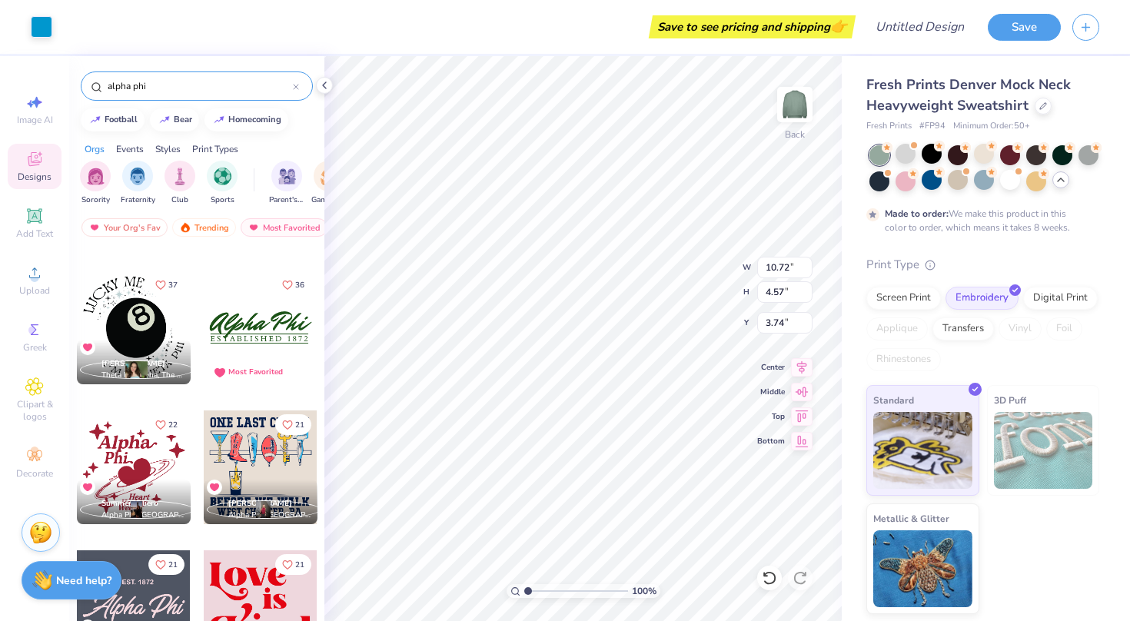
scroll to position [400, 0]
click at [251, 354] on div at bounding box center [261, 327] width 114 height 114
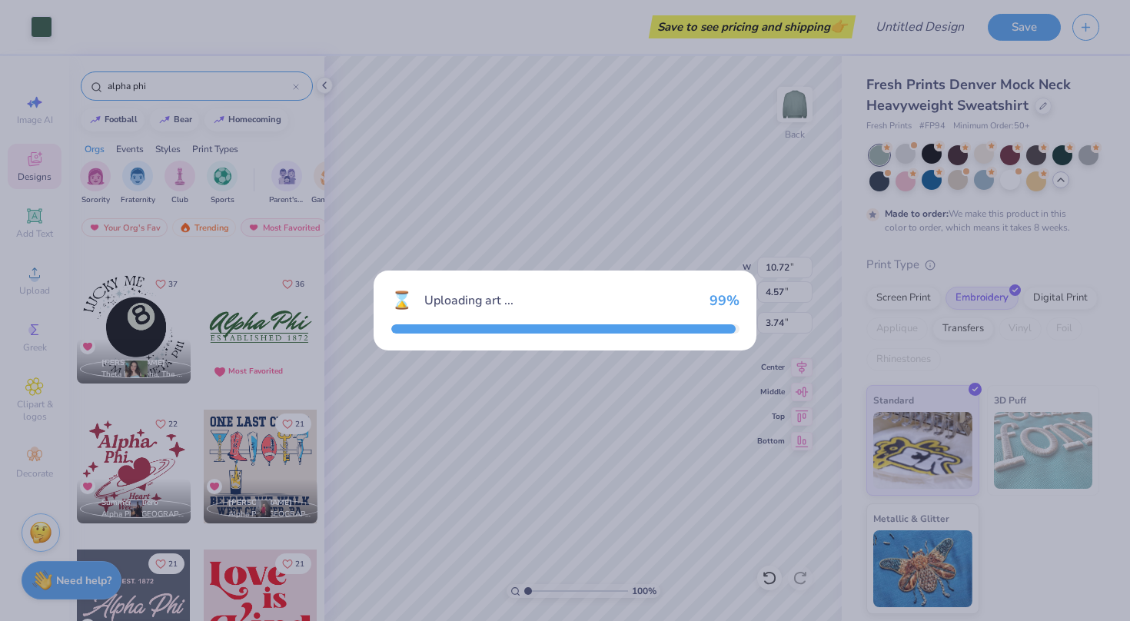
type input "5.41"
type input "1.79"
type input "3.00"
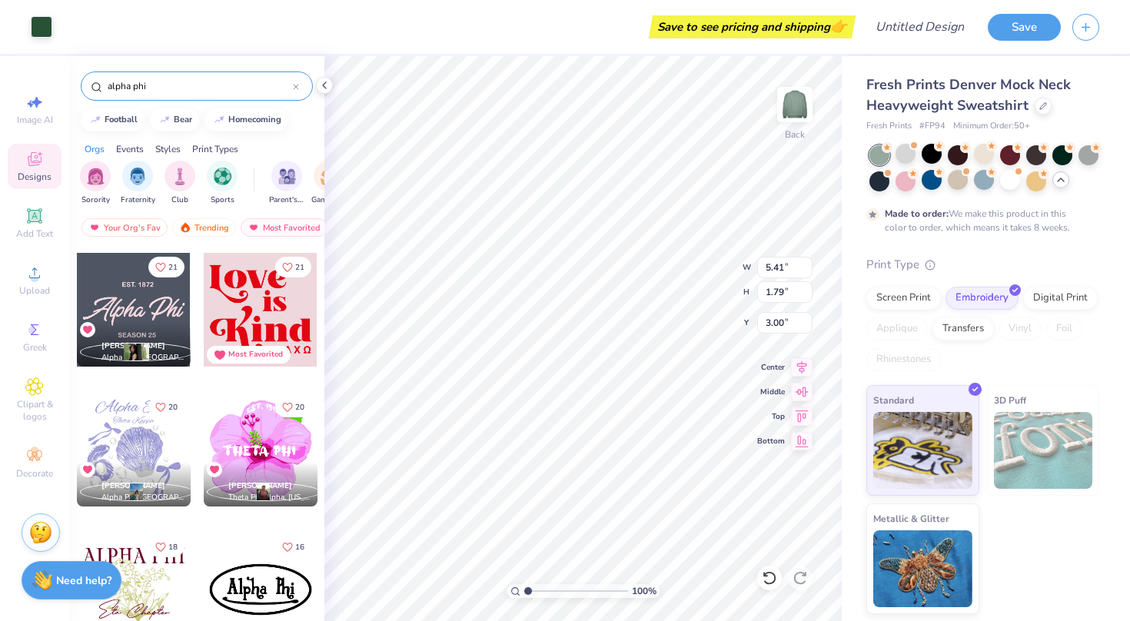
scroll to position [697, 0]
type input "10.72"
type input "4.57"
type input "3.74"
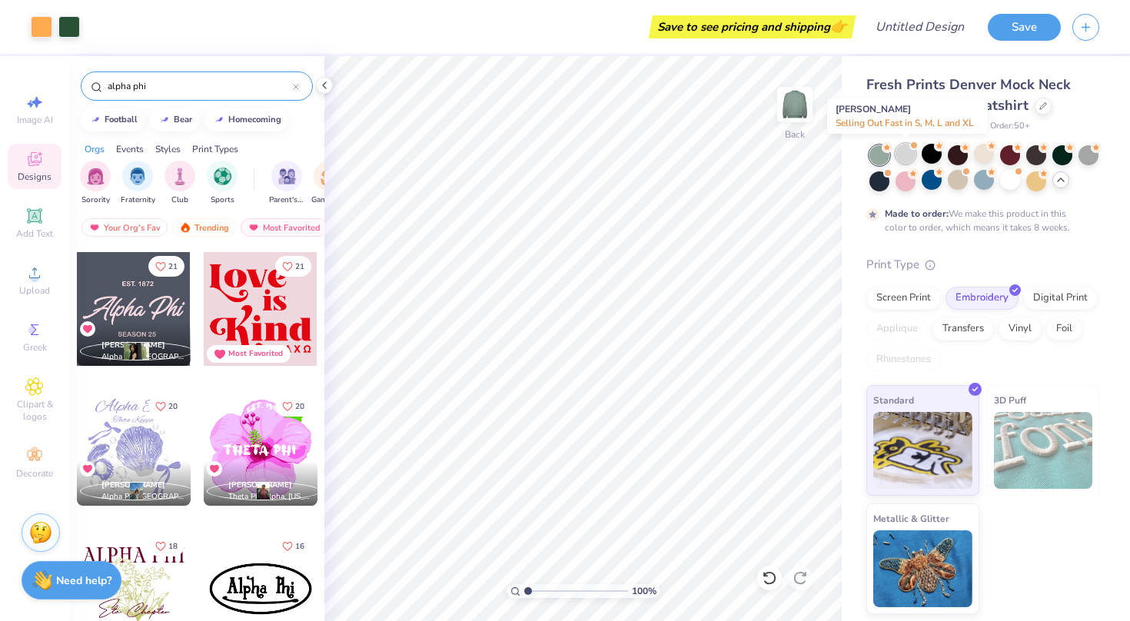
click at [910, 156] on div at bounding box center [906, 154] width 20 height 20
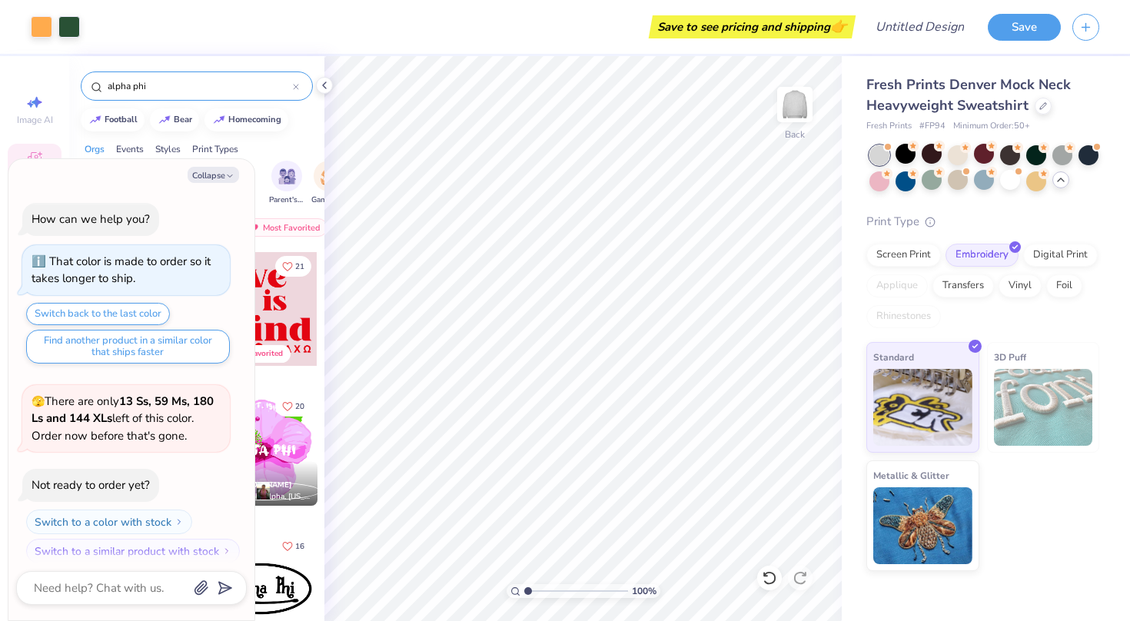
scroll to position [1615, 0]
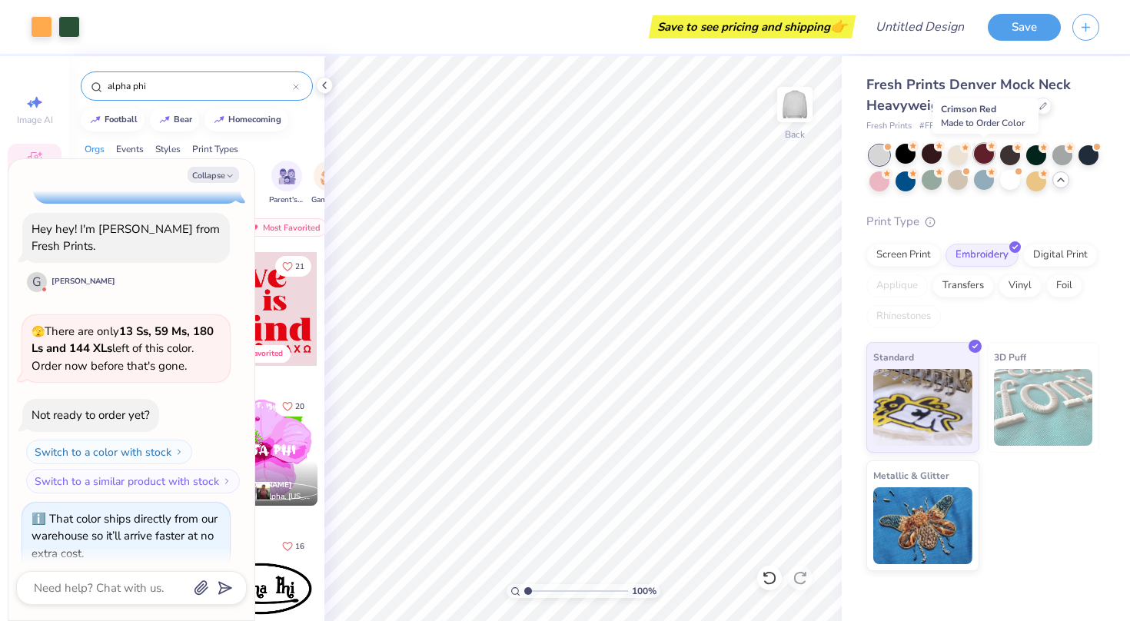
click at [984, 152] on div at bounding box center [984, 154] width 20 height 20
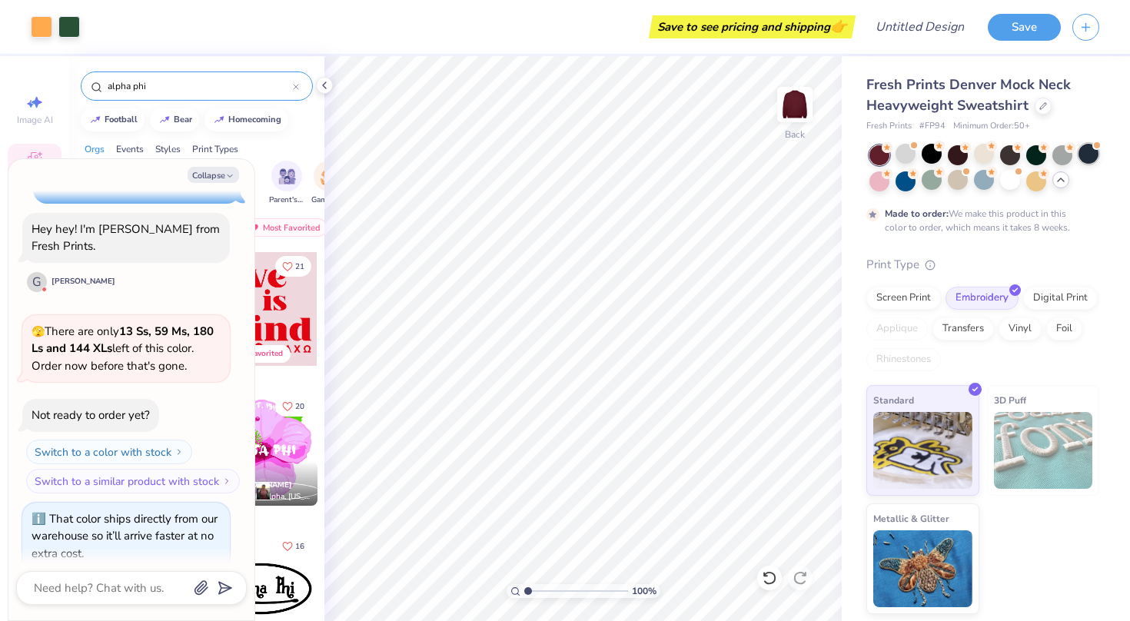
scroll to position [1742, 0]
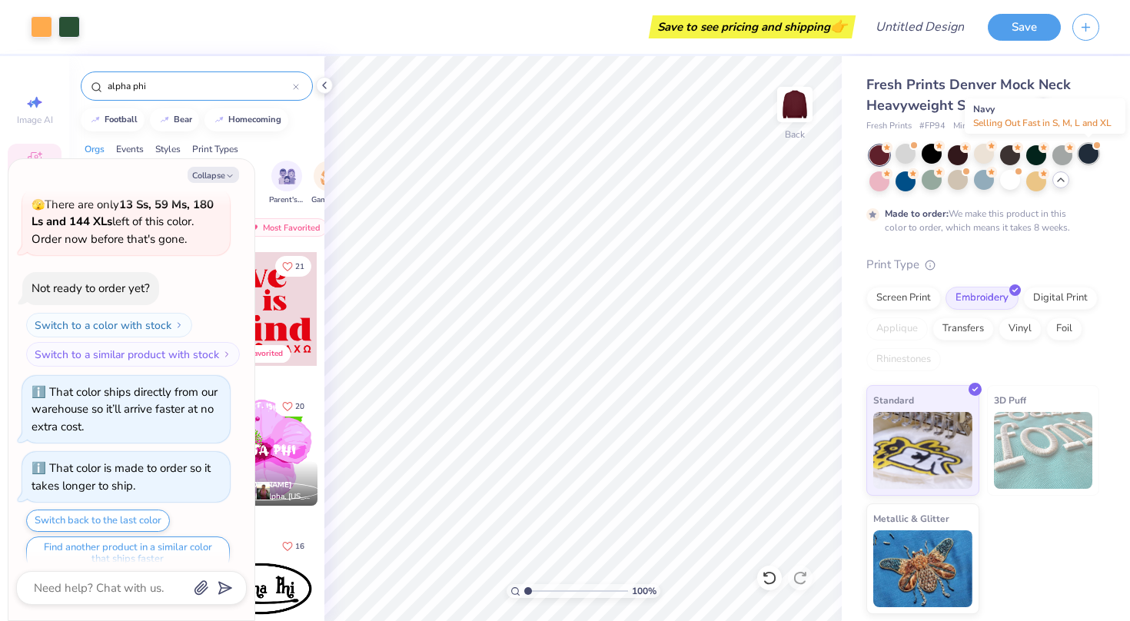
click at [1095, 152] on div at bounding box center [1089, 154] width 20 height 20
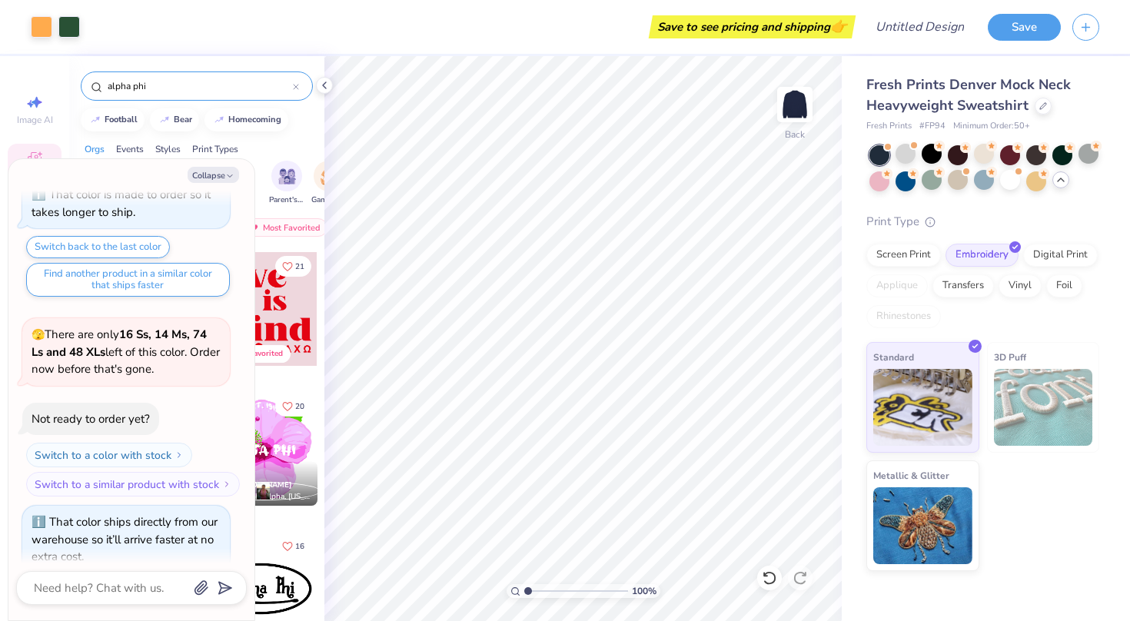
scroll to position [2016, 0]
click at [1019, 181] on div at bounding box center [1010, 180] width 20 height 20
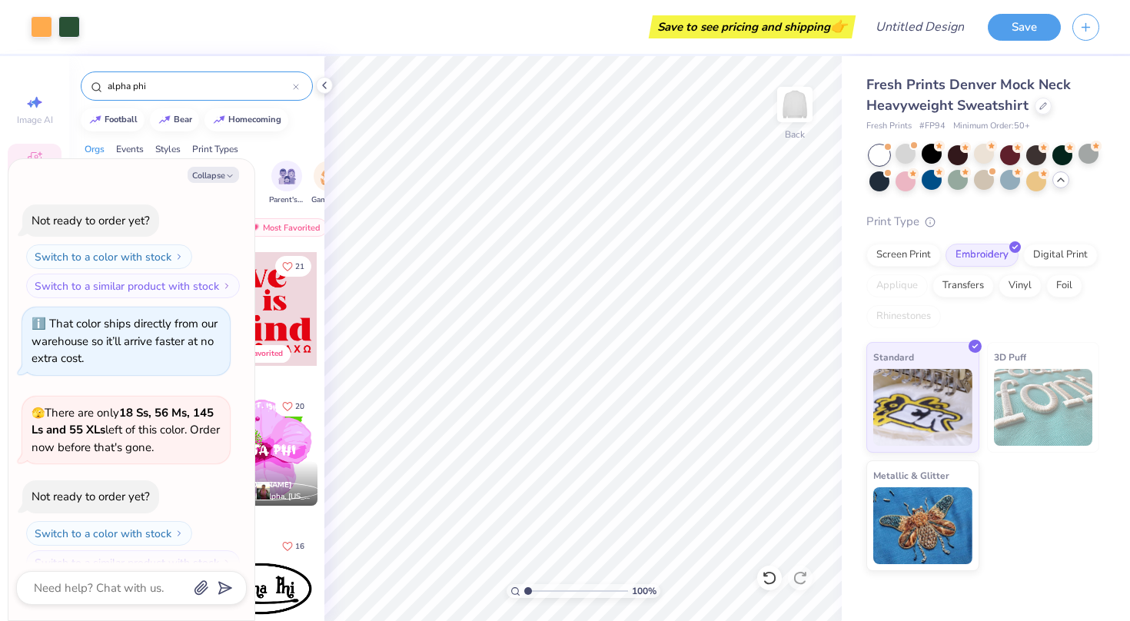
scroll to position [0, 0]
click at [205, 176] on button "Collapse" at bounding box center [214, 175] width 52 height 16
type textarea "x"
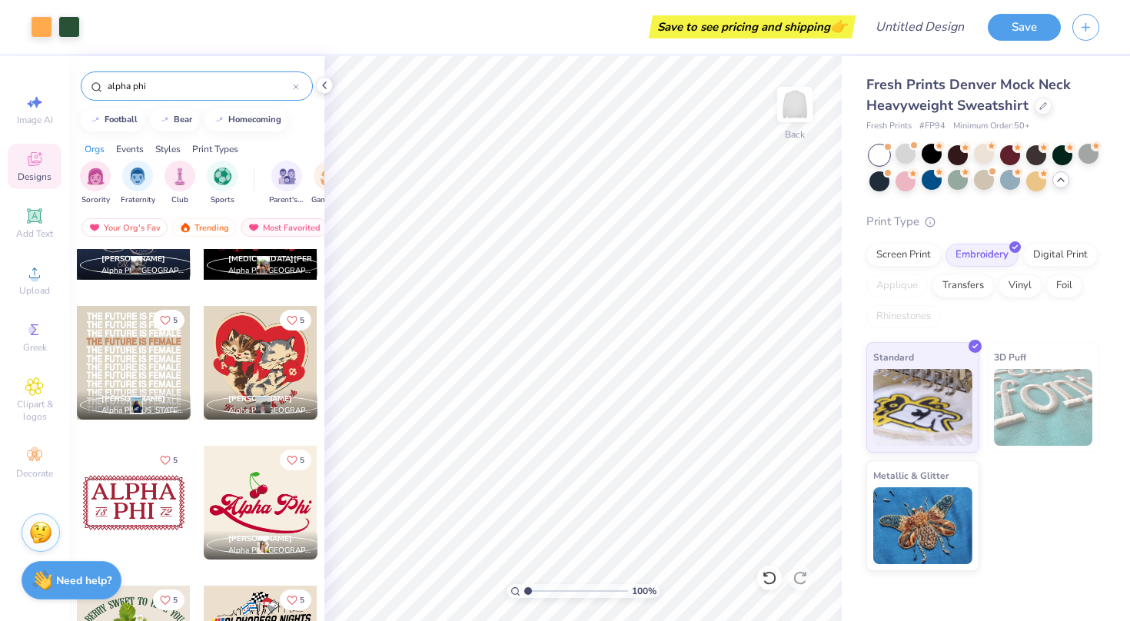
scroll to position [4577, 0]
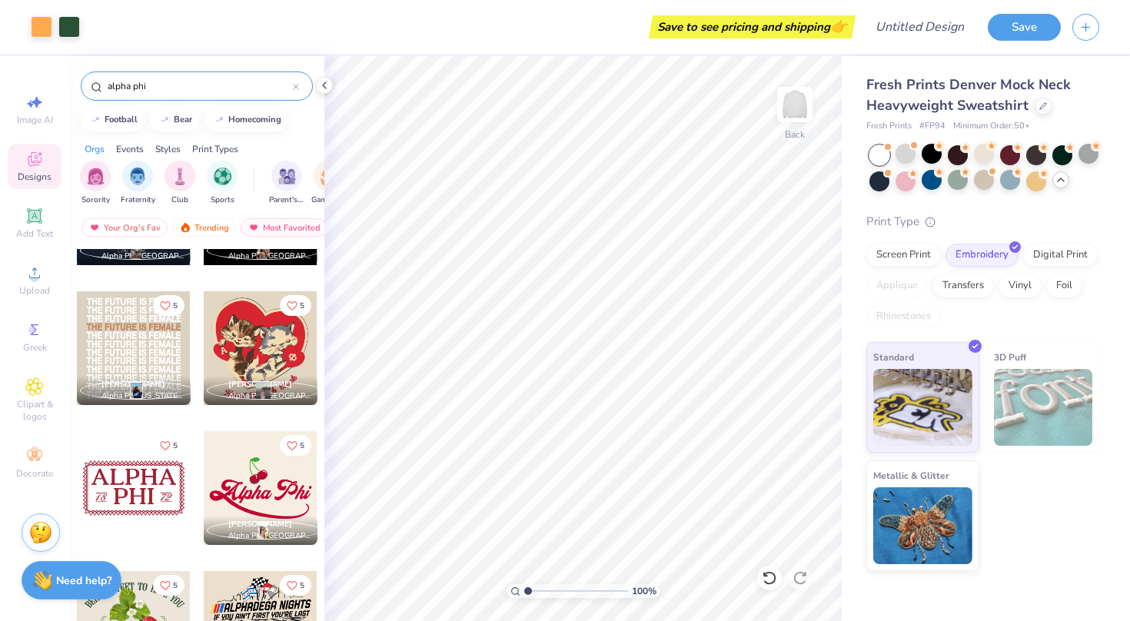
click at [142, 490] on div at bounding box center [134, 488] width 114 height 114
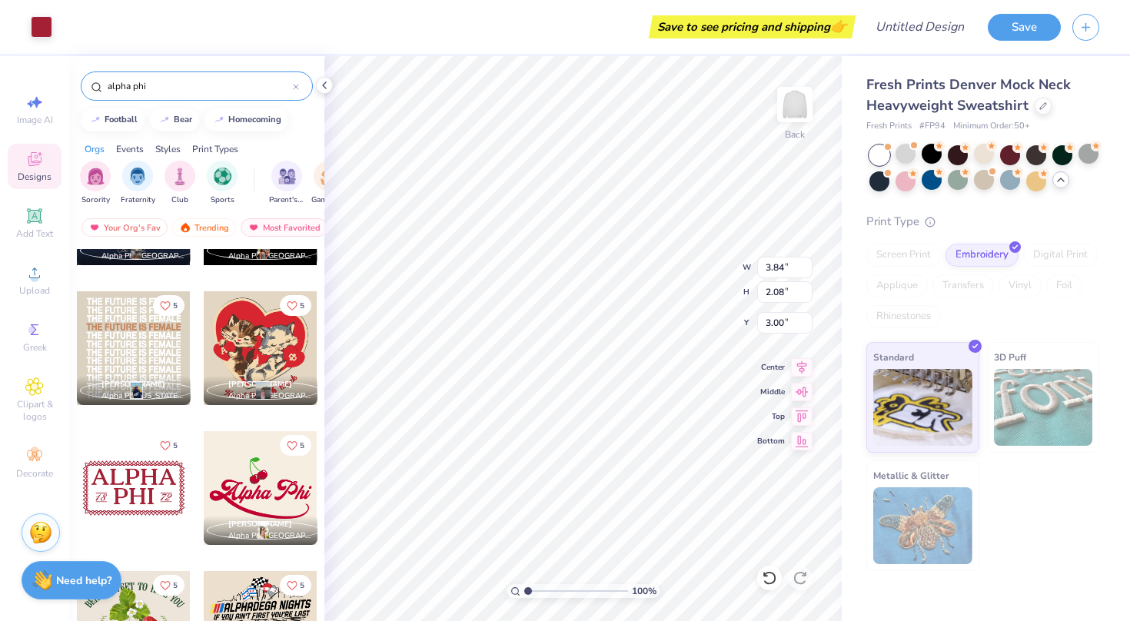
type input "5.88"
type input "3.18"
type input "5.41"
type input "1.79"
click at [877, 179] on div at bounding box center [880, 180] width 20 height 20
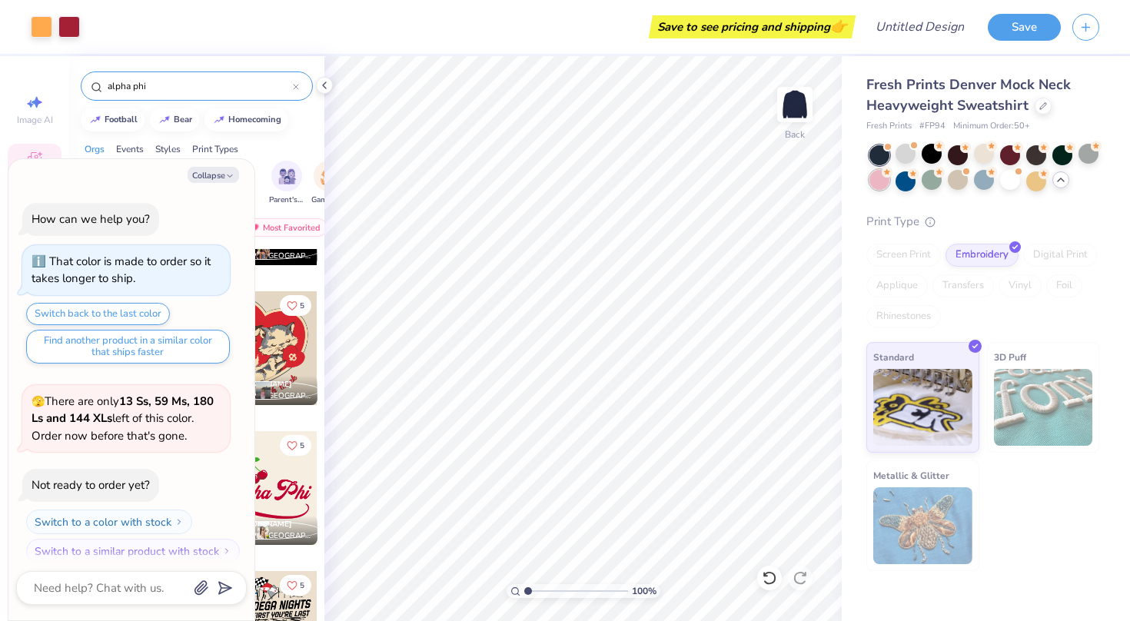
scroll to position [2412, 0]
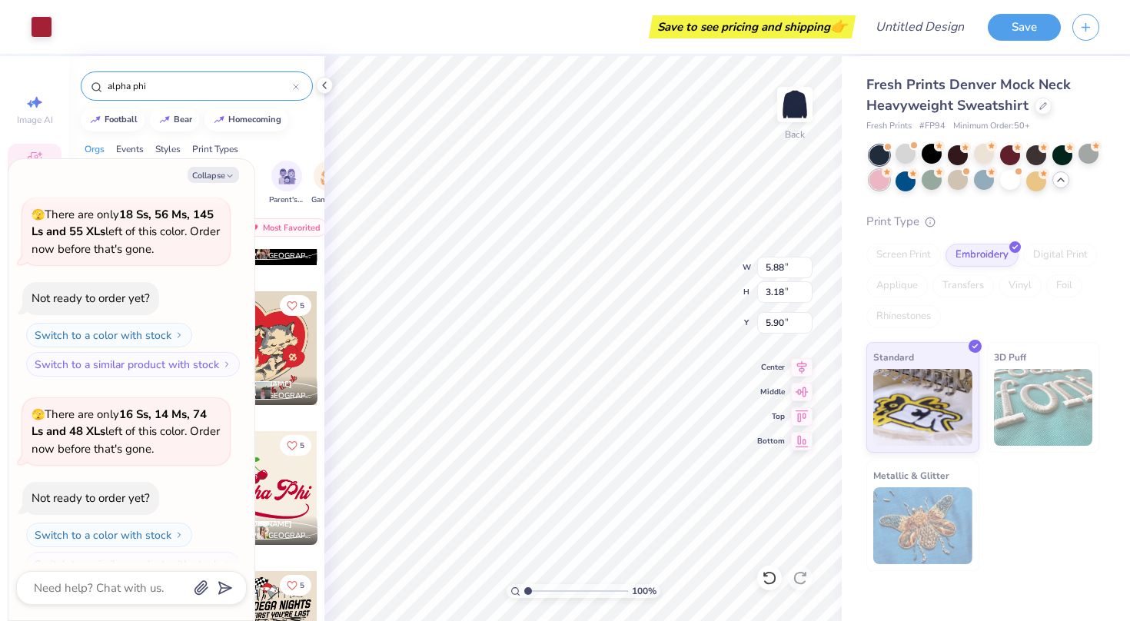
type textarea "x"
type input "2.10"
type textarea "x"
type input "6.29"
type input "3.40"
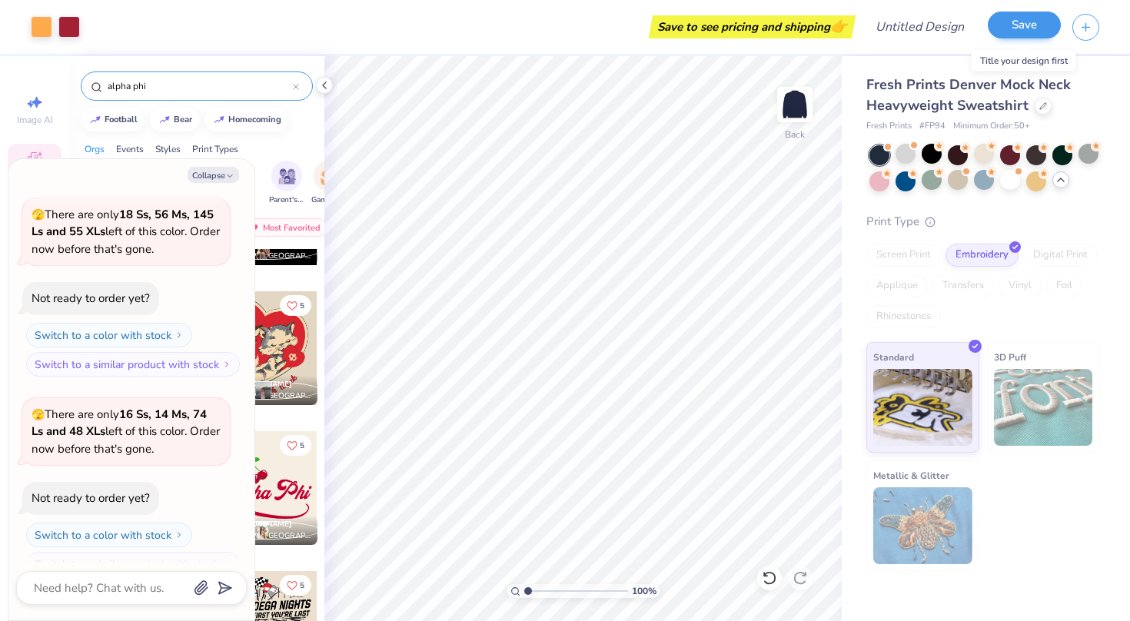
click at [1040, 20] on button "Save" at bounding box center [1024, 25] width 73 height 27
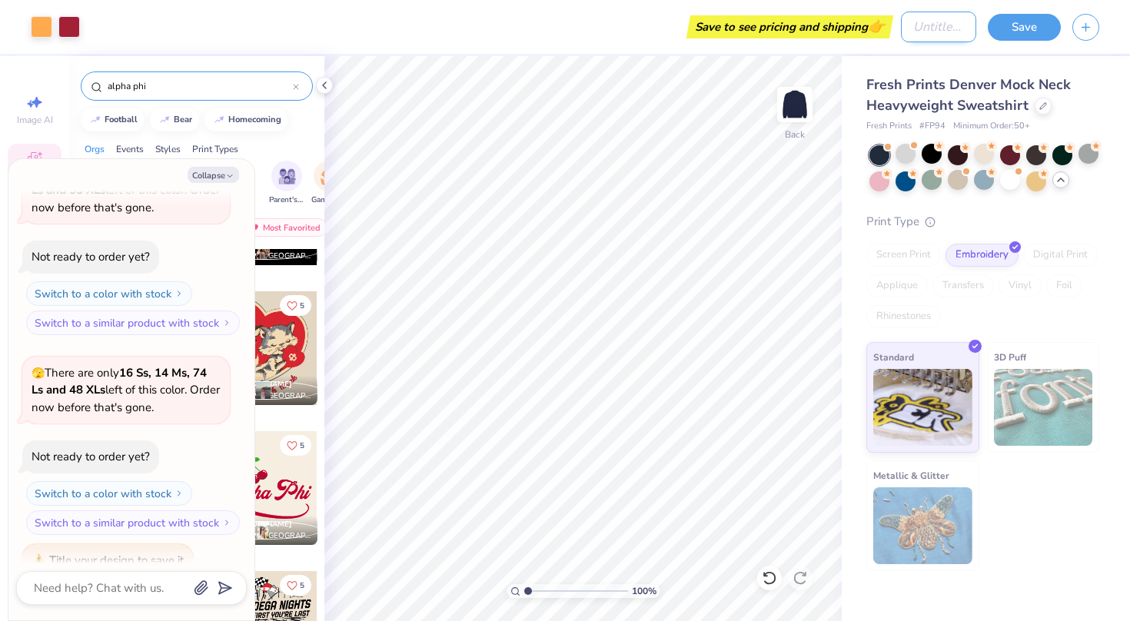
click at [945, 28] on input "Design Title" at bounding box center [938, 27] width 75 height 31
type textarea "x"
type input "ne"
type textarea "x"
type input "nee"
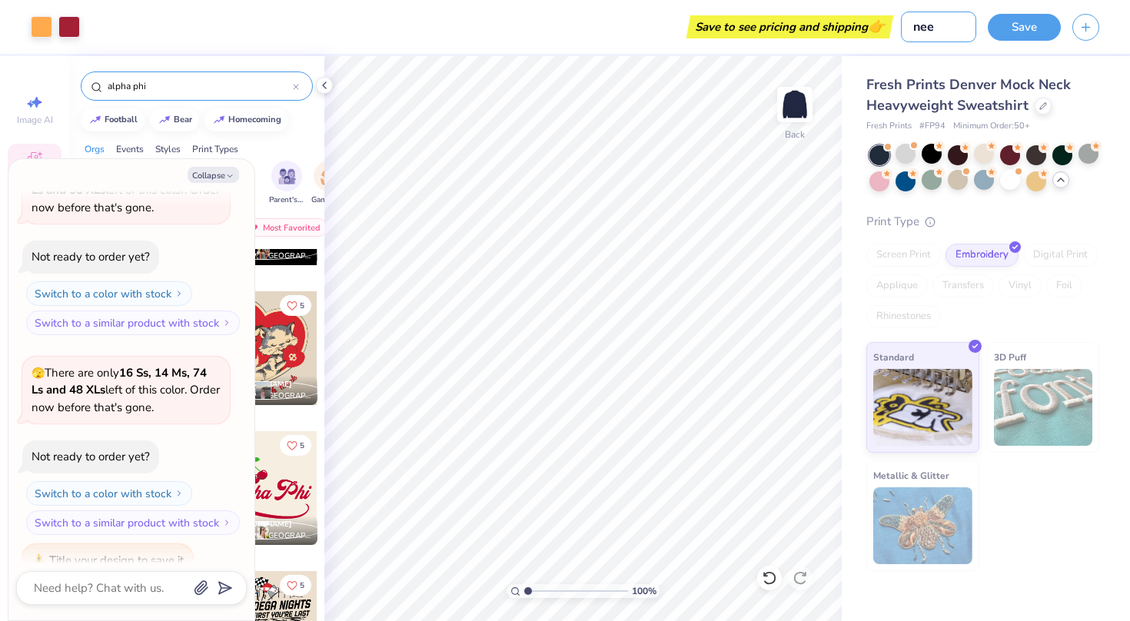
type textarea "x"
type input "need"
click at [1013, 28] on button "Save" at bounding box center [1024, 25] width 73 height 27
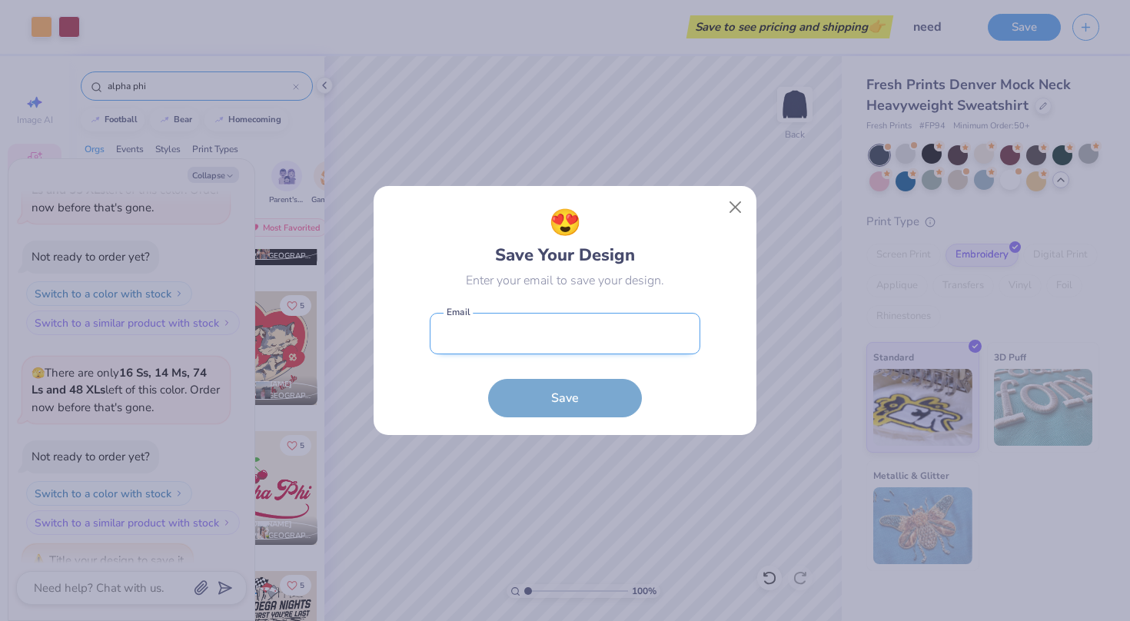
click at [524, 345] on input "email" at bounding box center [565, 334] width 271 height 42
type input "[EMAIL_ADDRESS][DOMAIN_NAME]"
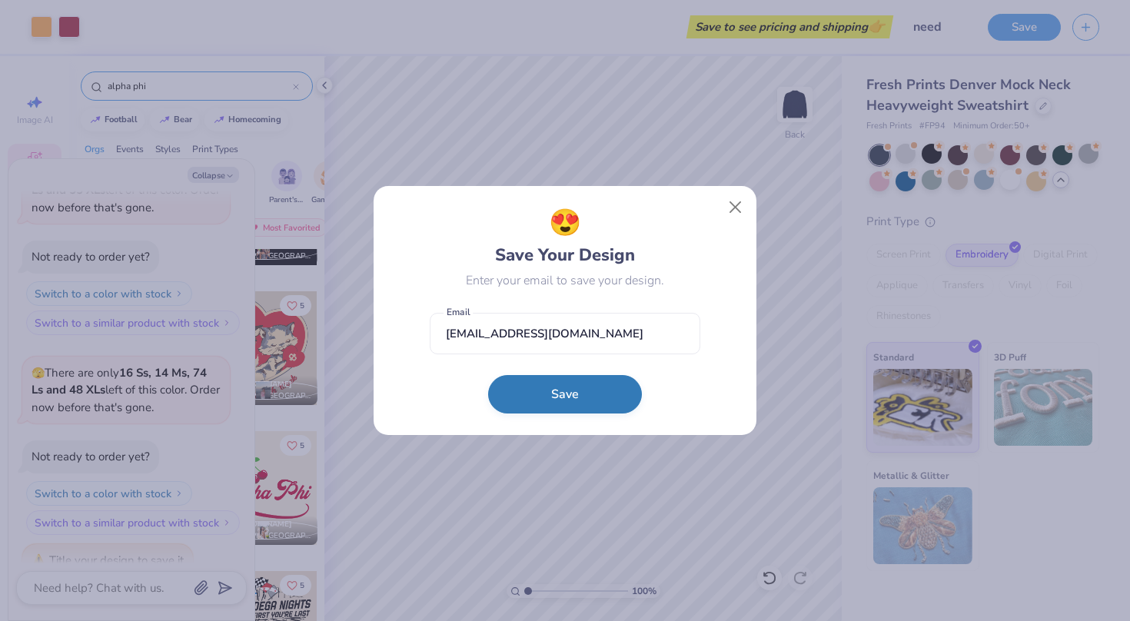
click at [532, 398] on button "Save" at bounding box center [565, 394] width 154 height 38
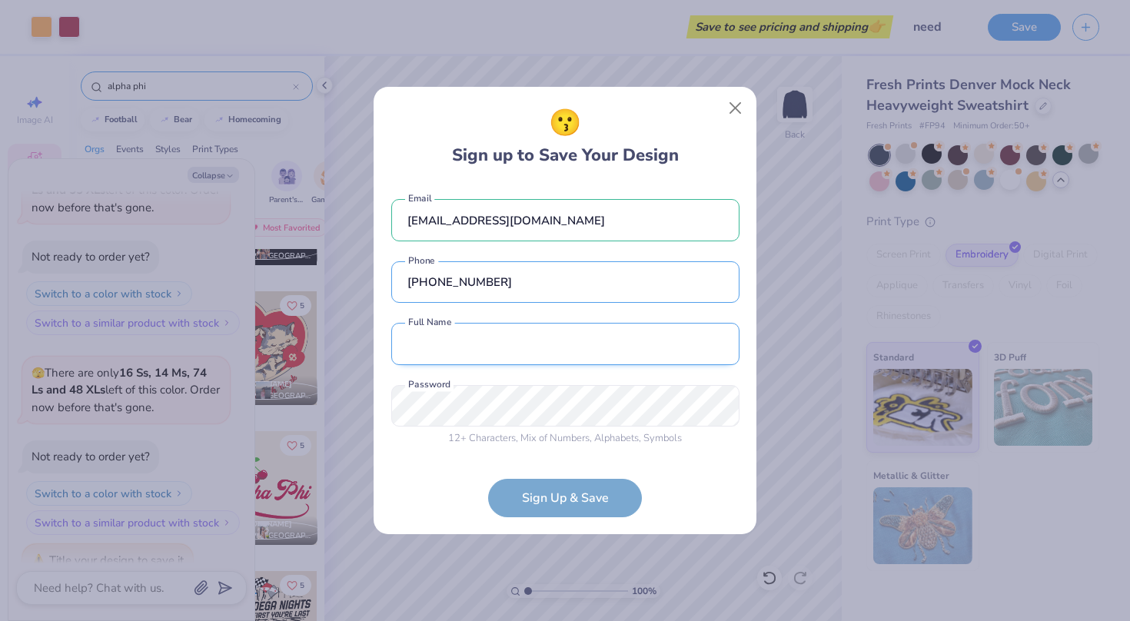
type input "[PHONE_NUMBER]"
type input "lq"
type textarea "x"
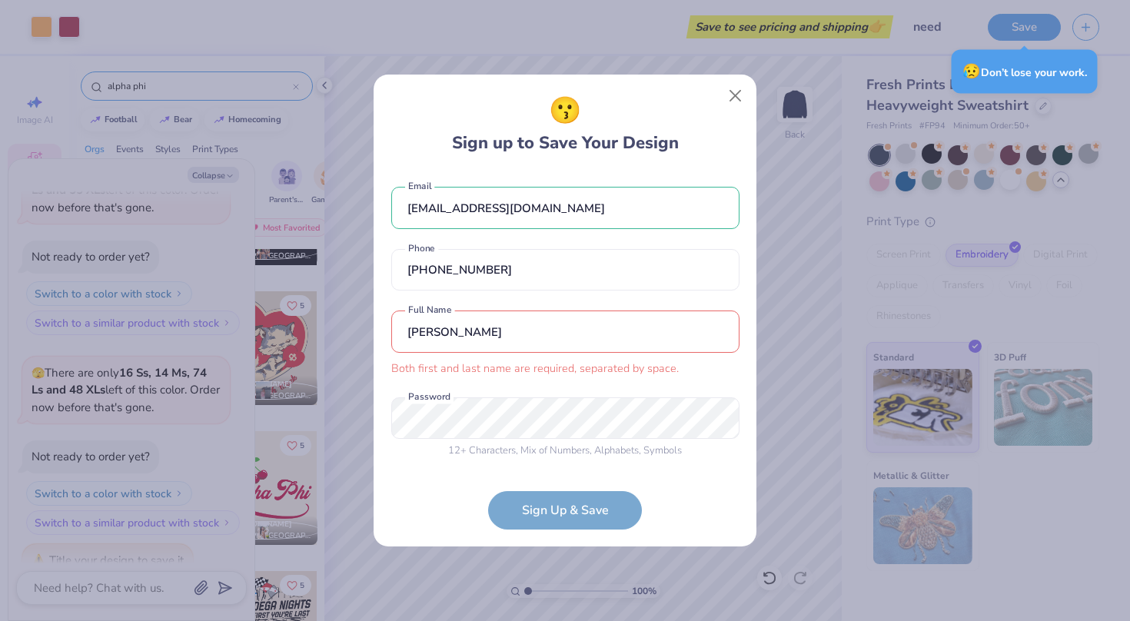
click at [411, 335] on input "[PERSON_NAME]" at bounding box center [565, 332] width 348 height 42
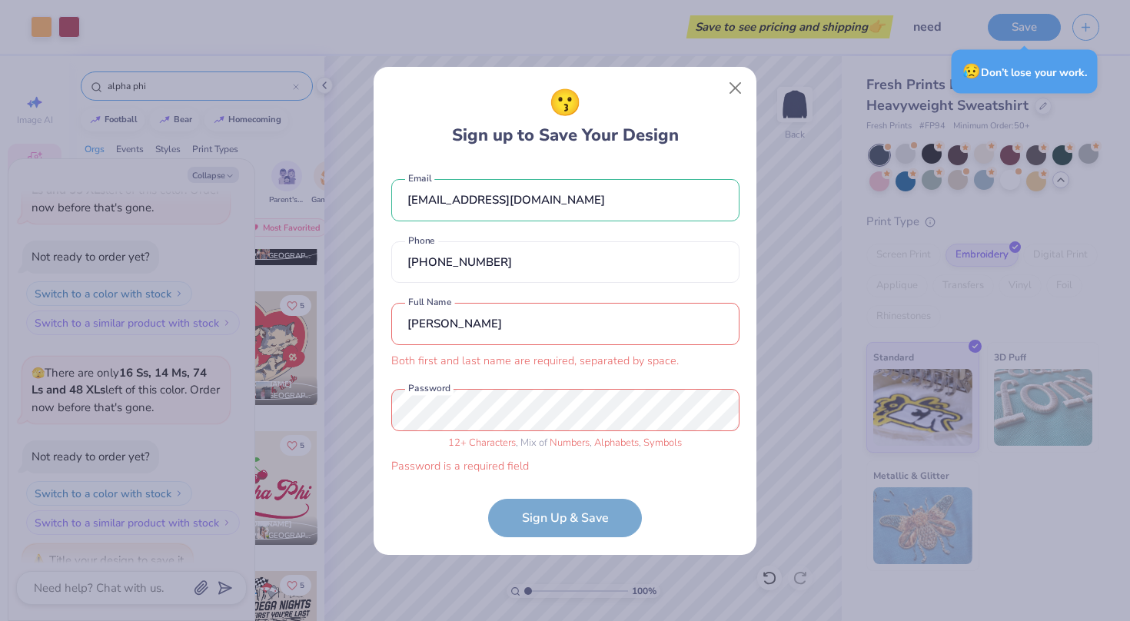
type input "[PERSON_NAME]"
type textarea "x"
click at [453, 322] on input "[PERSON_NAME]" at bounding box center [565, 324] width 348 height 42
click at [450, 323] on input "[PERSON_NAME]" at bounding box center [565, 324] width 348 height 42
type input "[PERSON_NAME]"
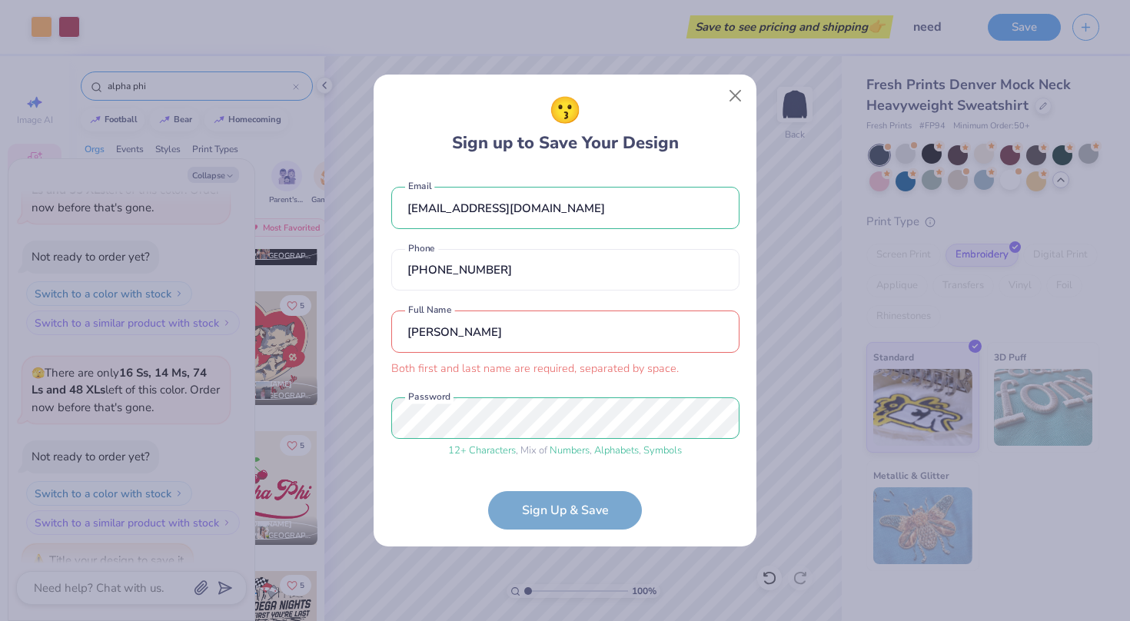
click at [554, 502] on form "[EMAIL_ADDRESS][DOMAIN_NAME] Email [PHONE_NUMBER] Phone [PERSON_NAME] Both firs…" at bounding box center [565, 350] width 348 height 358
click at [489, 331] on input "[PERSON_NAME]" at bounding box center [565, 332] width 348 height 42
drag, startPoint x: 491, startPoint y: 335, endPoint x: 385, endPoint y: 335, distance: 105.4
click at [385, 335] on div "😗 Sign up to Save Your Design [EMAIL_ADDRESS][DOMAIN_NAME] Email [PHONE_NUMBER]…" at bounding box center [565, 311] width 383 height 472
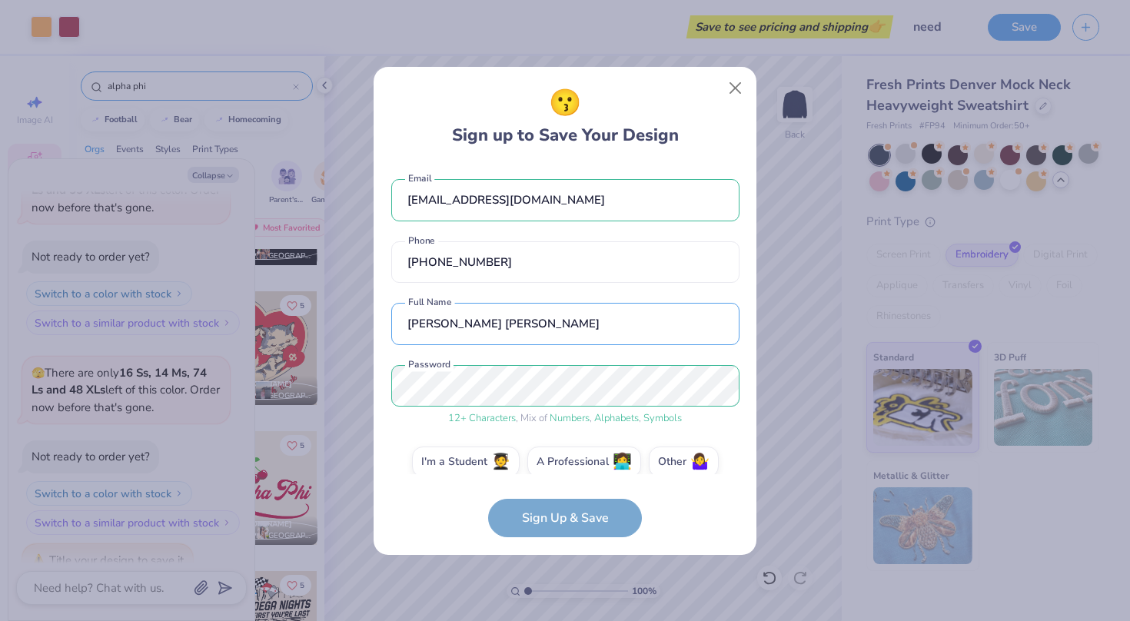
type input "[PERSON_NAME] [PERSON_NAME]"
click at [484, 518] on form "[EMAIL_ADDRESS][DOMAIN_NAME] Email [PHONE_NUMBER] Phone [PERSON_NAME] [PERSON_N…" at bounding box center [565, 351] width 348 height 374
click at [540, 532] on form "[EMAIL_ADDRESS][DOMAIN_NAME] Email [PHONE_NUMBER] Phone [PERSON_NAME] [PERSON_N…" at bounding box center [565, 351] width 348 height 374
click at [457, 446] on label "I'm a Student 🧑‍🎓" at bounding box center [466, 459] width 108 height 31
click at [561, 461] on input "I'm a Student 🧑‍🎓" at bounding box center [566, 466] width 10 height 10
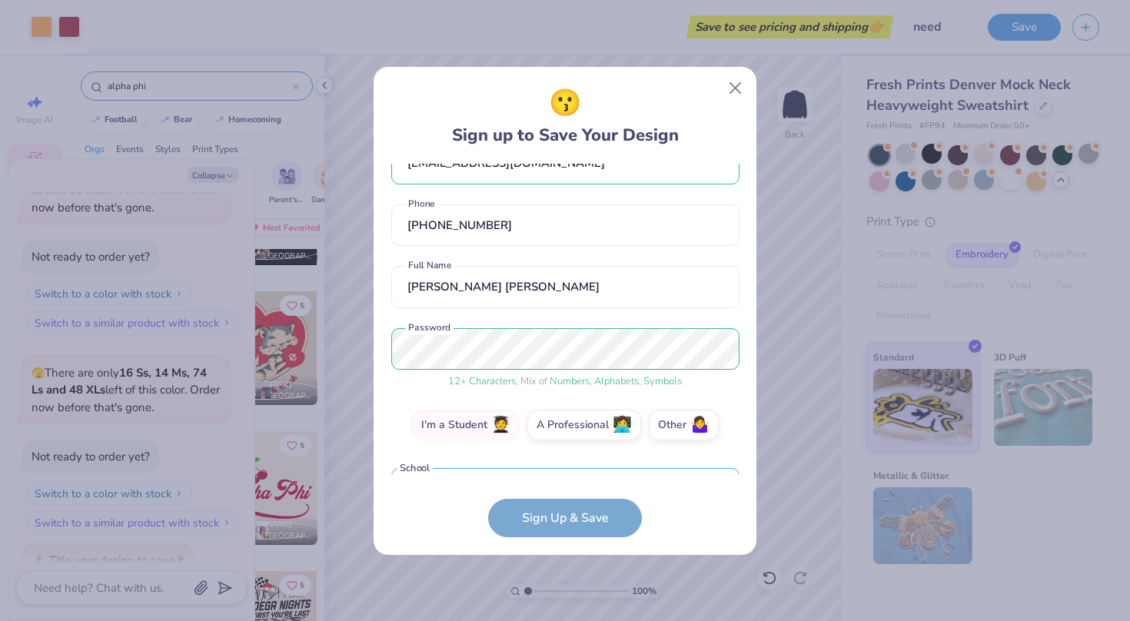
scroll to position [28, 0]
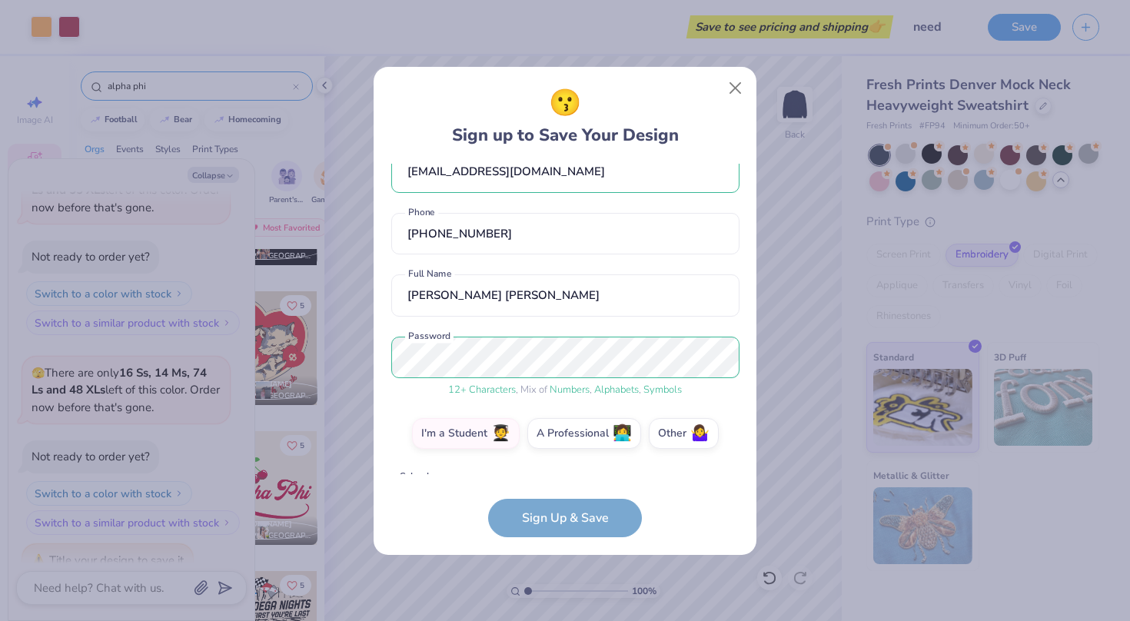
click at [451, 481] on div "Use Up and Down to choose options, press Enter to select the currently focused …" at bounding box center [565, 521] width 348 height 88
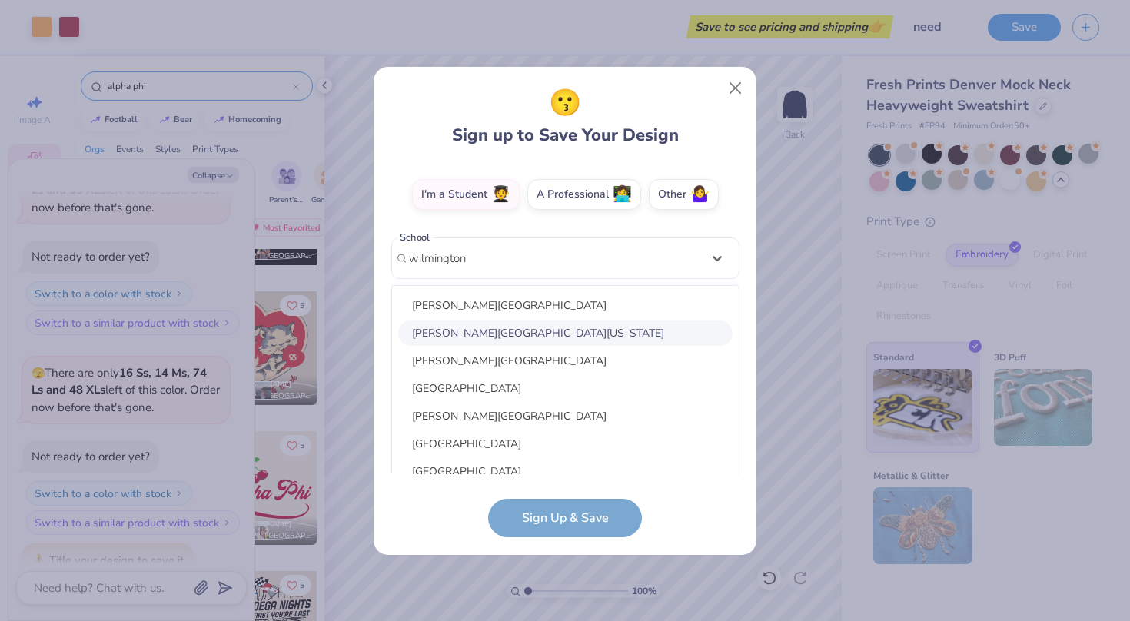
scroll to position [0, 0]
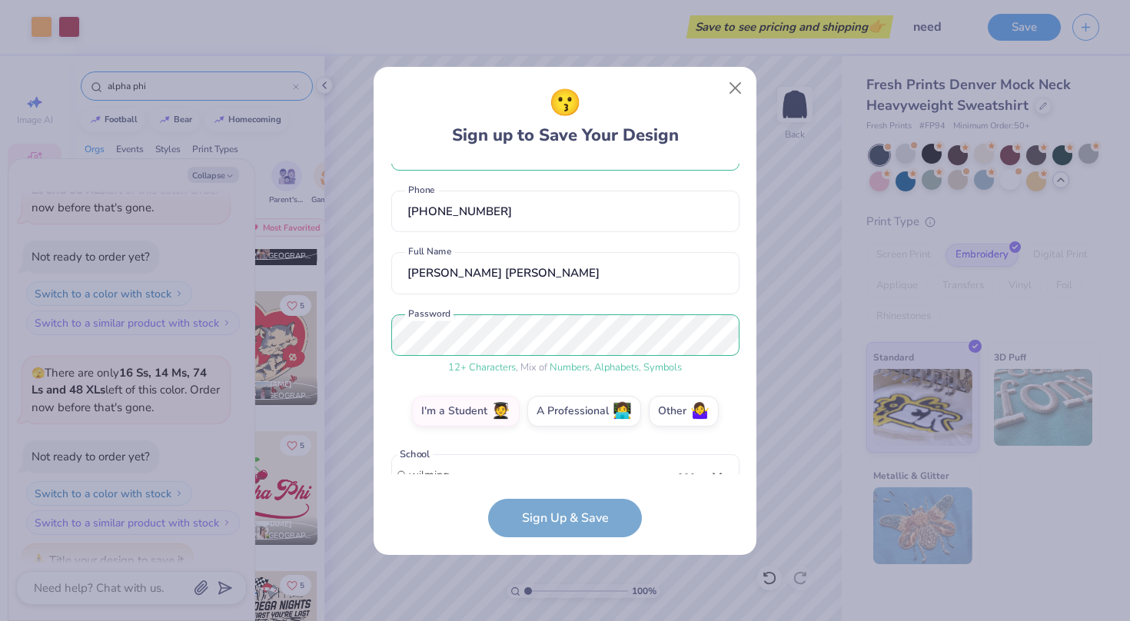
type input "wilmin"
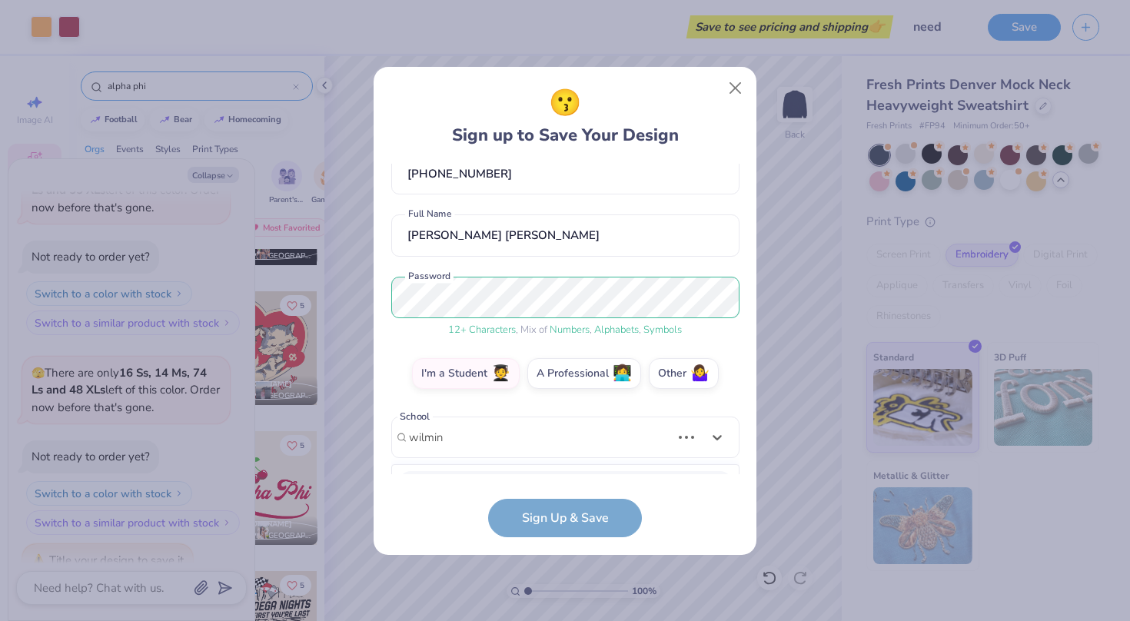
type textarea "x"
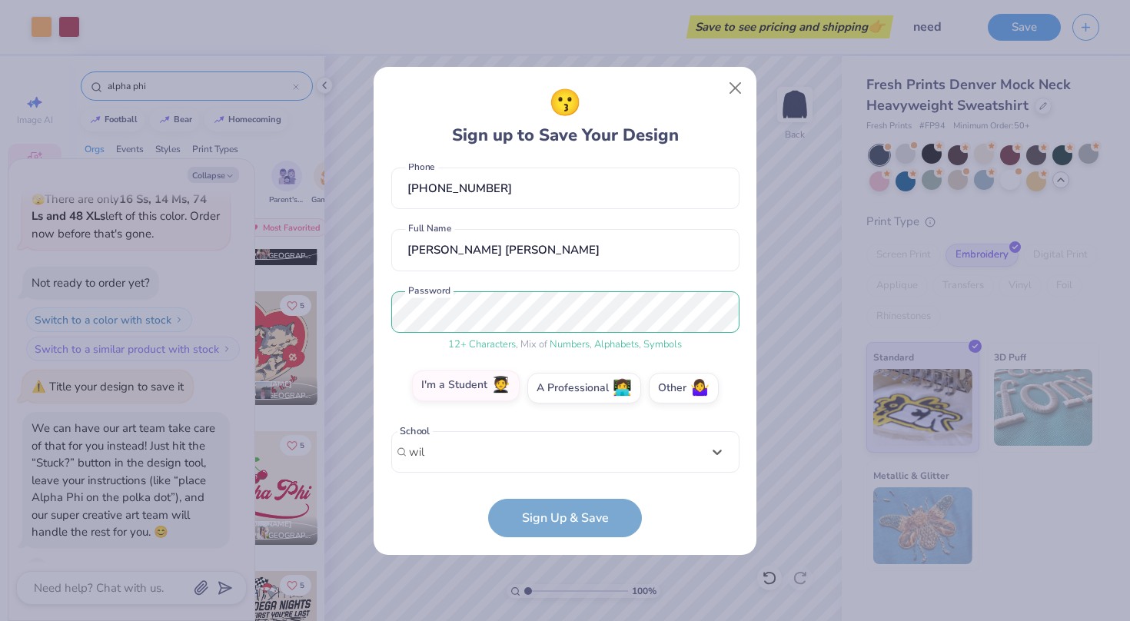
scroll to position [74, 0]
type input "w"
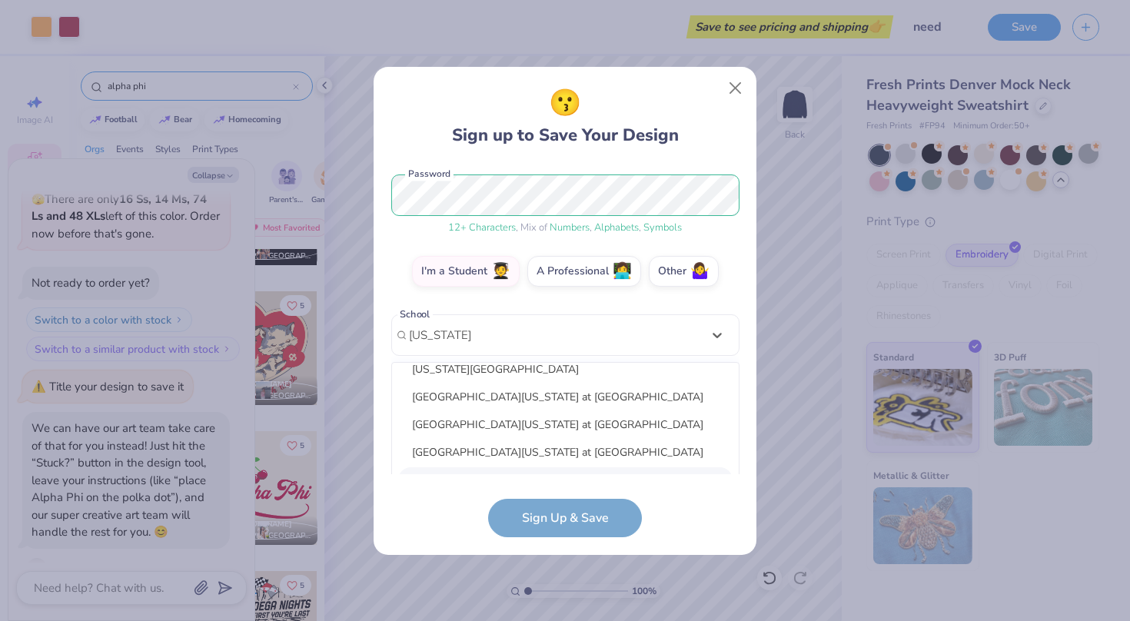
scroll to position [112, 0]
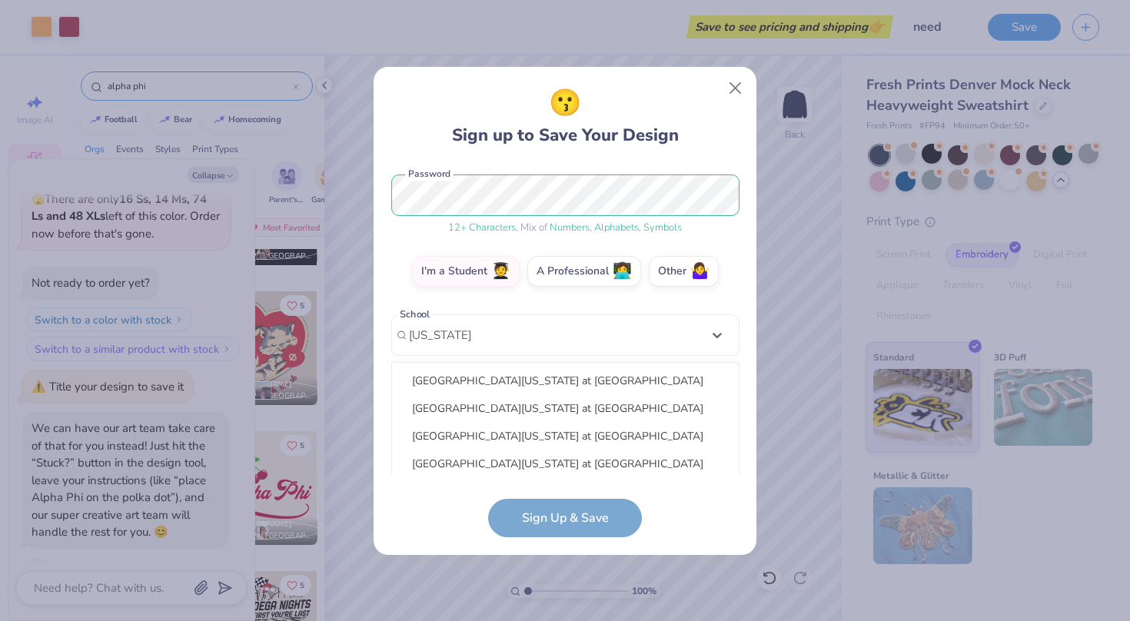
click at [549, 507] on div "[GEOGRAPHIC_DATA][US_STATE] at [GEOGRAPHIC_DATA]" at bounding box center [565, 519] width 335 height 25
type input "[US_STATE]"
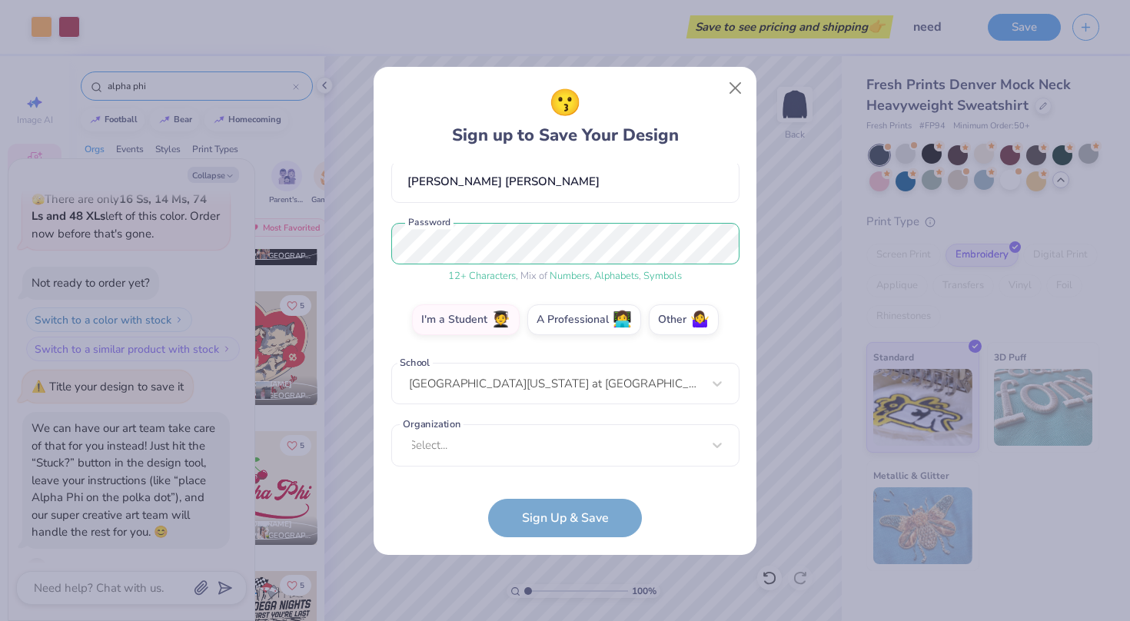
scroll to position [98, 0]
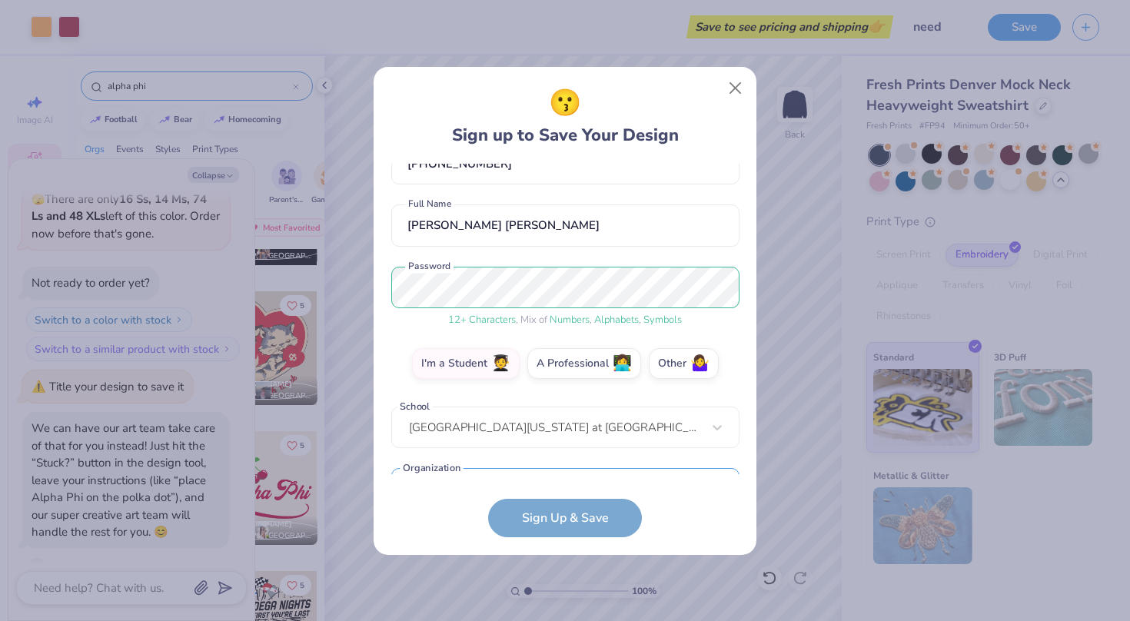
click at [511, 473] on div "Select..." at bounding box center [565, 489] width 348 height 42
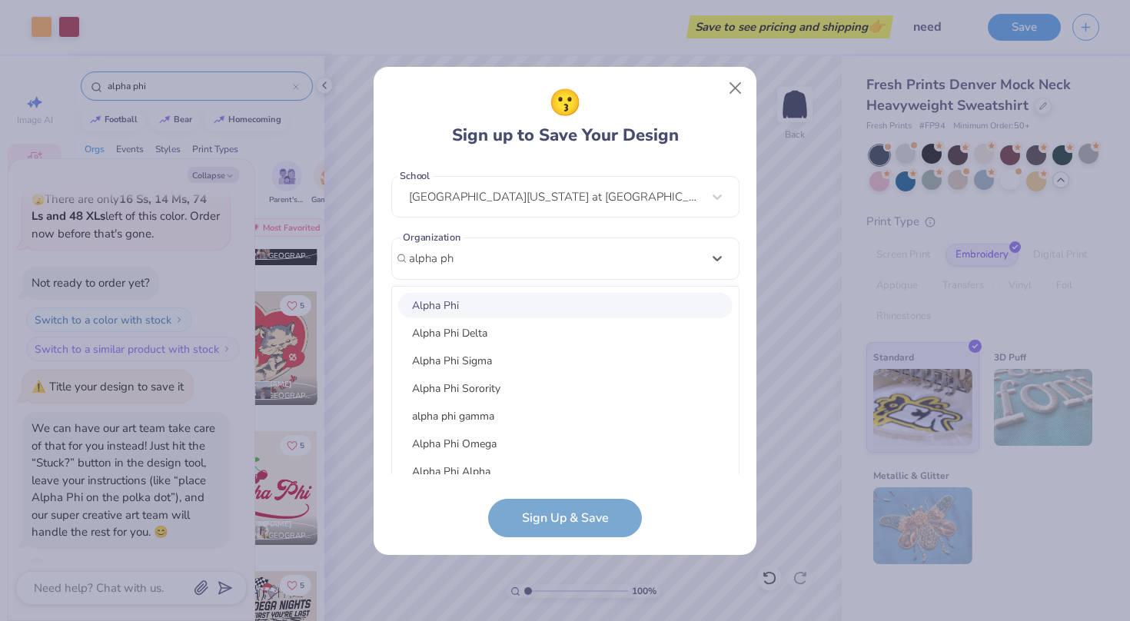
scroll to position [0, 0]
click at [451, 293] on div "Alpha Phi" at bounding box center [565, 305] width 335 height 25
type input "alpha ph"
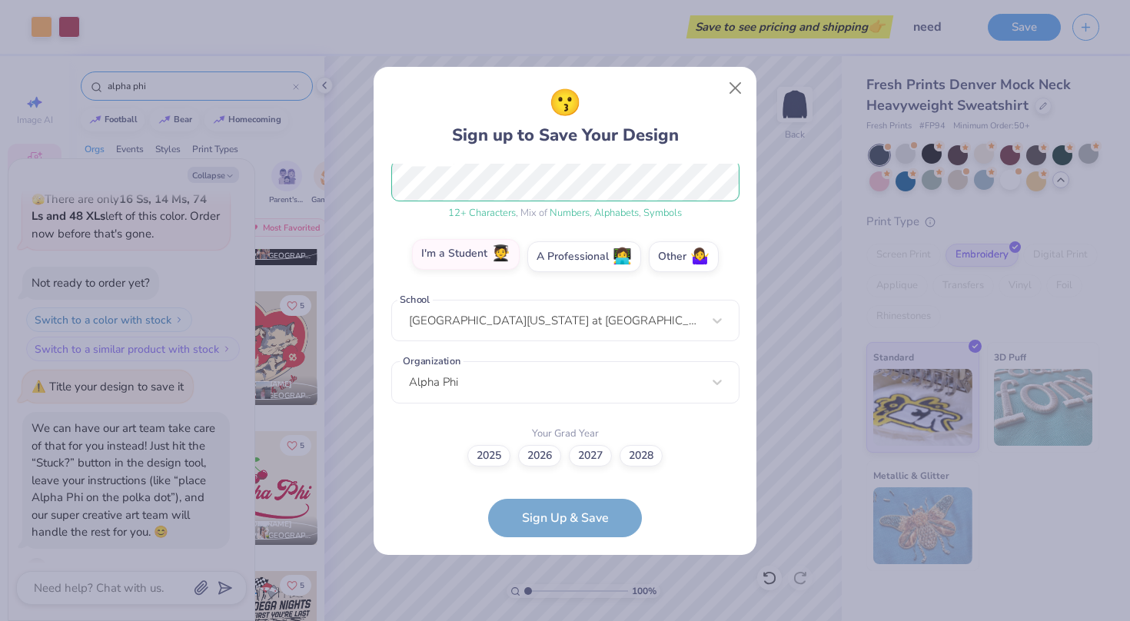
scroll to position [161, 0]
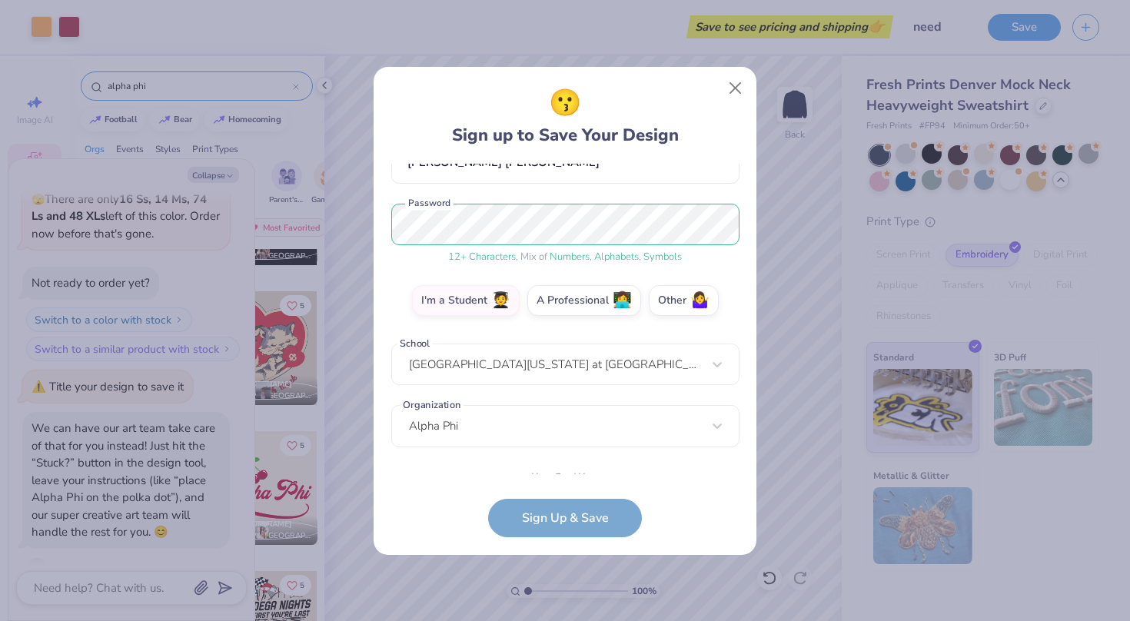
click at [652, 487] on label "2028" at bounding box center [641, 498] width 43 height 22
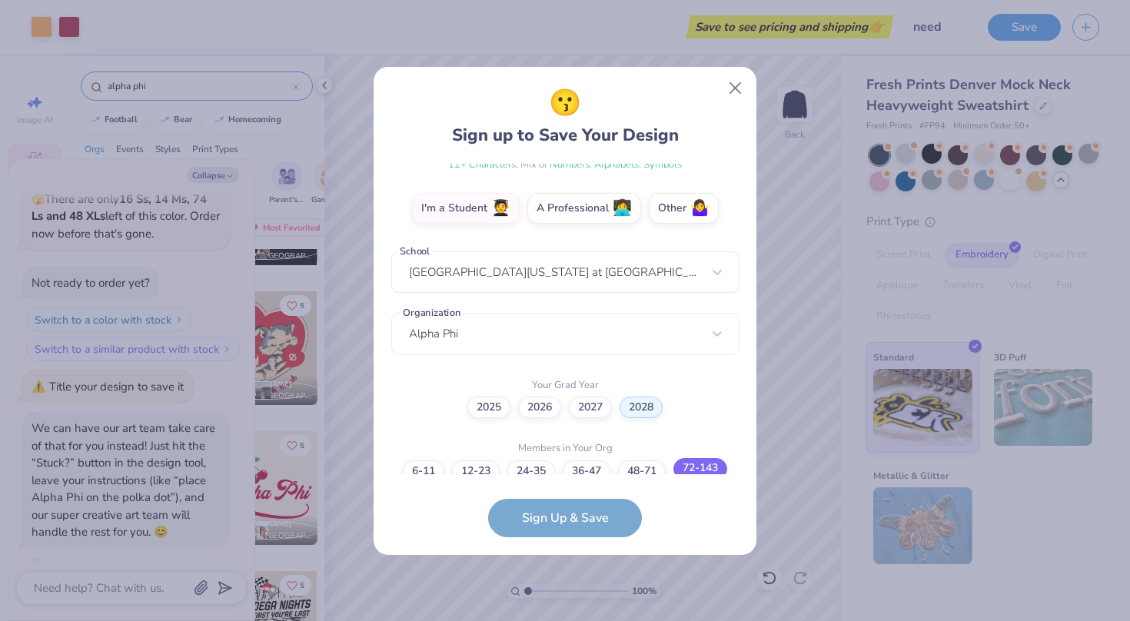
click at [700, 458] on label "72-143" at bounding box center [701, 469] width 54 height 22
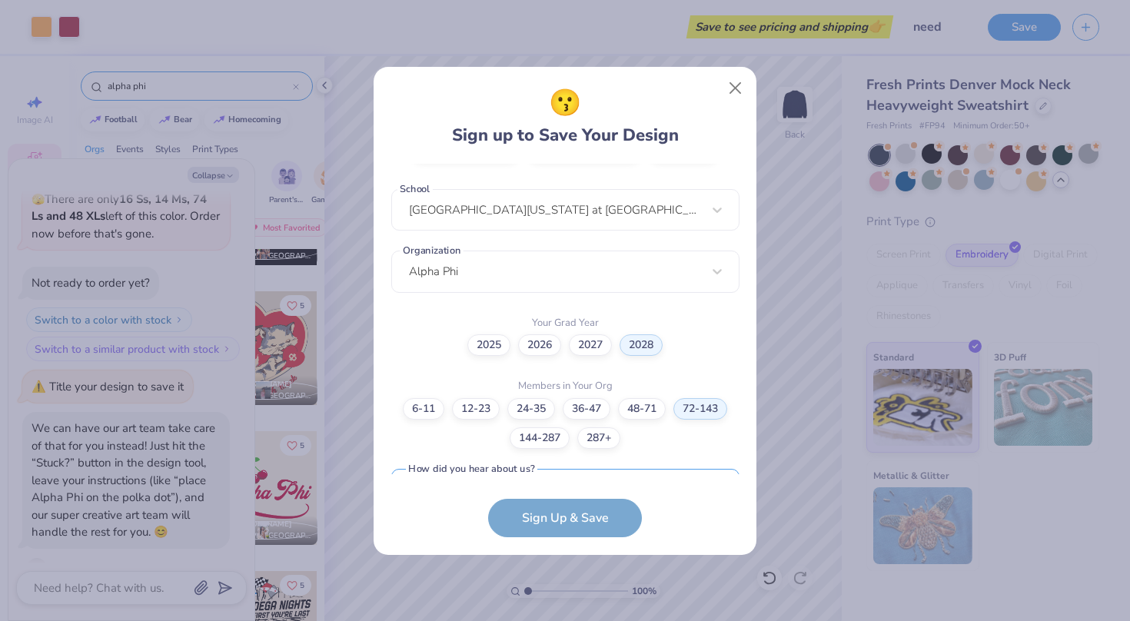
click at [501, 479] on div "Select..." at bounding box center [565, 490] width 348 height 42
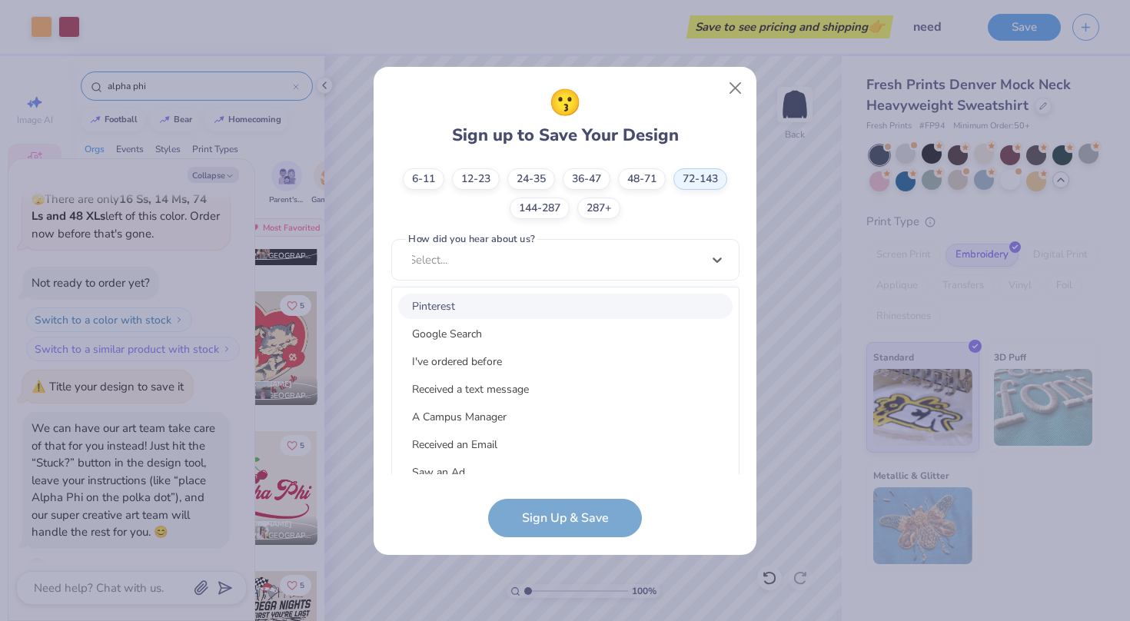
click at [436, 294] on div "Pinterest" at bounding box center [565, 306] width 335 height 25
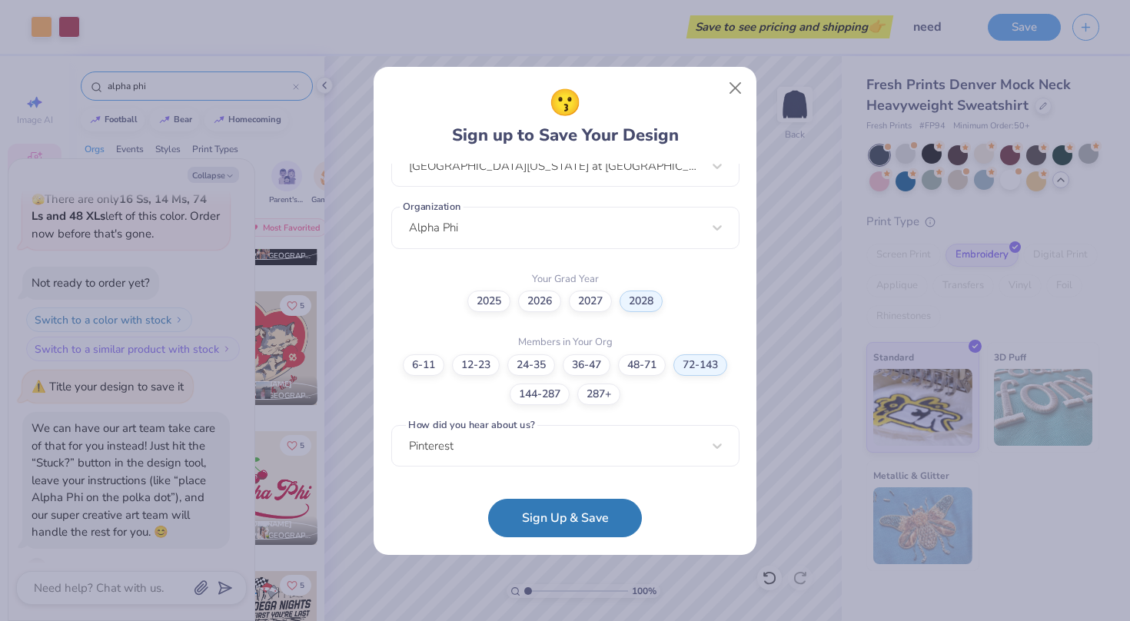
scroll to position [316, 0]
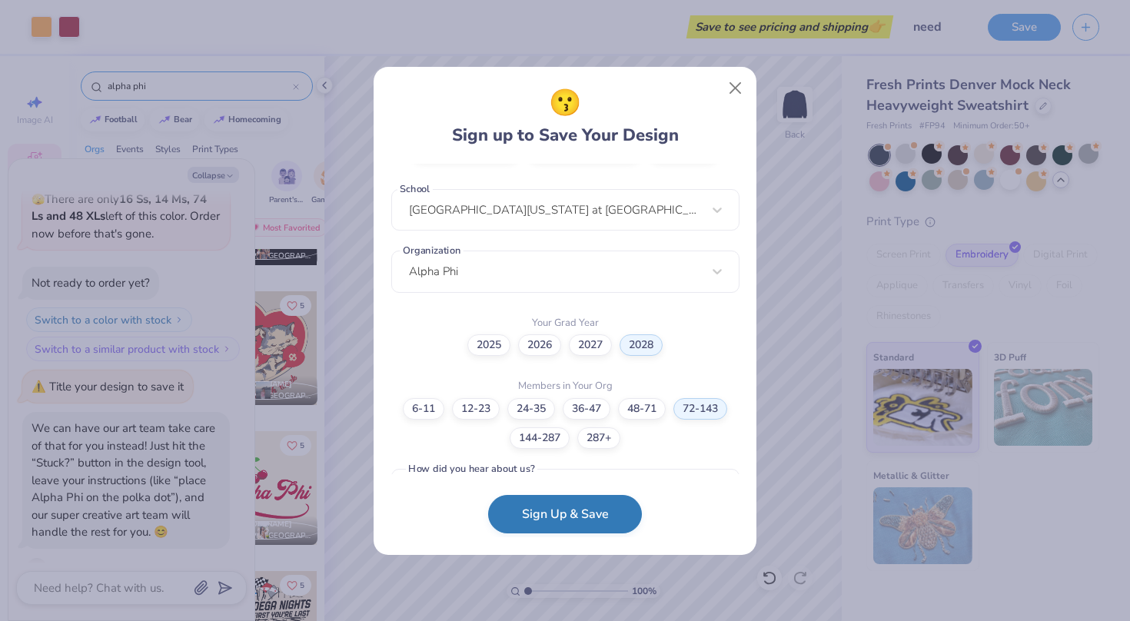
click at [541, 534] on button "Sign Up & Save" at bounding box center [565, 514] width 154 height 38
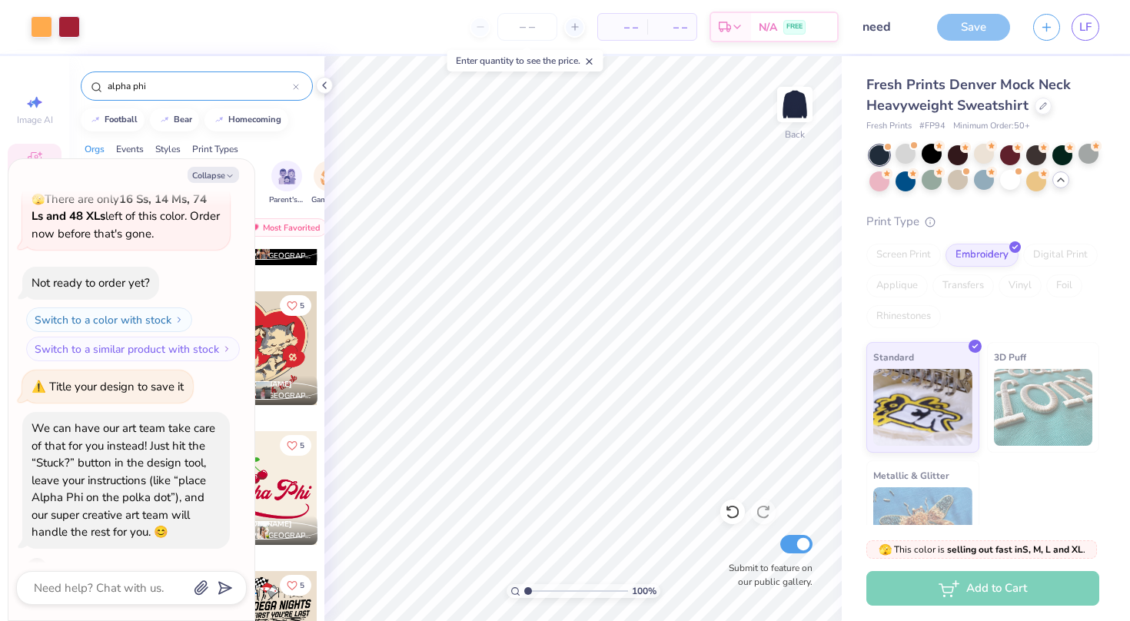
click at [960, 35] on div "Save" at bounding box center [973, 27] width 73 height 27
click at [1045, 24] on icon "button" at bounding box center [1046, 24] width 13 height 13
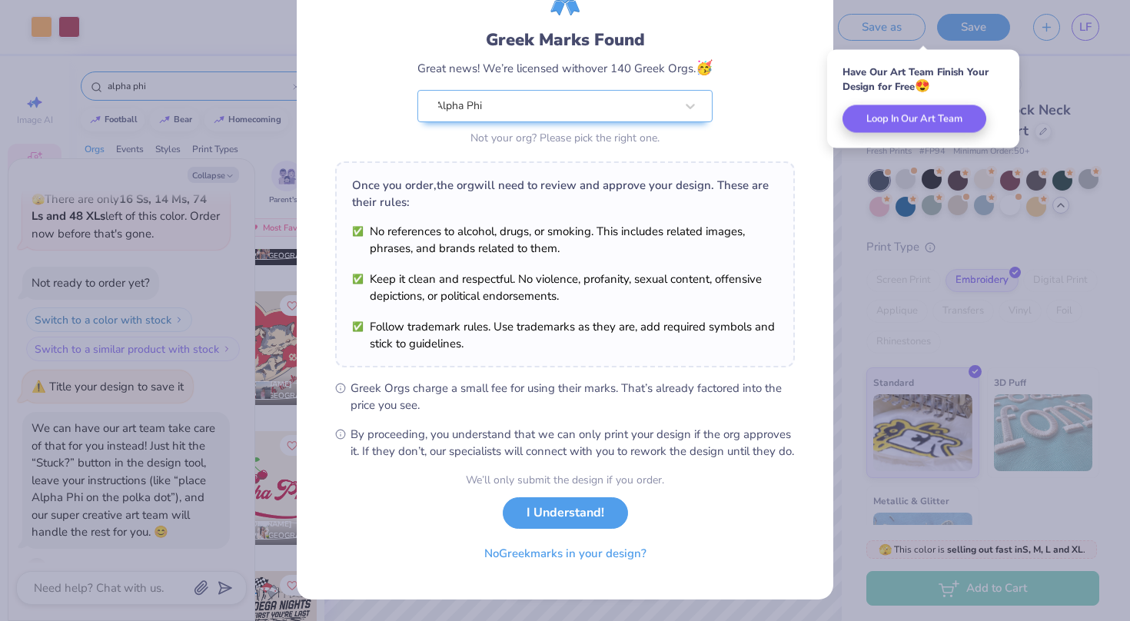
scroll to position [98, 0]
click at [543, 510] on button "I Understand!" at bounding box center [565, 510] width 125 height 32
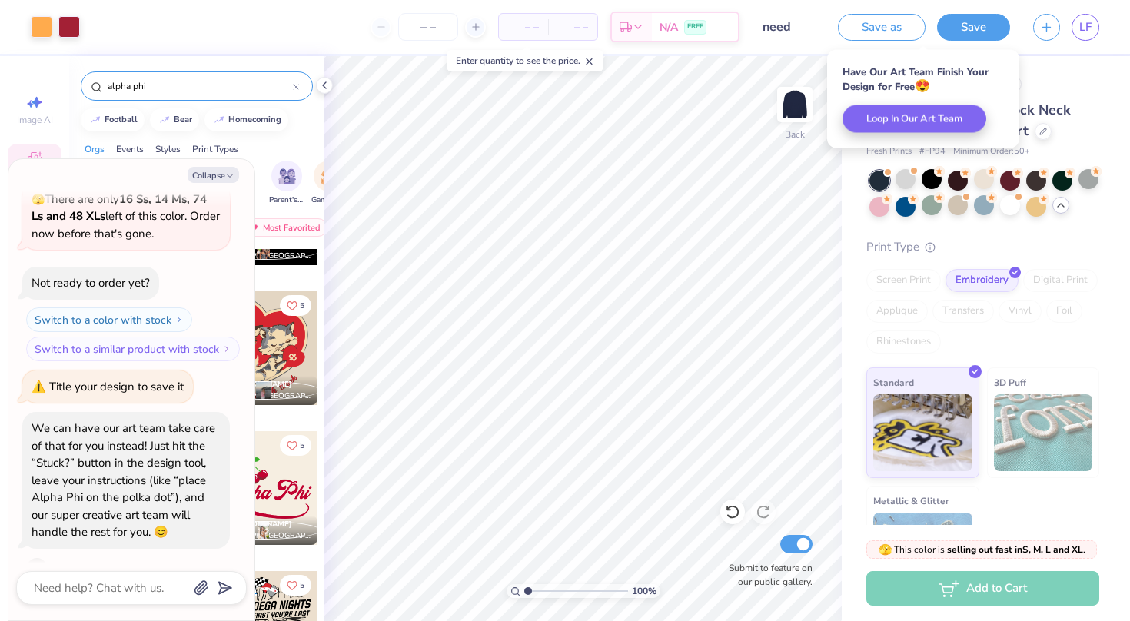
scroll to position [0, 0]
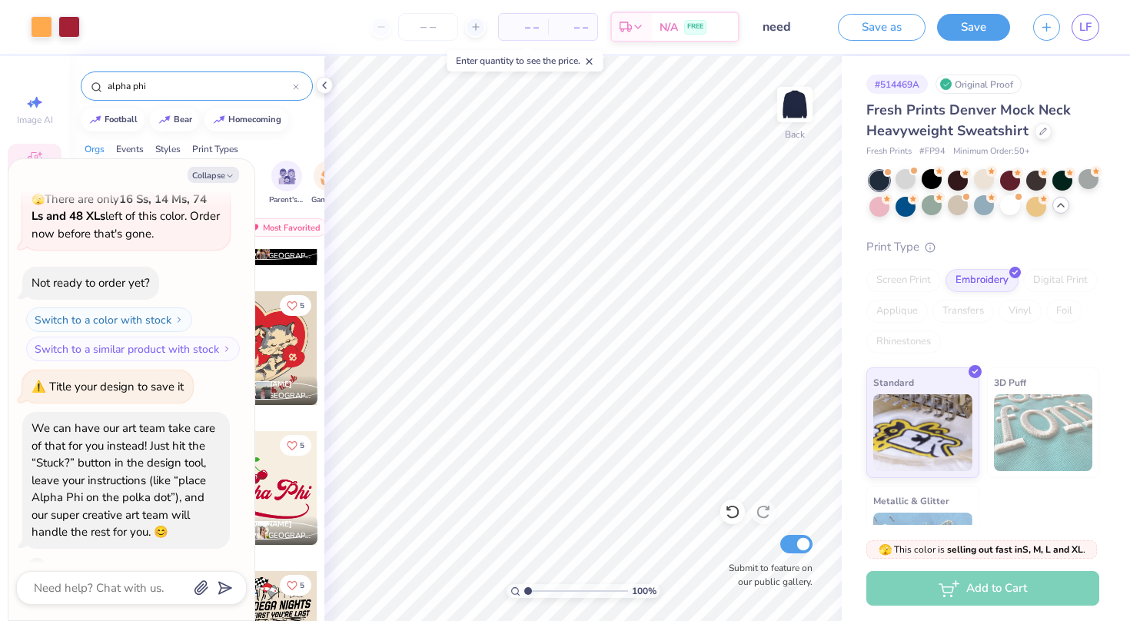
click at [922, 595] on div "Add to Cart" at bounding box center [983, 588] width 233 height 35
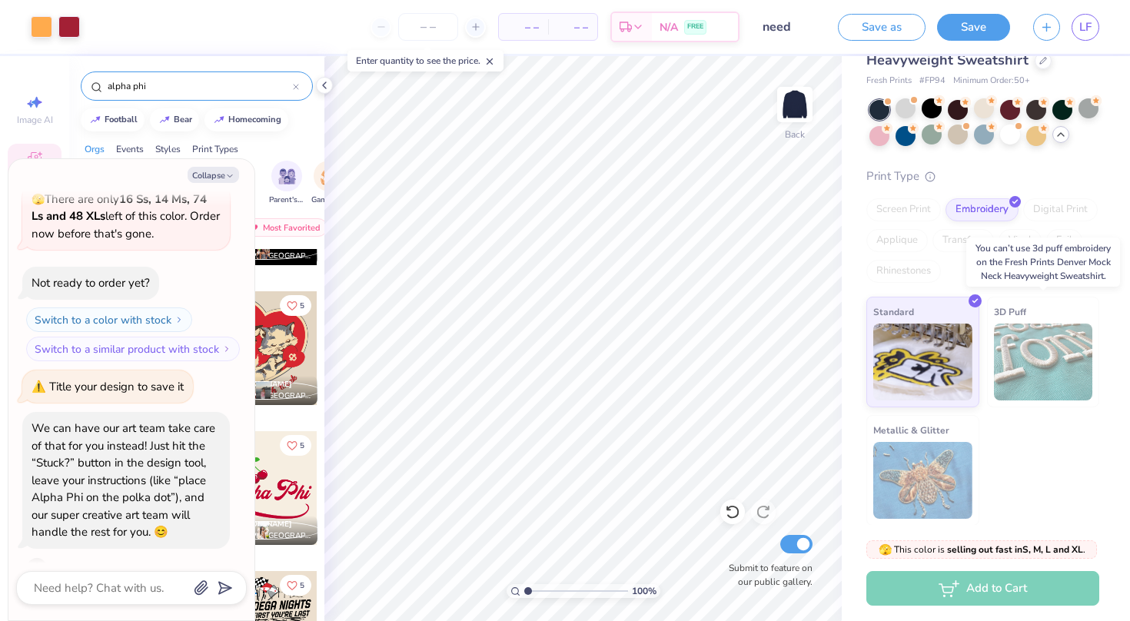
click at [1027, 311] on div "3D Puff" at bounding box center [1043, 352] width 113 height 111
click at [1022, 311] on span "3D Puff" at bounding box center [1010, 312] width 32 height 16
click at [1007, 450] on div "Standard 3D Puff Metallic & Glitter" at bounding box center [983, 411] width 233 height 229
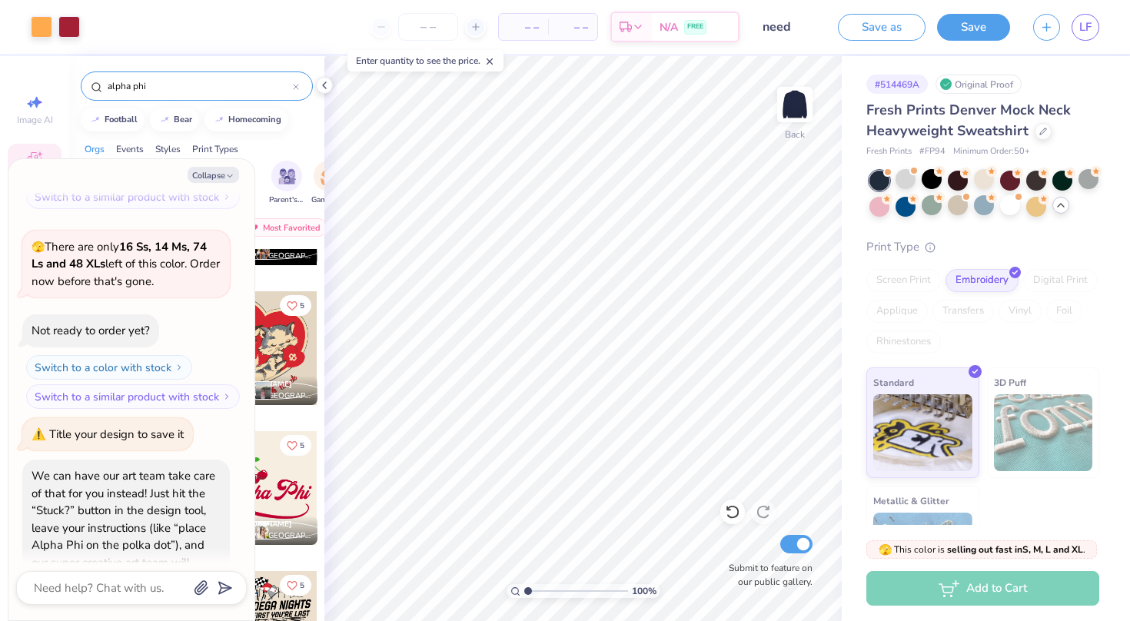
scroll to position [2628, 0]
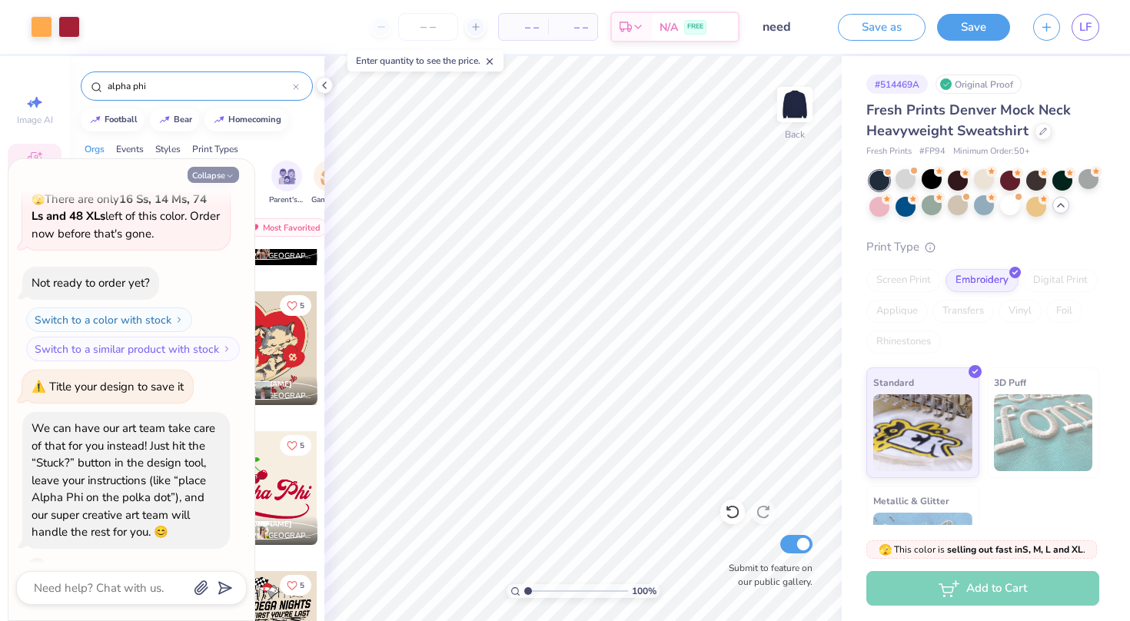
click at [221, 173] on button "Collapse" at bounding box center [214, 175] width 52 height 16
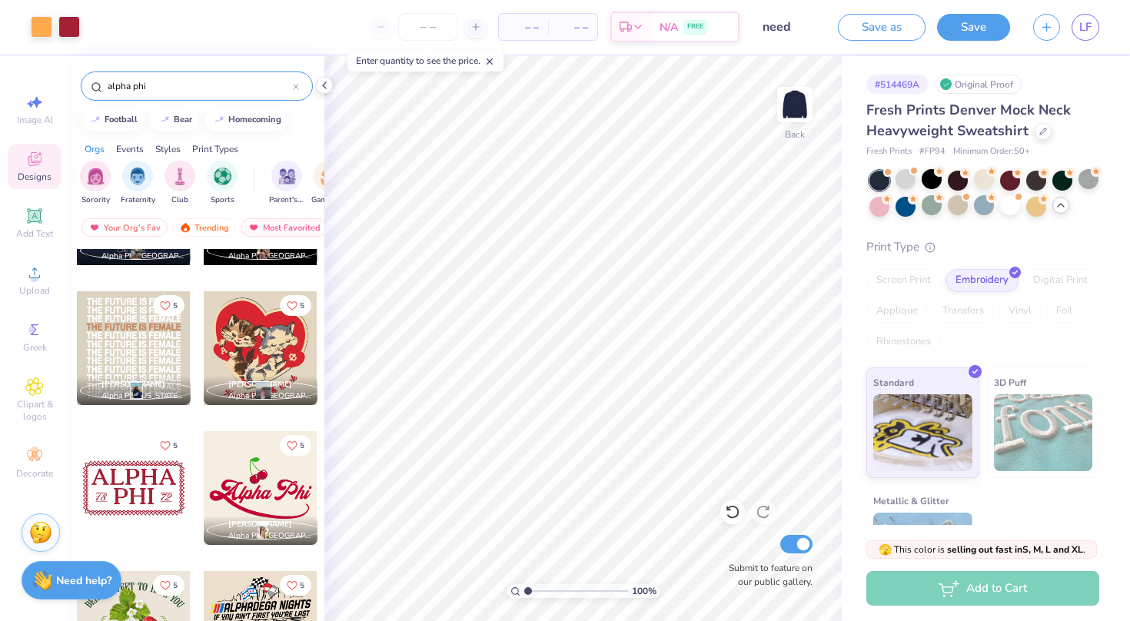
type textarea "x"
click at [430, 24] on input "number" at bounding box center [428, 27] width 60 height 28
click at [471, 22] on icon at bounding box center [476, 27] width 11 height 11
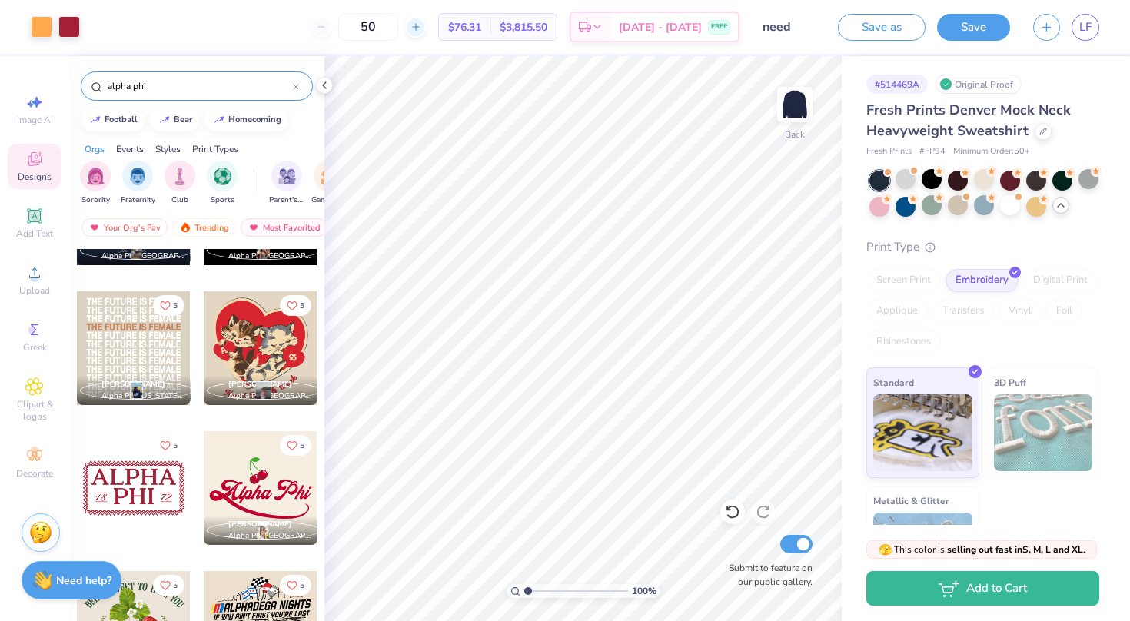
click at [416, 25] on line at bounding box center [416, 27] width 0 height 6
click at [327, 31] on icon at bounding box center [321, 27] width 11 height 11
type input "50"
click at [335, 31] on div "50" at bounding box center [368, 27] width 115 height 28
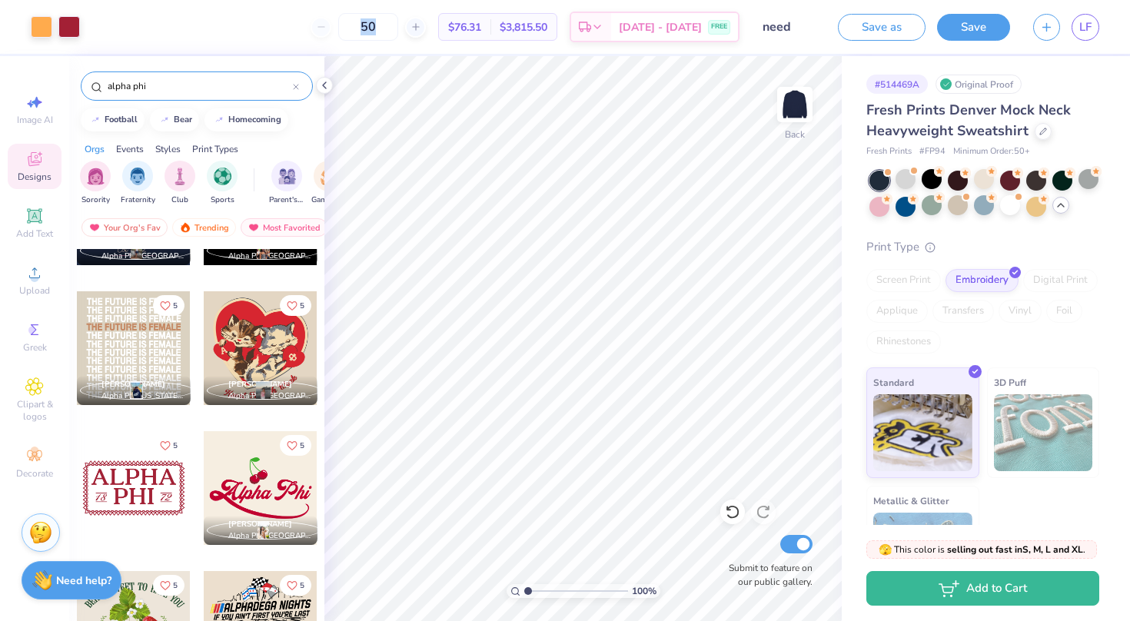
scroll to position [0, 0]
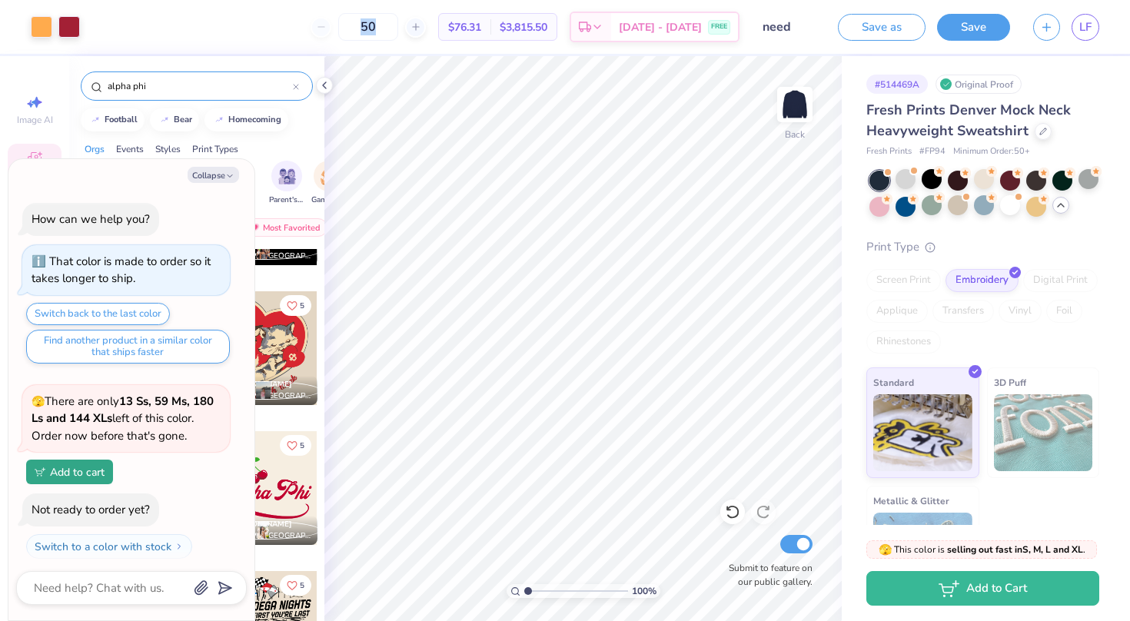
type textarea "x"
